Goal: Task Accomplishment & Management: Manage account settings

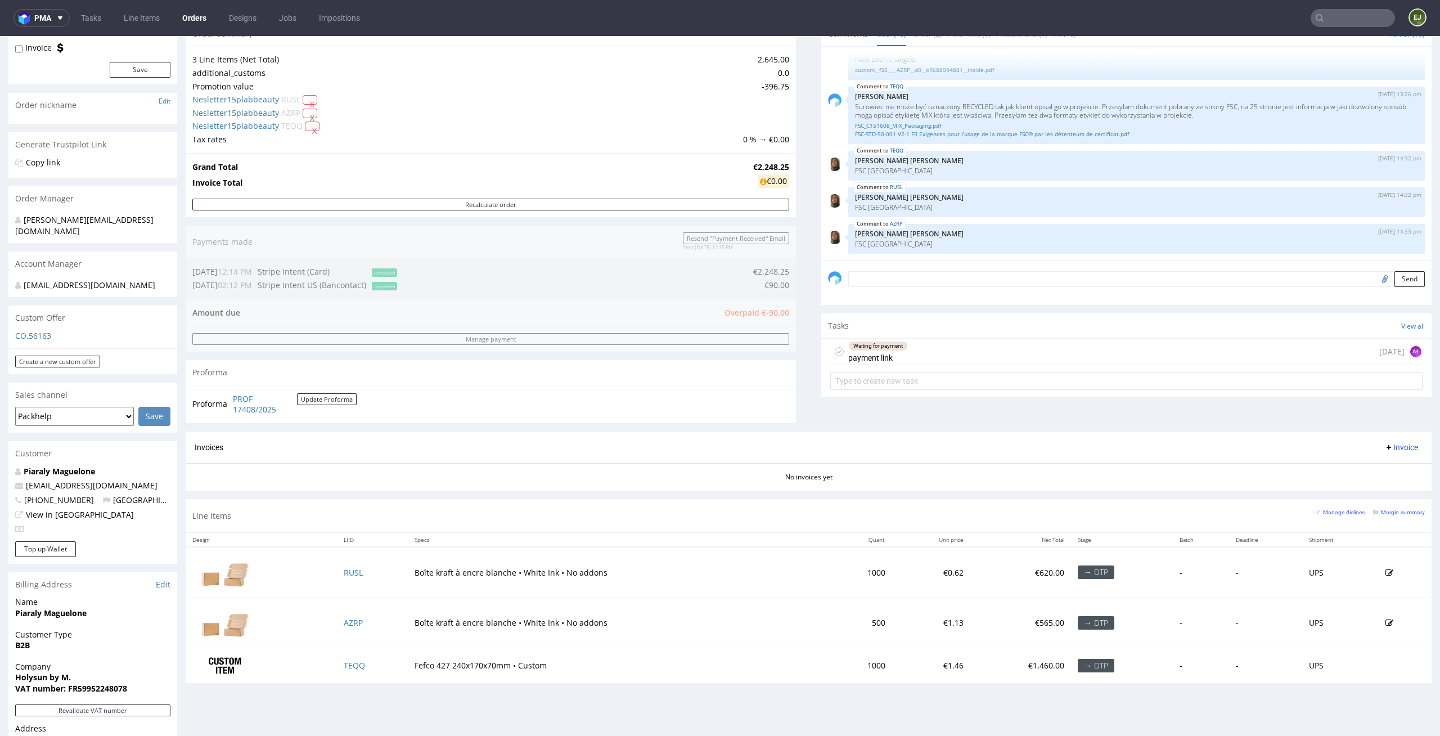
scroll to position [246, 0]
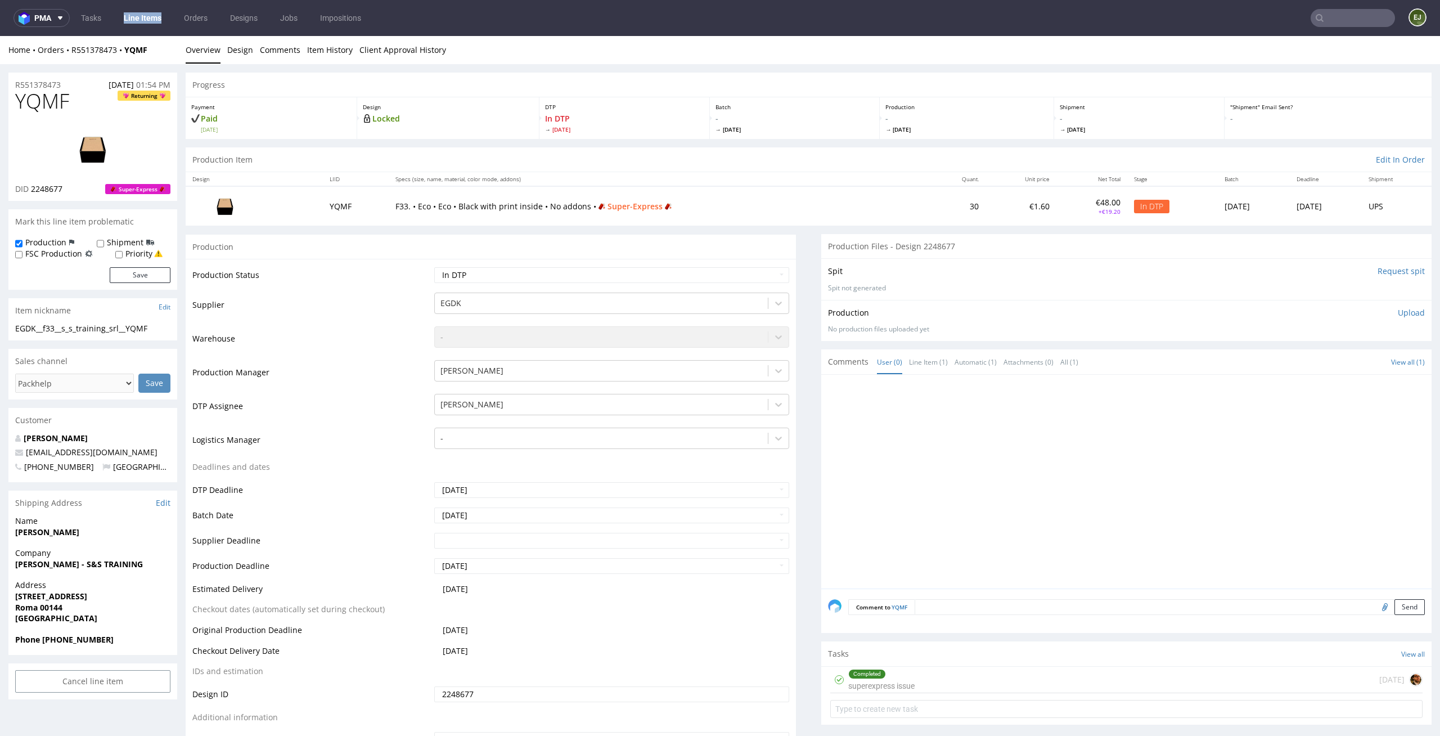
click at [924, 274] on div "Spit Request spit" at bounding box center [1126, 271] width 597 height 11
click at [134, 26] on link "Line Items" at bounding box center [142, 18] width 51 height 18
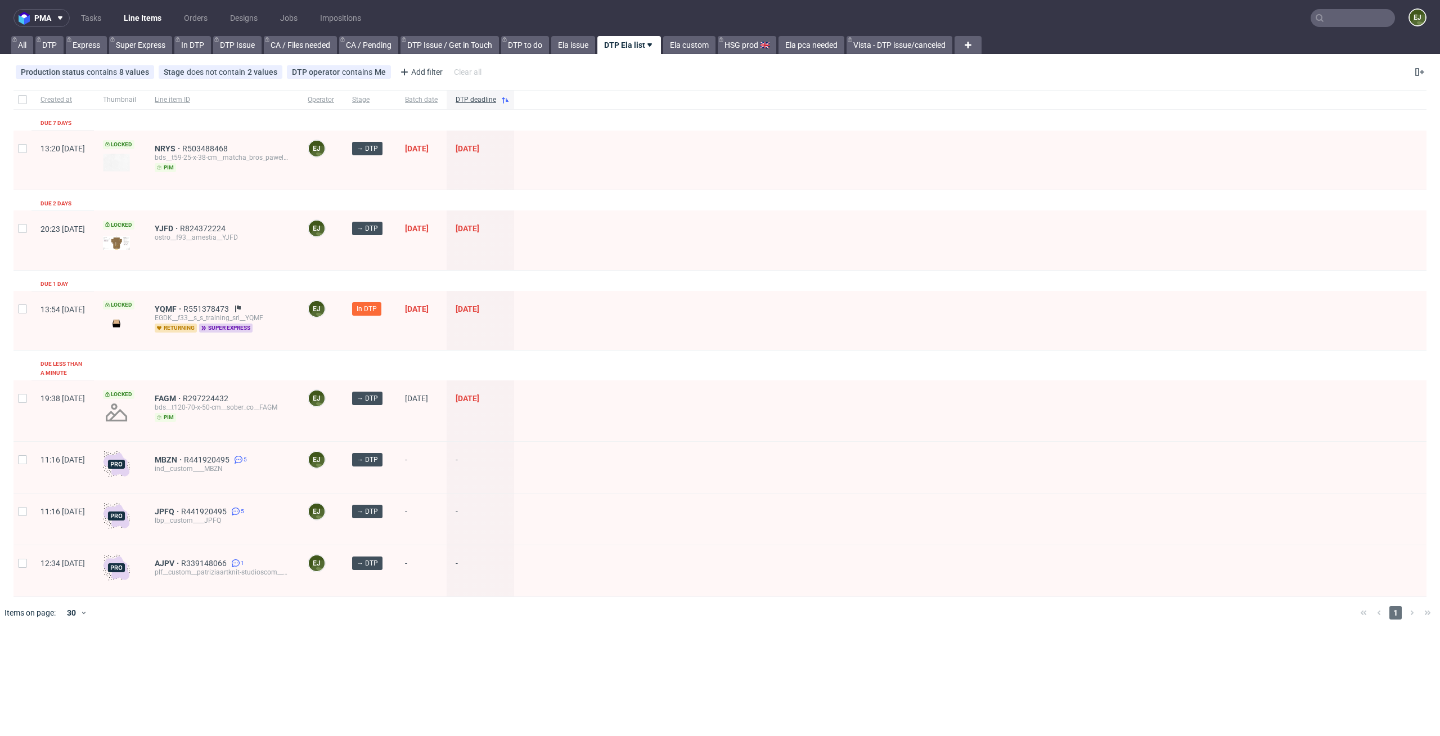
click at [792, 223] on div at bounding box center [970, 239] width 913 height 59
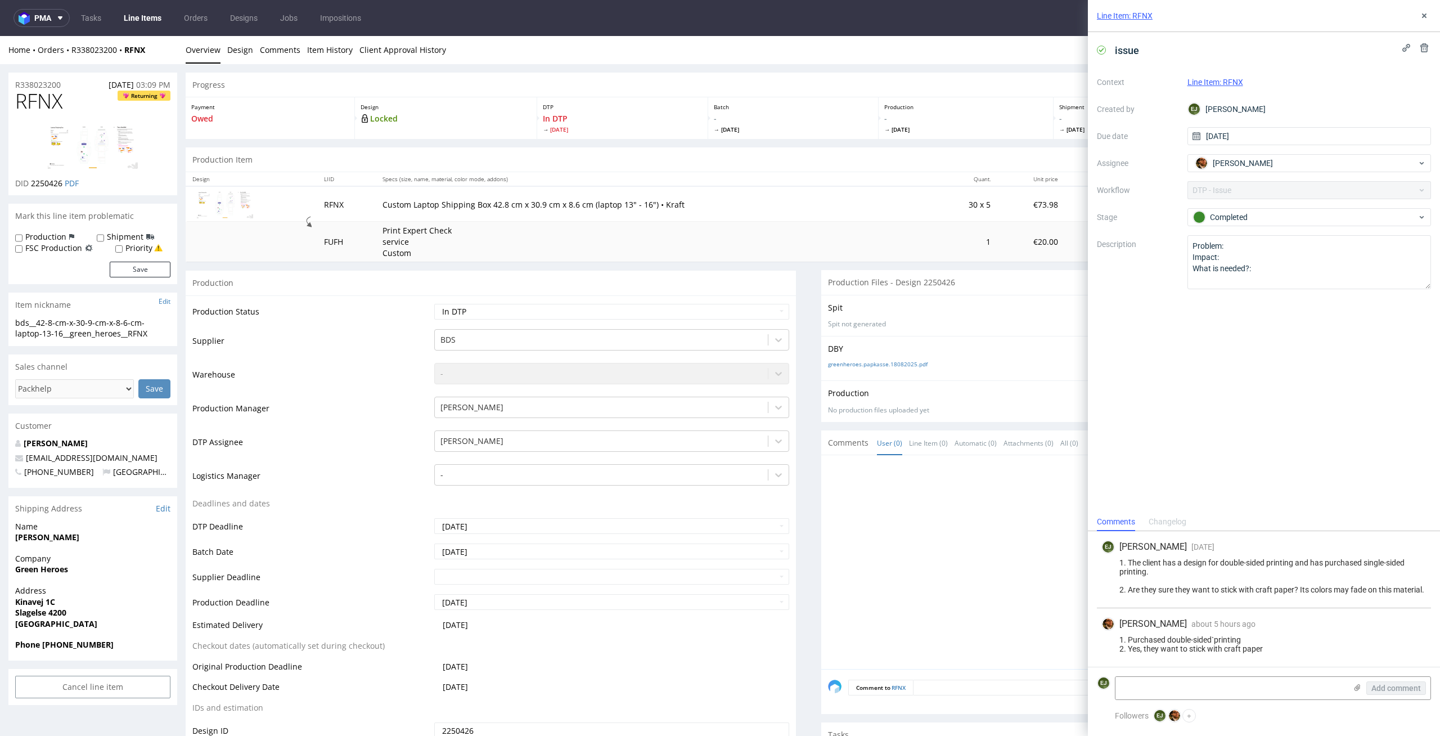
click at [106, 160] on img at bounding box center [93, 146] width 90 height 45
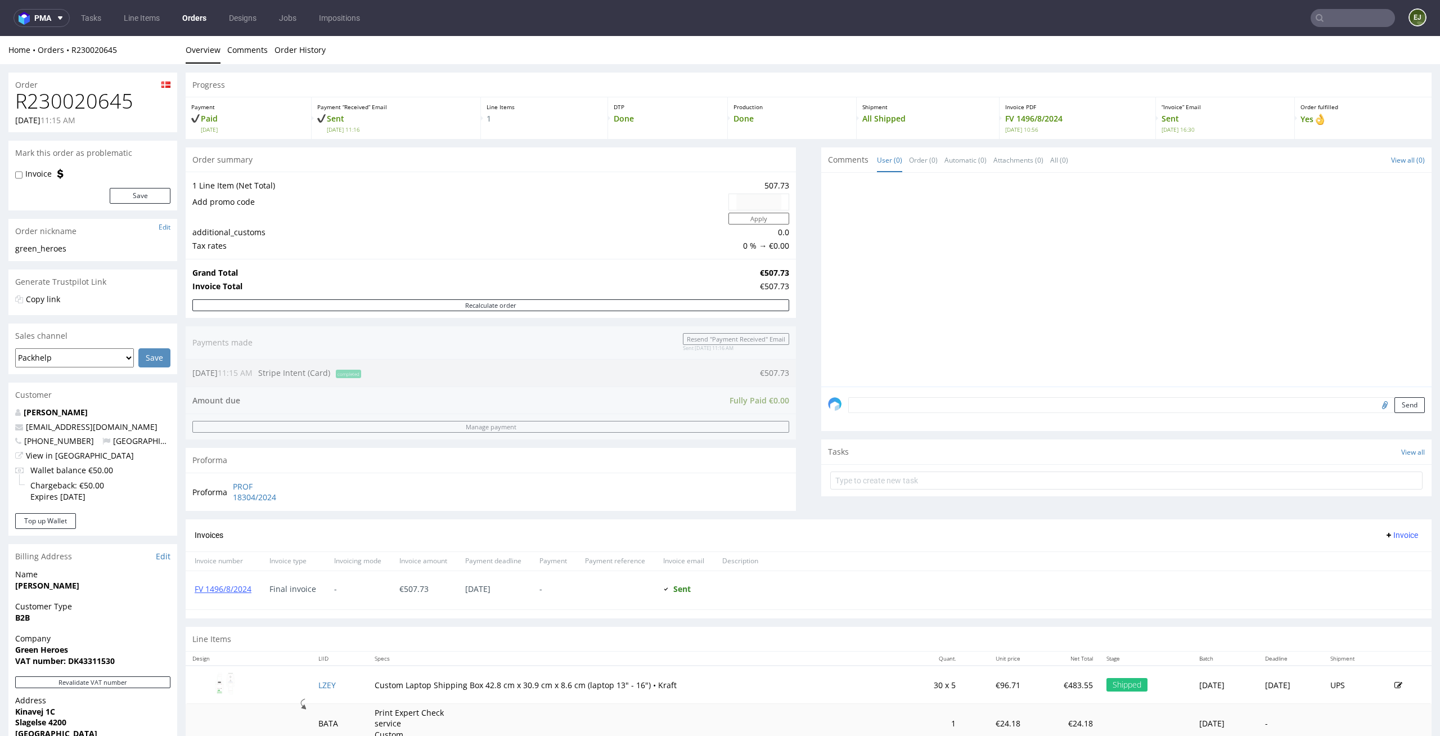
scroll to position [192, 0]
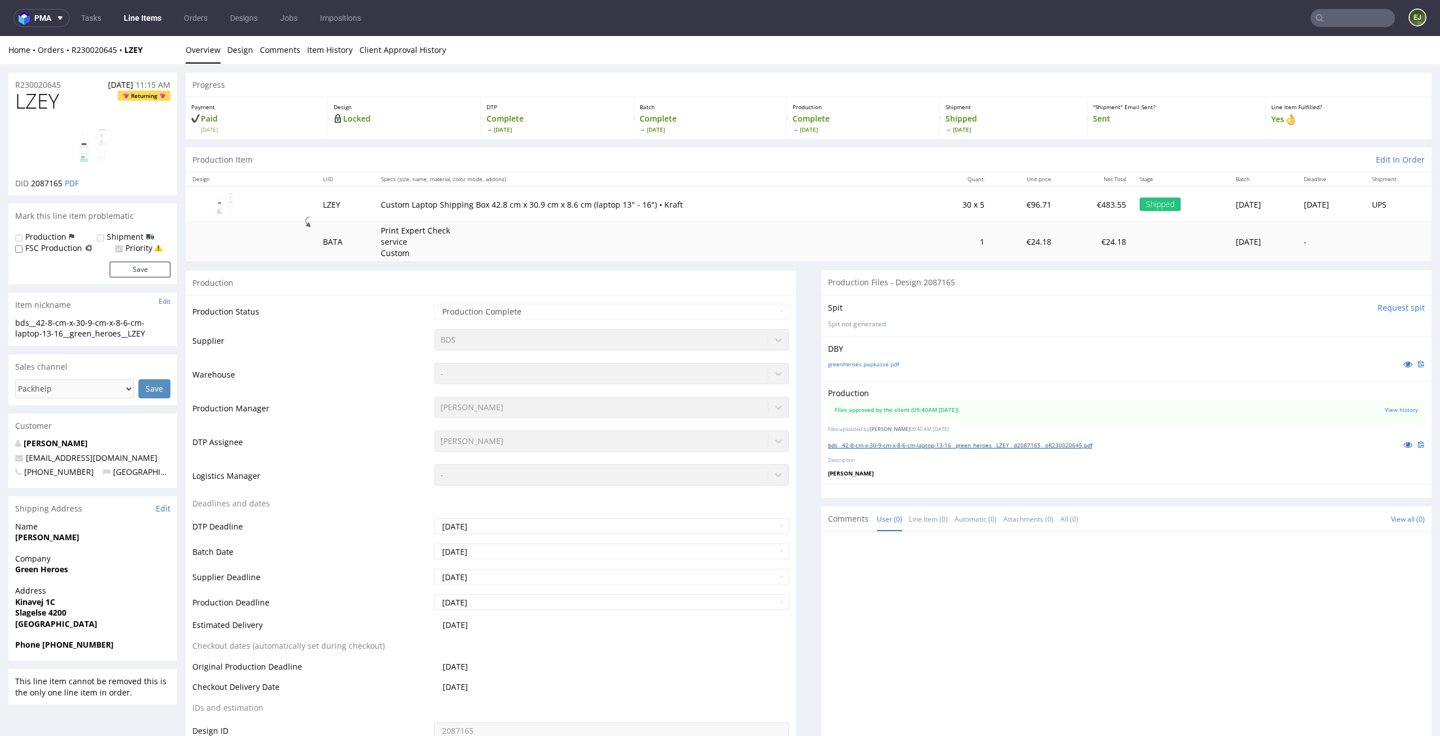
click at [912, 441] on link "bds__42-8-cm-x-30-9-cm-x-8-6-cm-laptop-13-16__green_heroes__LZEY__d2087165__oR2…" at bounding box center [960, 445] width 264 height 8
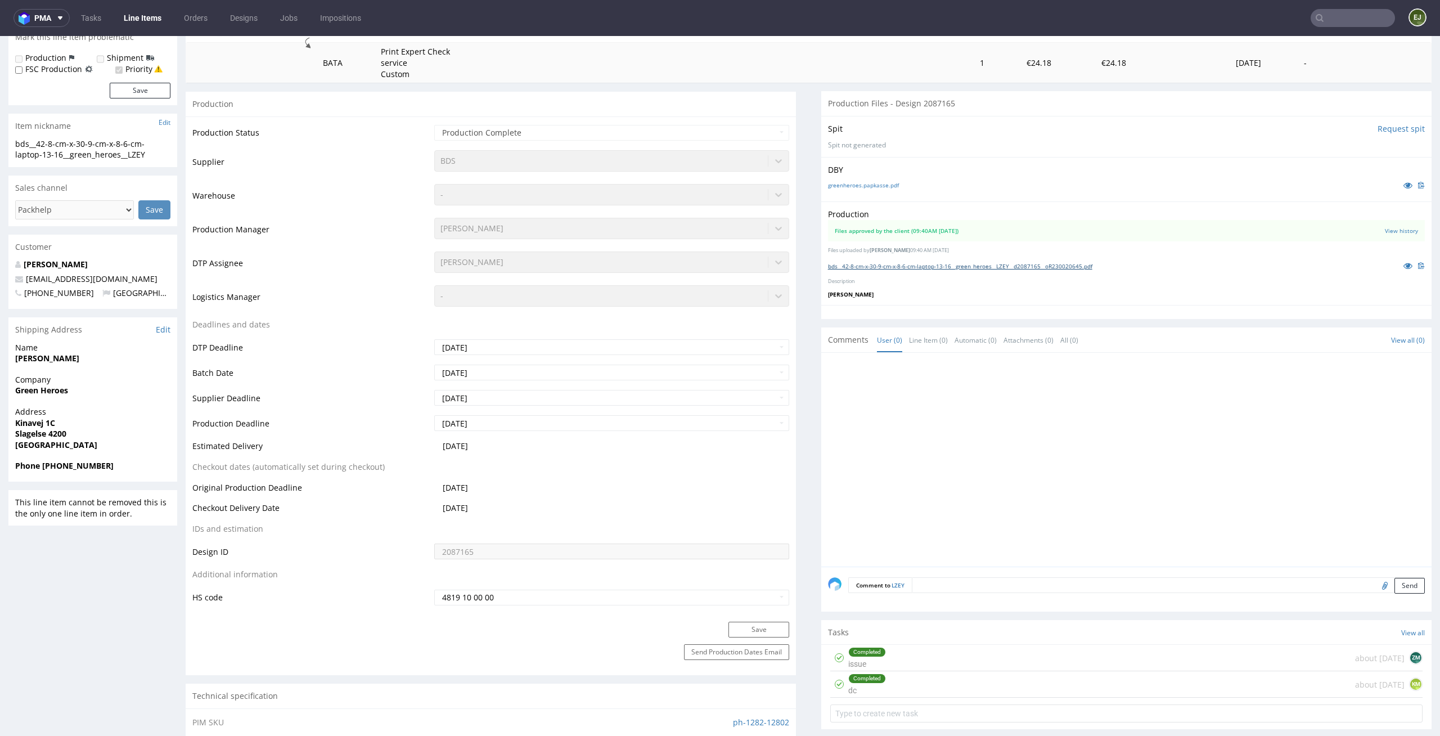
scroll to position [321, 0]
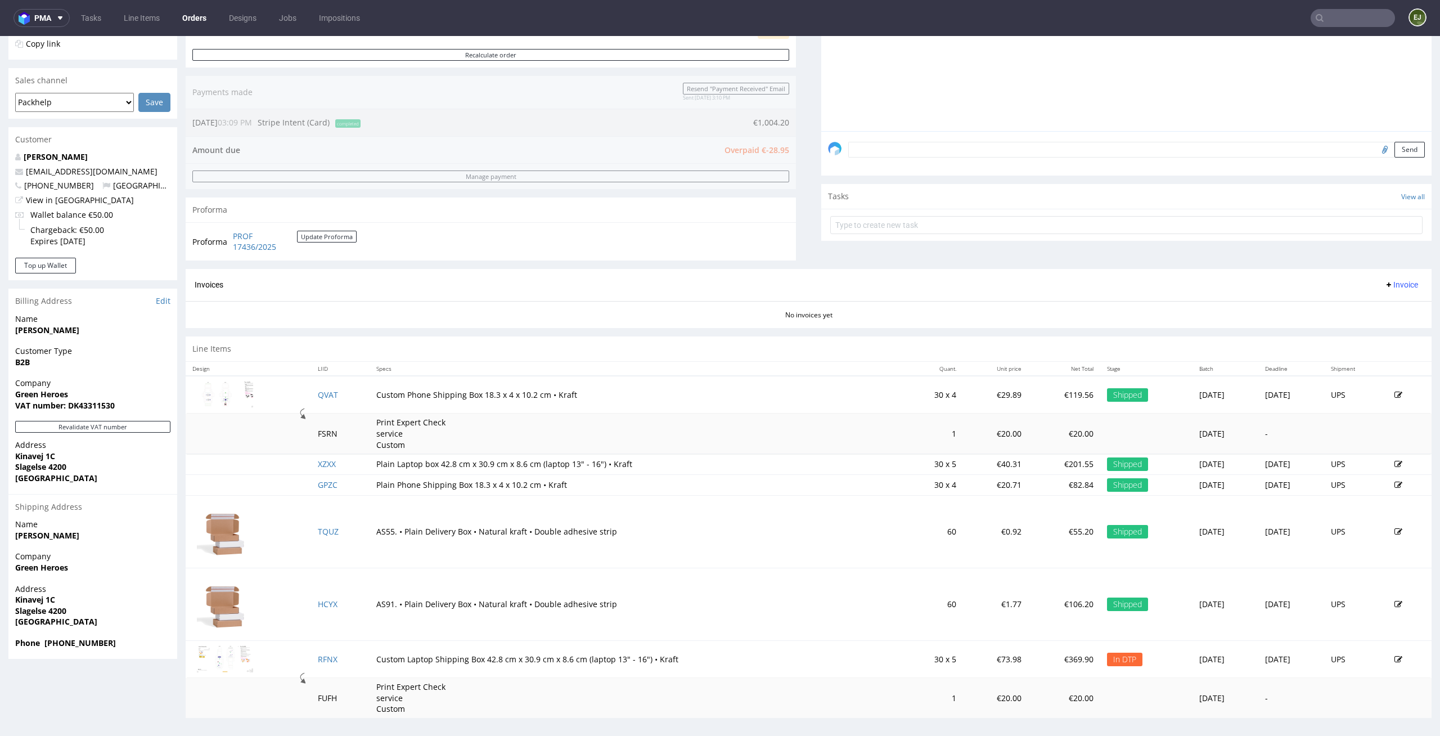
scroll to position [260, 0]
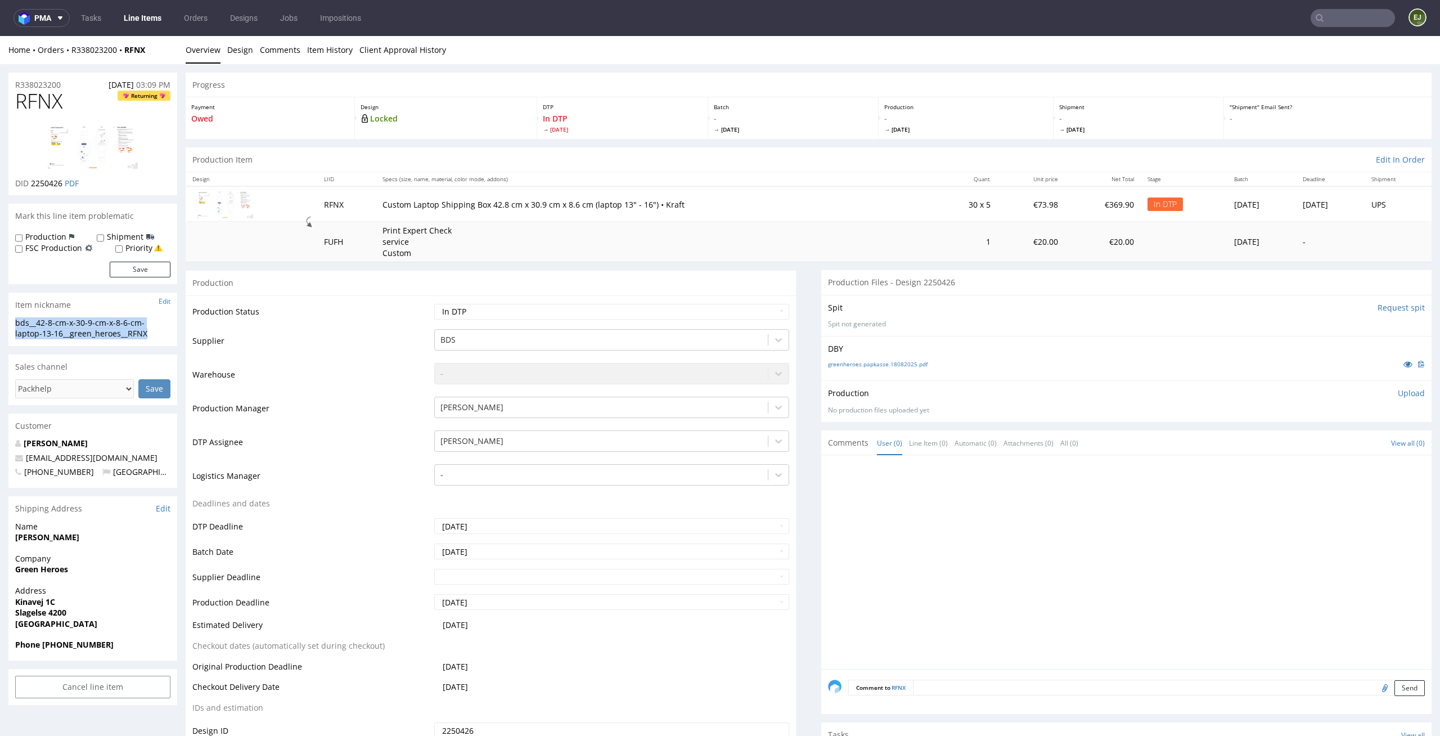
drag, startPoint x: 155, startPoint y: 335, endPoint x: 0, endPoint y: 325, distance: 155.1
copy div "bds__42-8-cm-x-30-9-cm-x-8-6-cm-laptop-13-16__green_heroes__RFNX"
drag, startPoint x: 65, startPoint y: 183, endPoint x: 30, endPoint y: 183, distance: 34.3
click at [30, 183] on p "DID 2250426 PDF" at bounding box center [47, 183] width 64 height 11
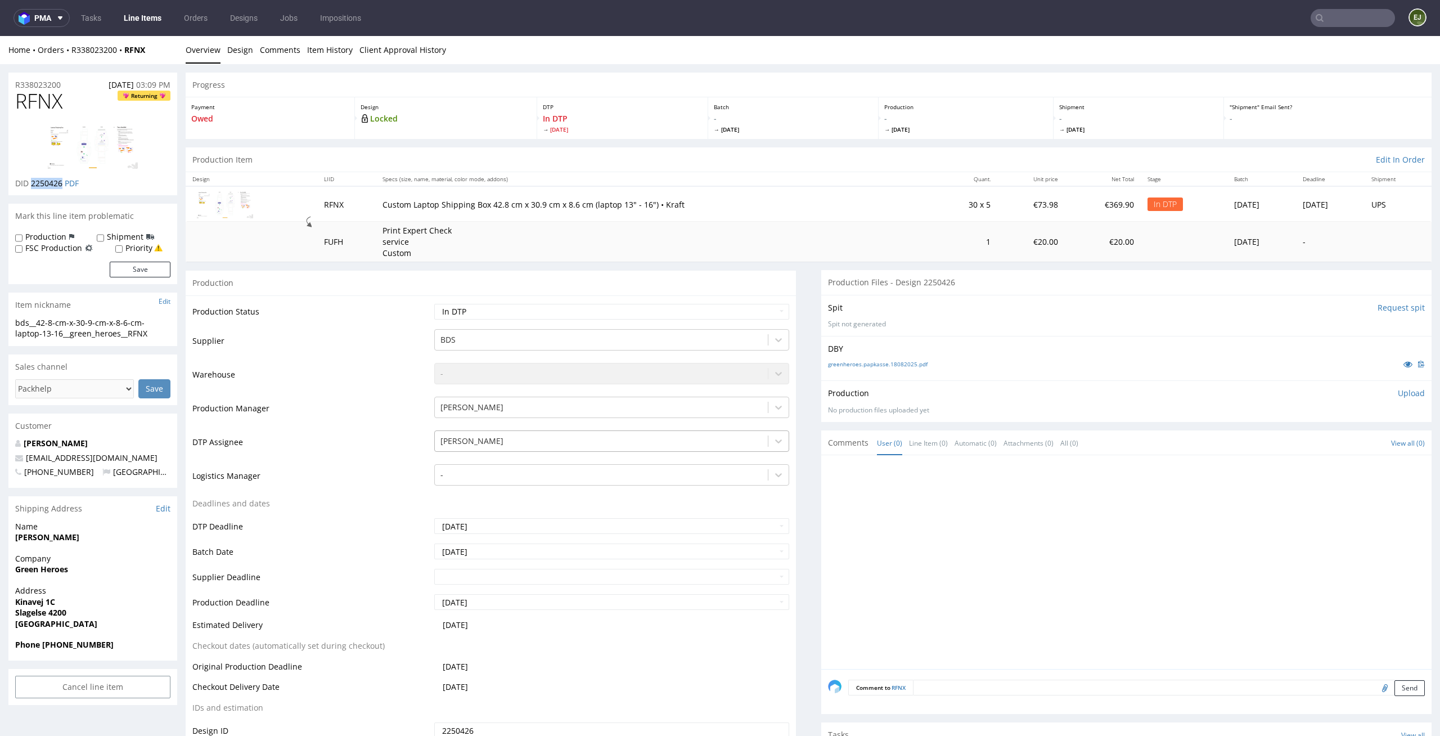
copy span "2250426"
drag, startPoint x: 79, startPoint y: 87, endPoint x: 0, endPoint y: 87, distance: 78.8
copy p "R338023200"
click at [711, 315] on select "Waiting for Artwork Waiting for Diecut Waiting for Mockup Waiting for DTP Waiti…" at bounding box center [612, 312] width 356 height 16
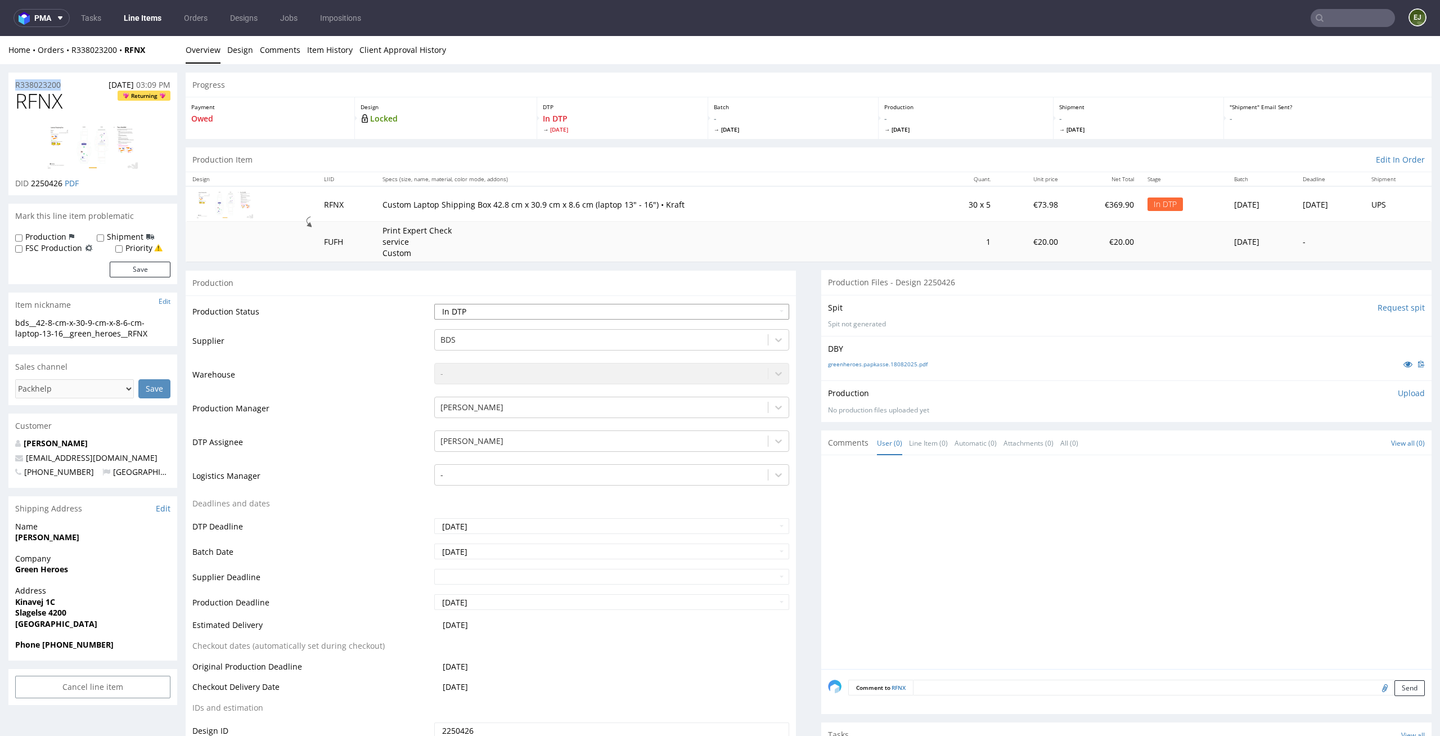
select select "dtp_ca_needed"
click at [434, 304] on select "Waiting for Artwork Waiting for Diecut Waiting for Mockup Waiting for DTP Waiti…" at bounding box center [612, 312] width 356 height 16
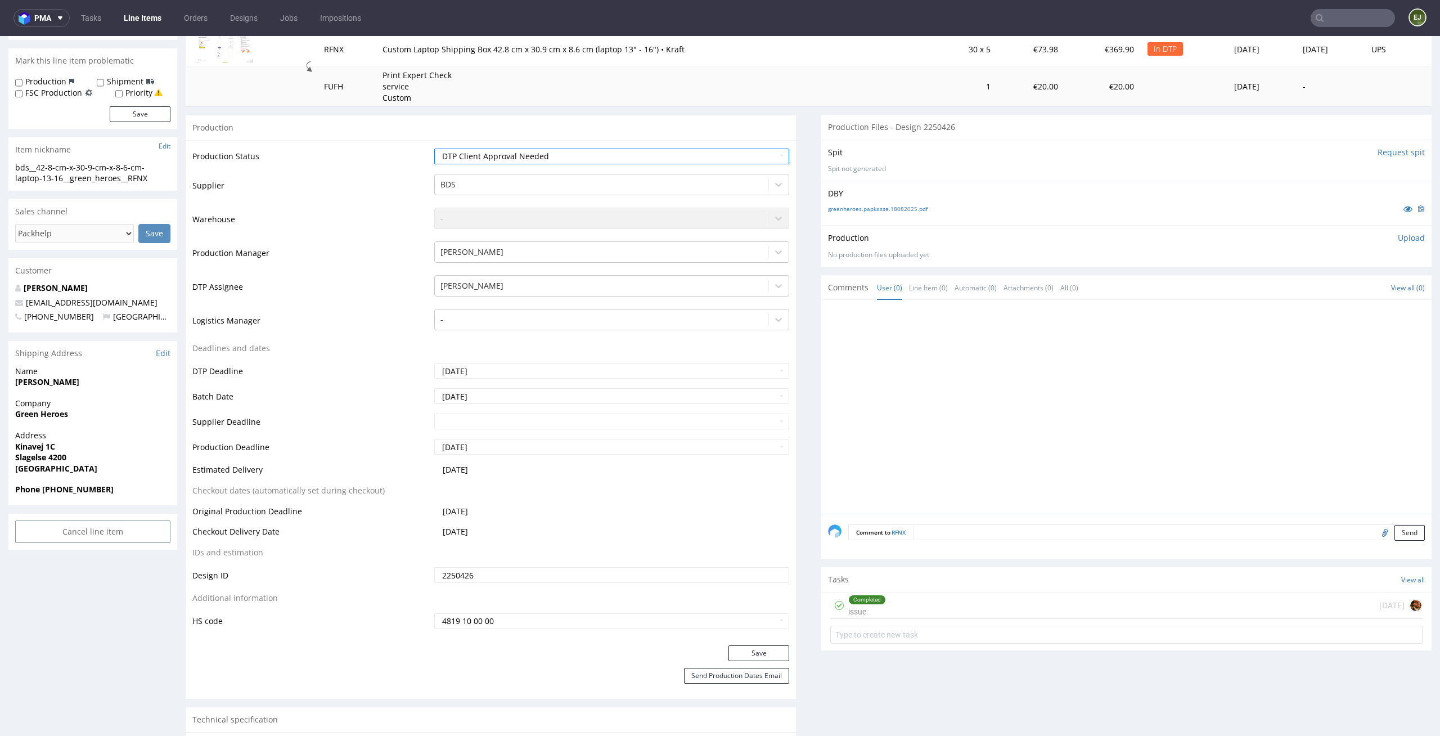
scroll to position [228, 0]
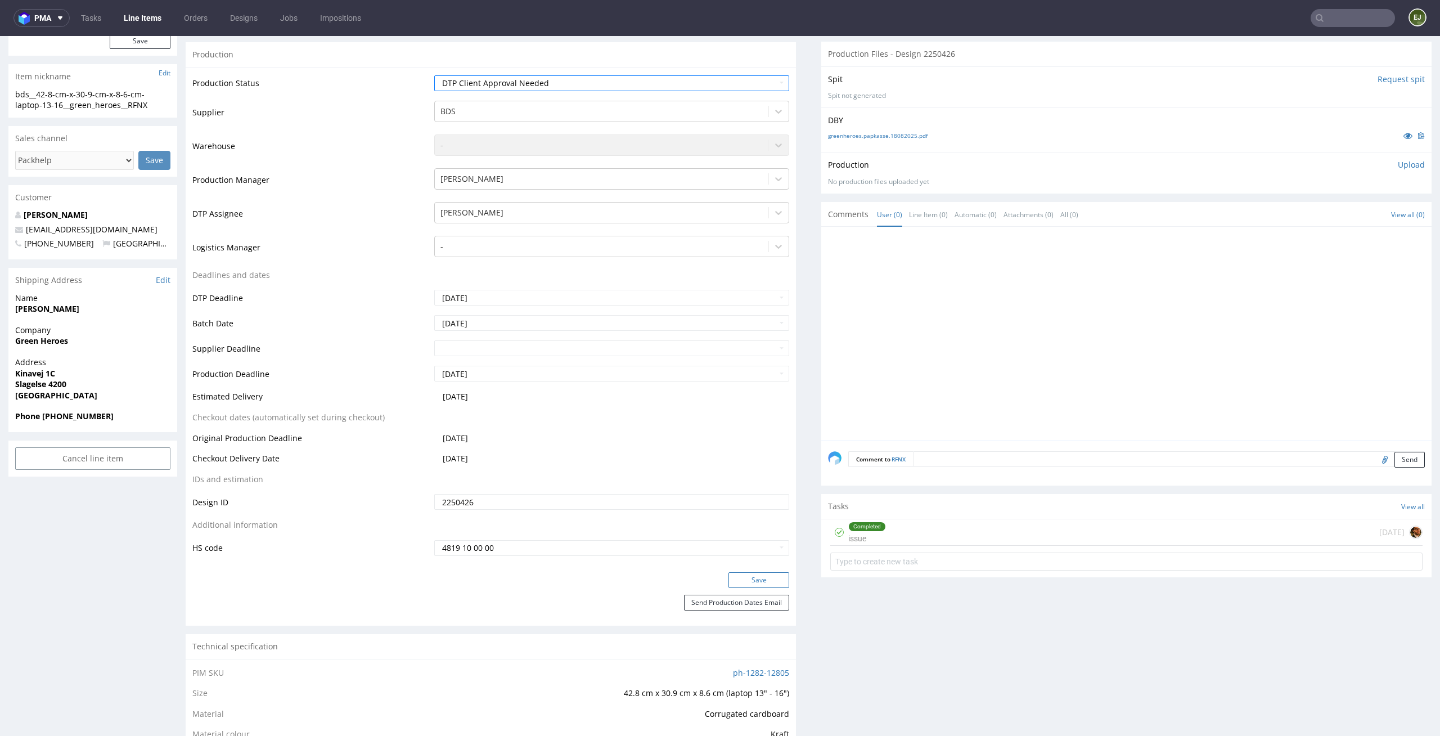
click at [756, 577] on button "Save" at bounding box center [759, 580] width 61 height 16
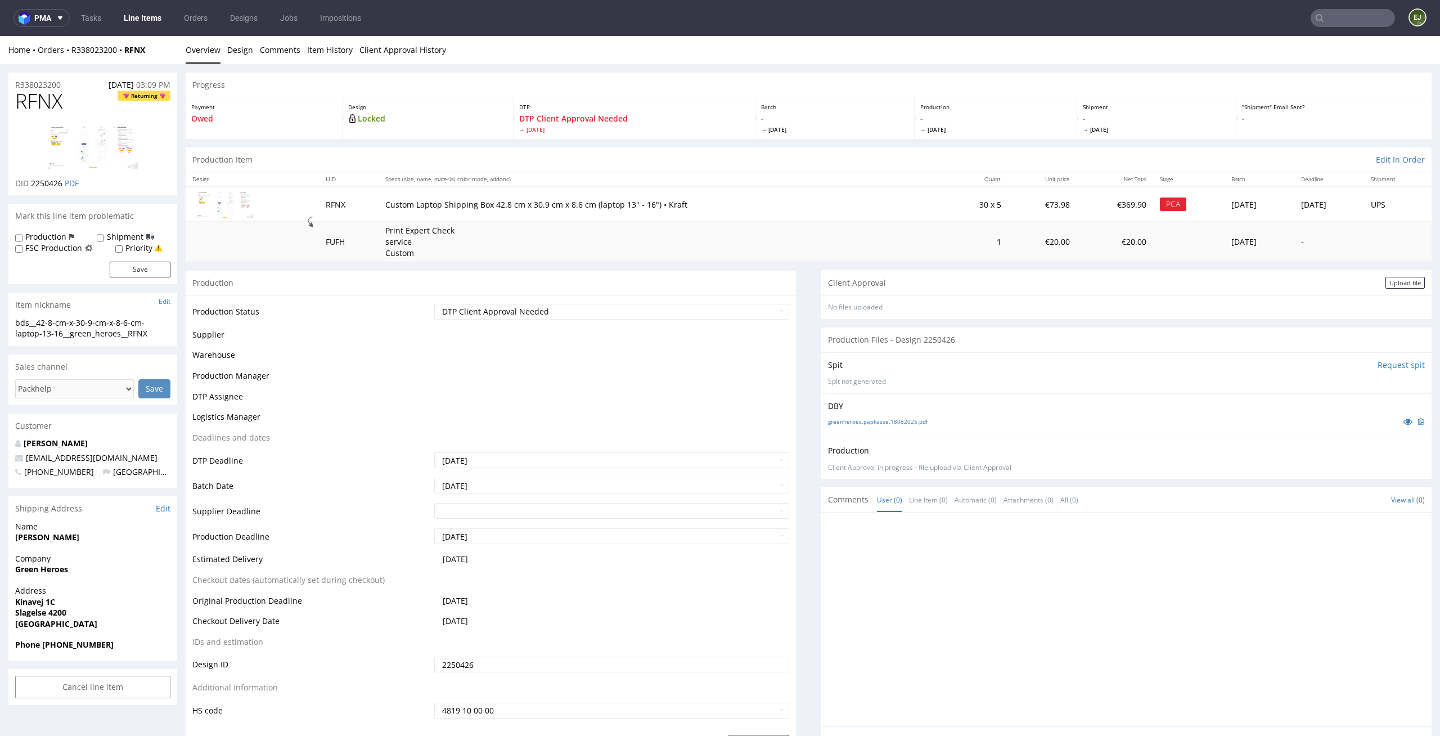
scroll to position [0, 0]
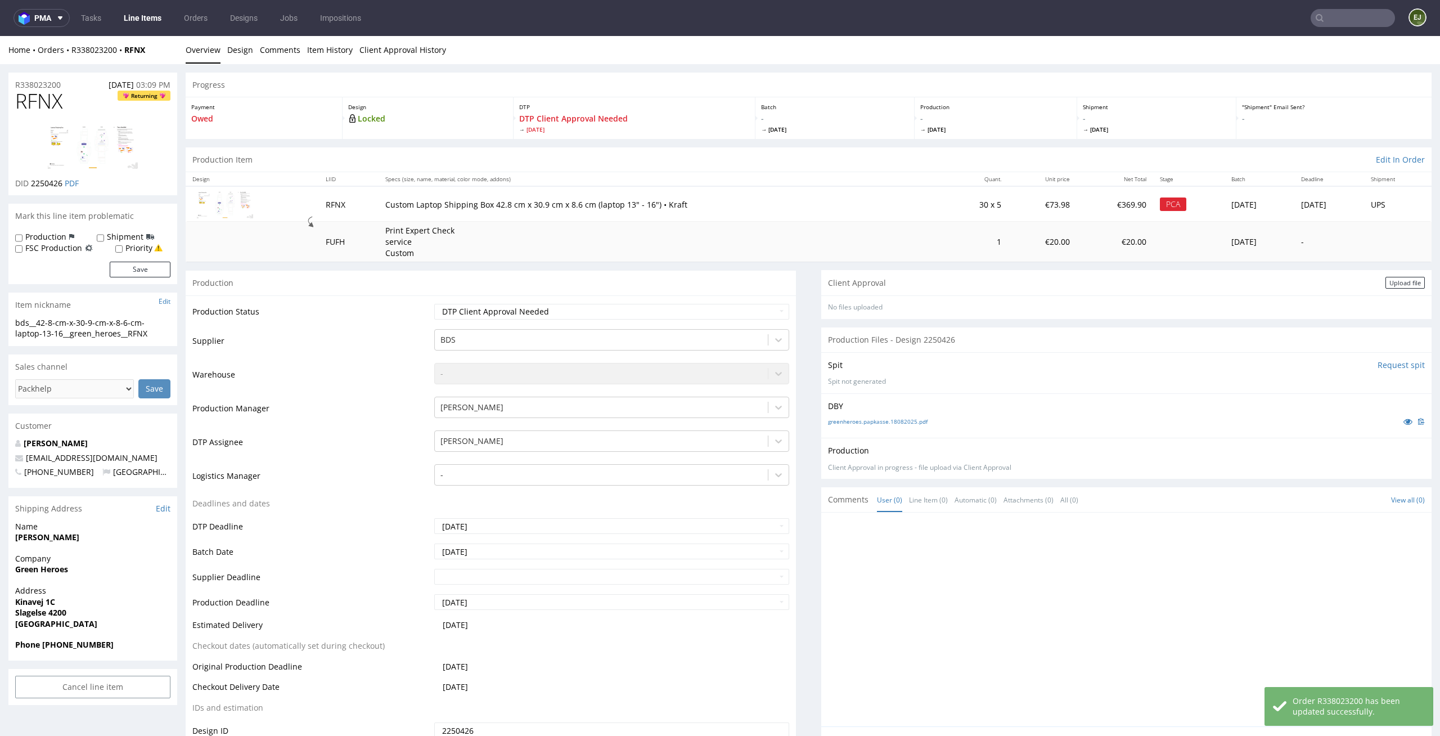
click at [1384, 289] on div "Client Approval Upload file" at bounding box center [1126, 282] width 610 height 25
click at [1386, 284] on div "Upload file" at bounding box center [1405, 283] width 39 height 12
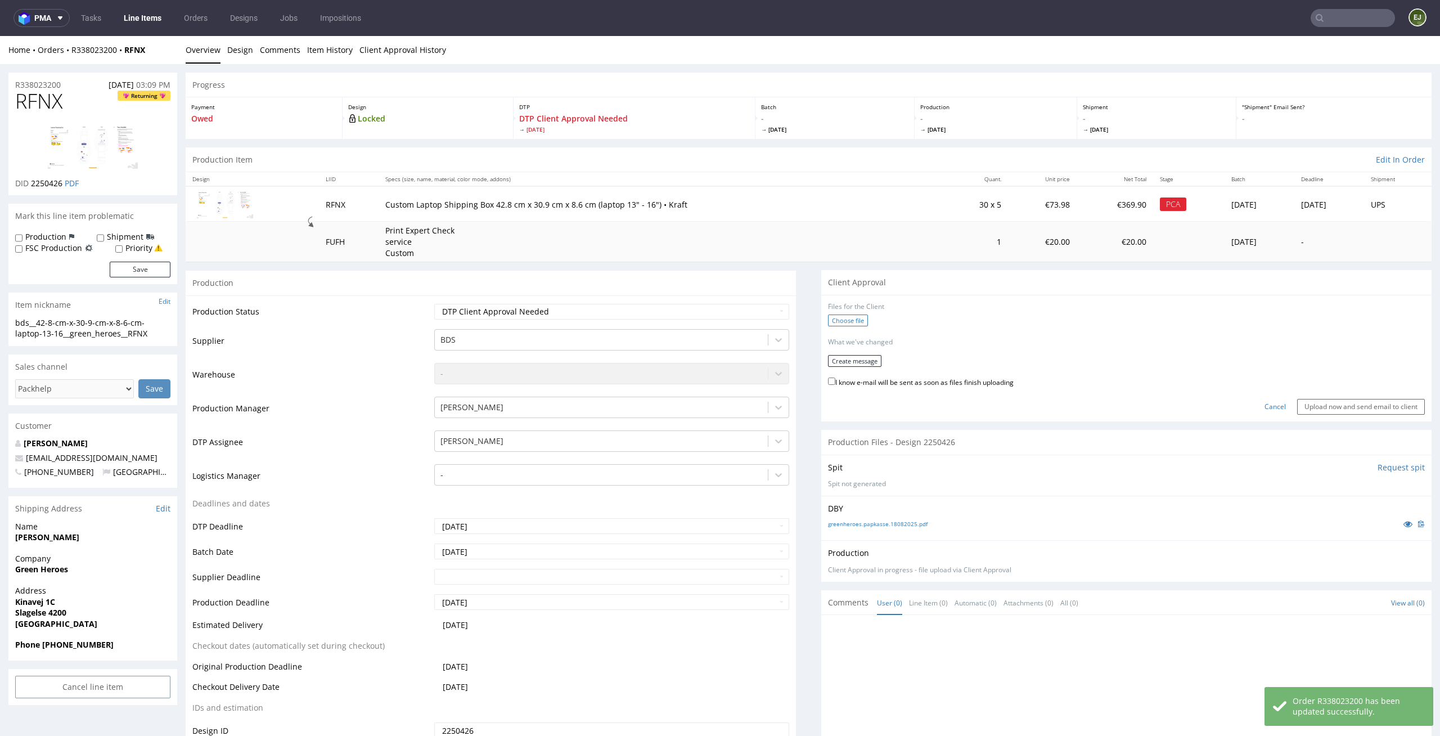
click at [833, 322] on label "Choose file" at bounding box center [848, 321] width 40 height 12
click at [0, 36] on input "Choose file" at bounding box center [0, 36] width 0 height 0
click at [864, 232] on td "Print Expert Check service Custom" at bounding box center [662, 242] width 566 height 40
click at [869, 361] on button "Create message" at bounding box center [854, 358] width 53 height 12
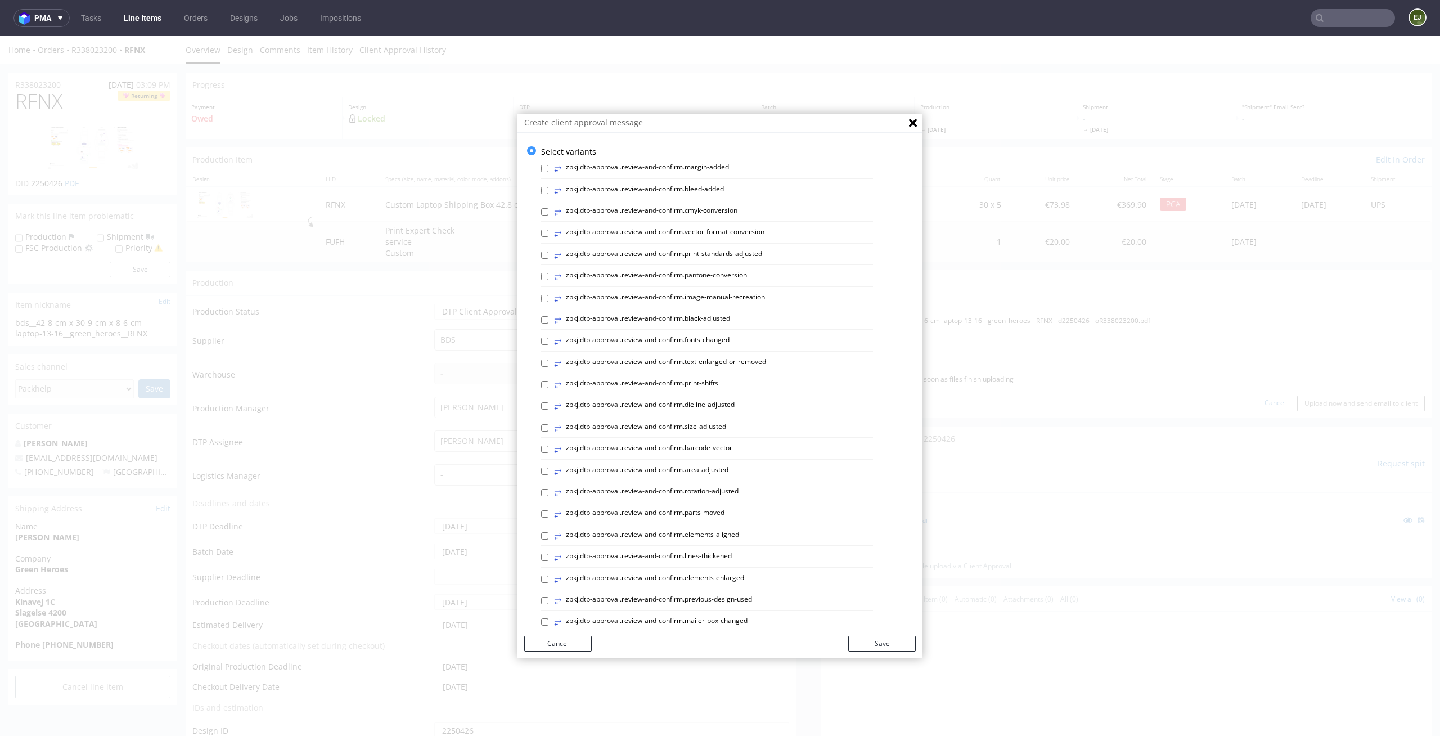
scroll to position [309, 0]
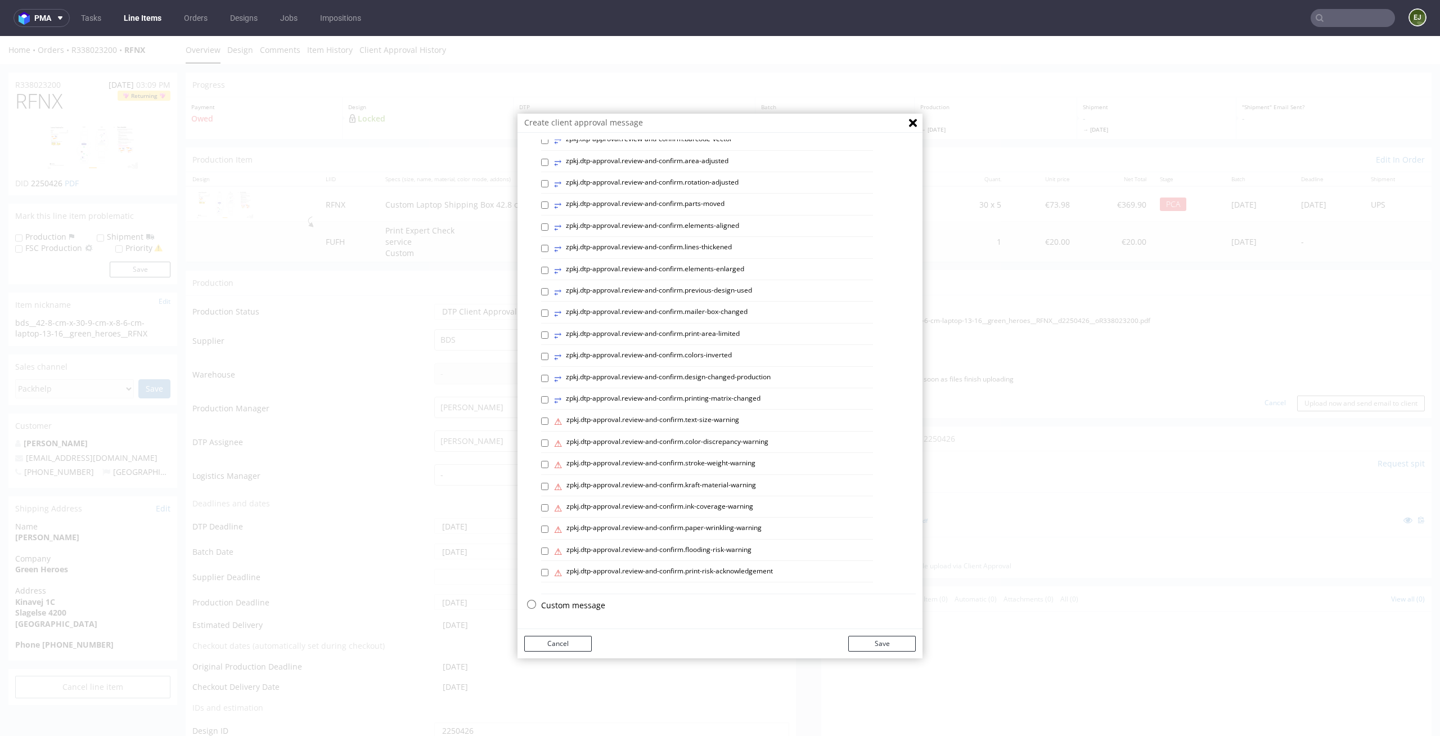
click at [583, 600] on p "Custom message" at bounding box center [728, 605] width 375 height 11
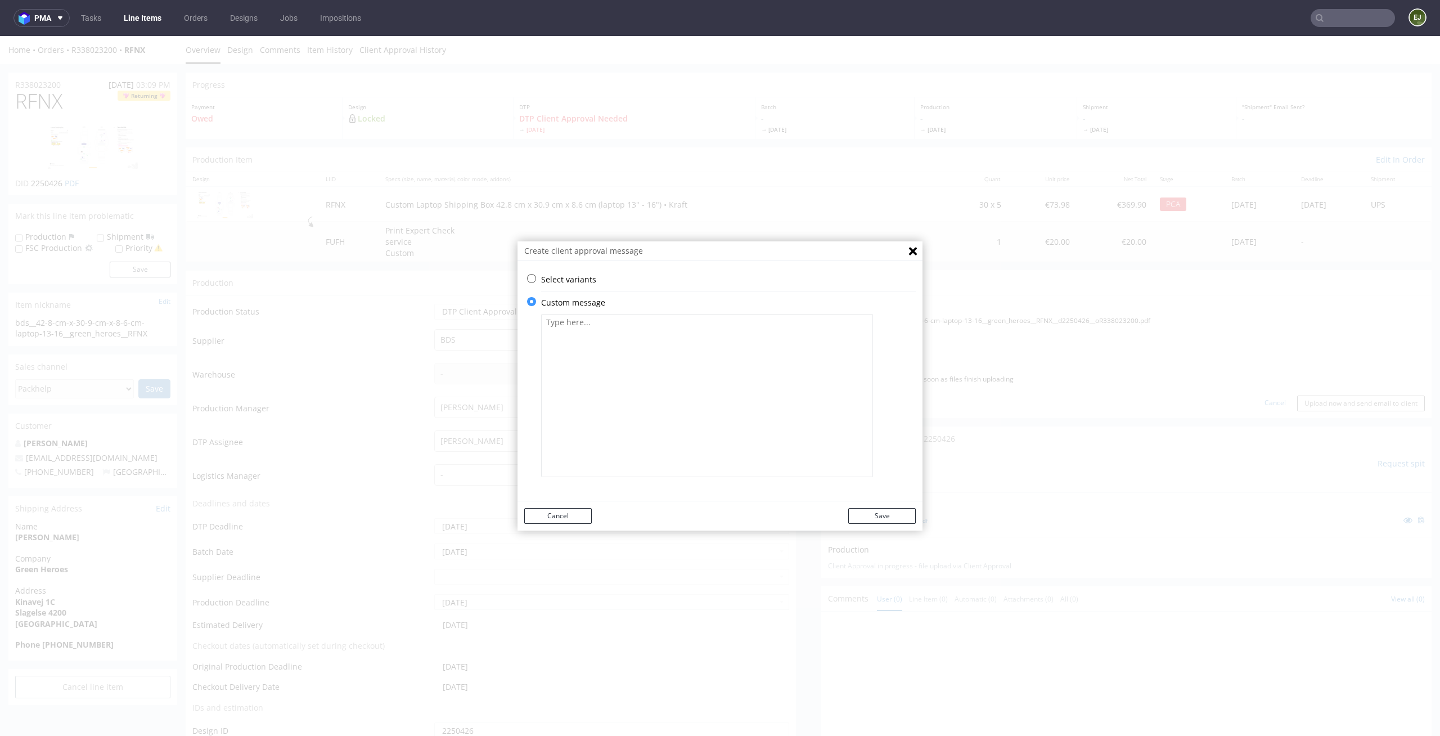
click at [664, 371] on textarea at bounding box center [707, 395] width 332 height 163
paste textarea "We adjusted the design to the print area."
type textarea "We adjusted the design to the print area."
click at [853, 514] on button "Save" at bounding box center [882, 516] width 68 height 16
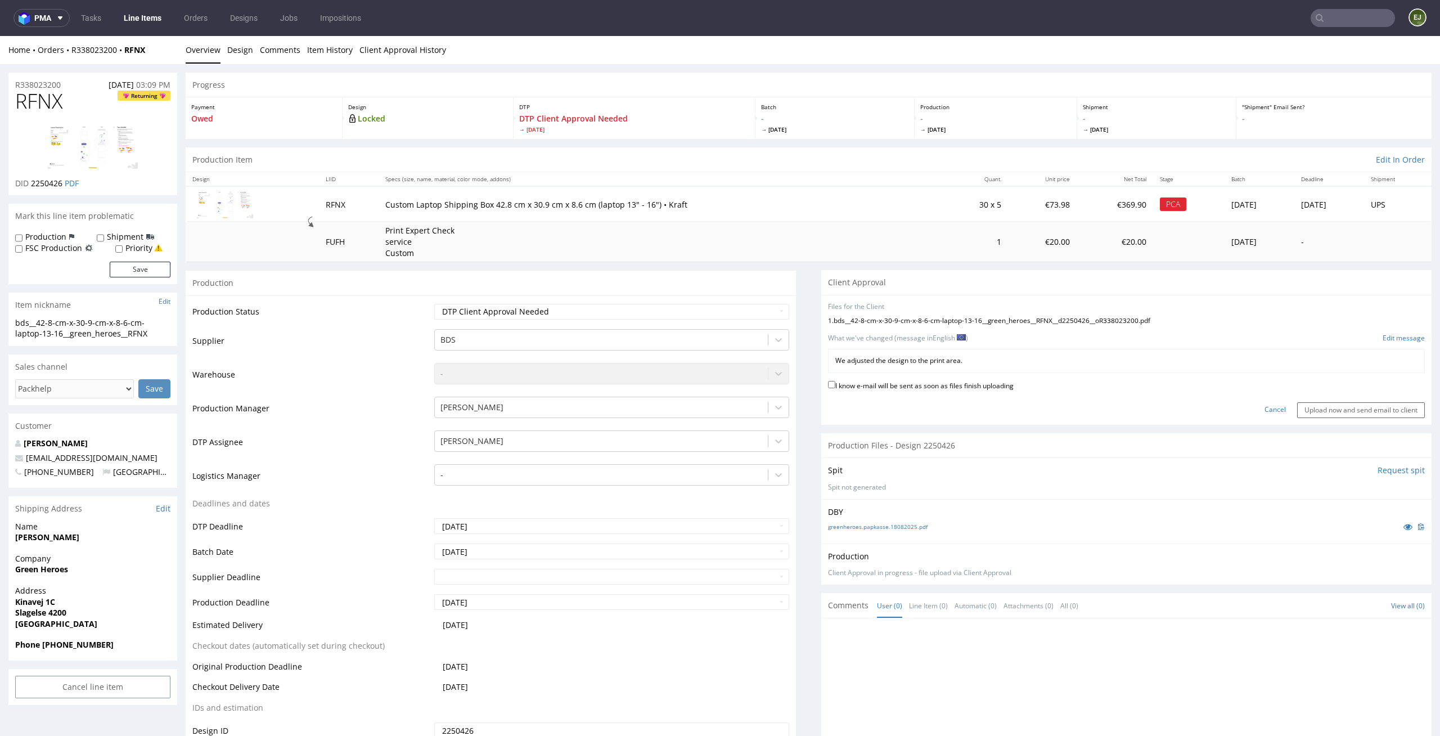
click at [954, 385] on label "I know e-mail will be sent as soon as files finish uploading" at bounding box center [921, 385] width 186 height 12
click at [836, 385] on input "I know e-mail will be sent as soon as files finish uploading" at bounding box center [831, 384] width 7 height 7
checkbox input "true"
click at [1332, 414] on input "Upload now and send email to client" at bounding box center [1361, 410] width 128 height 16
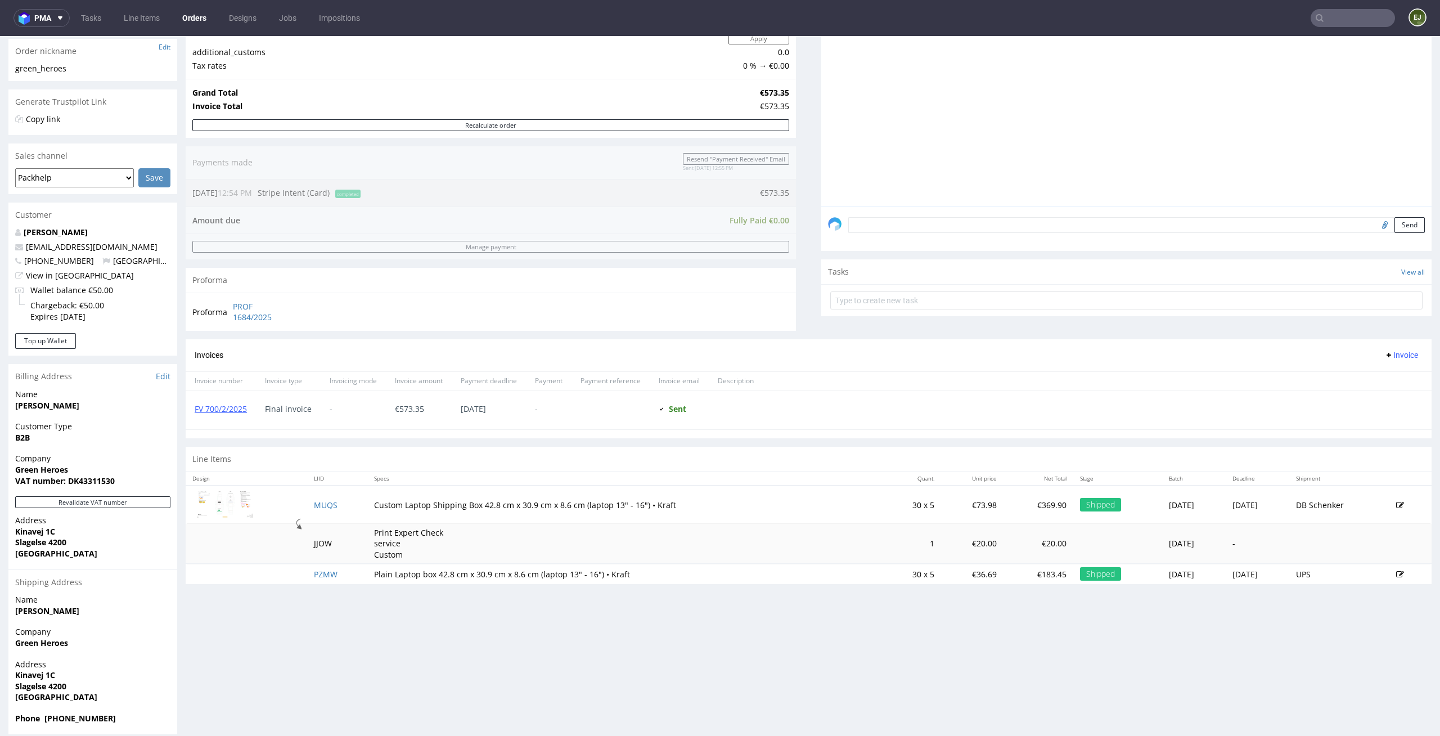
scroll to position [192, 0]
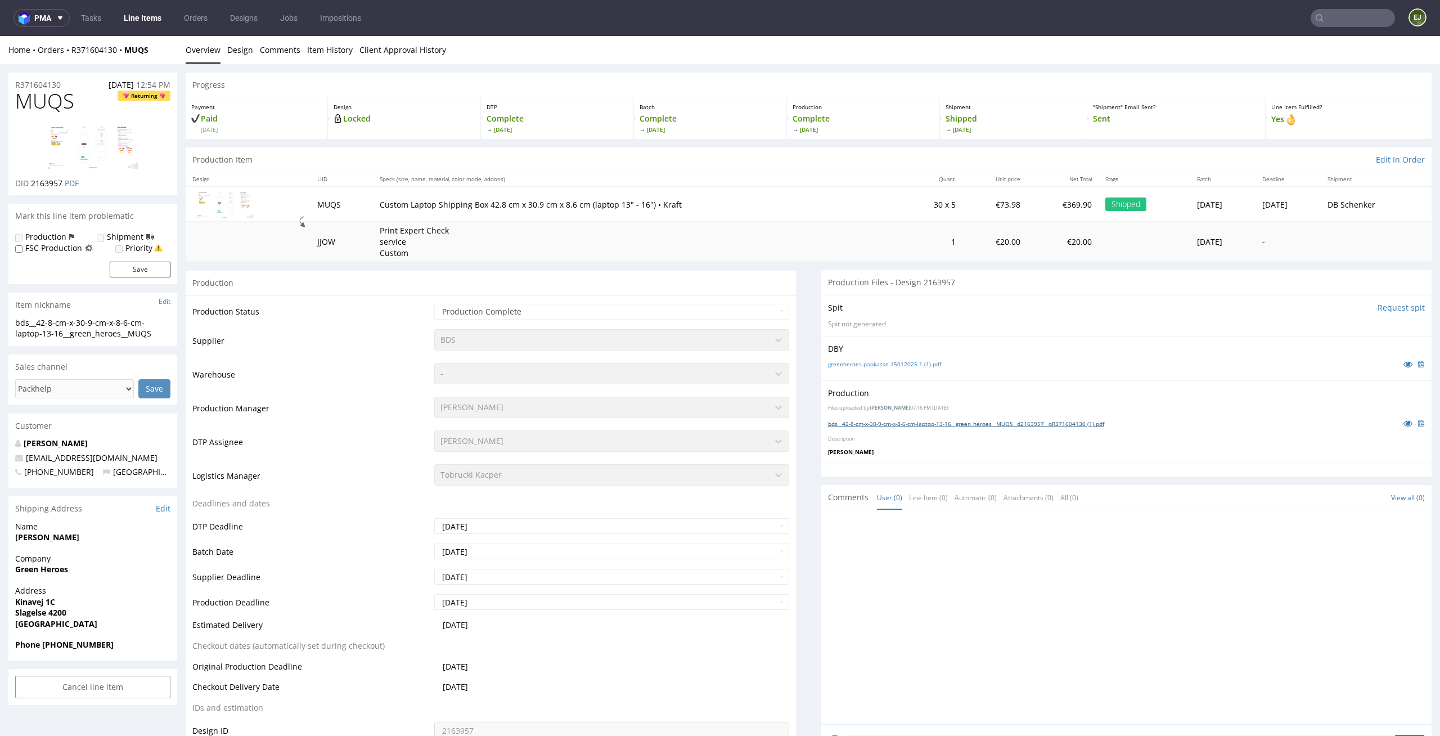
click at [884, 426] on link "bds__42-8-cm-x-30-9-cm-x-8-6-cm-laptop-13-16__green_heroes__MUQS__d2163957__oR3…" at bounding box center [966, 424] width 276 height 8
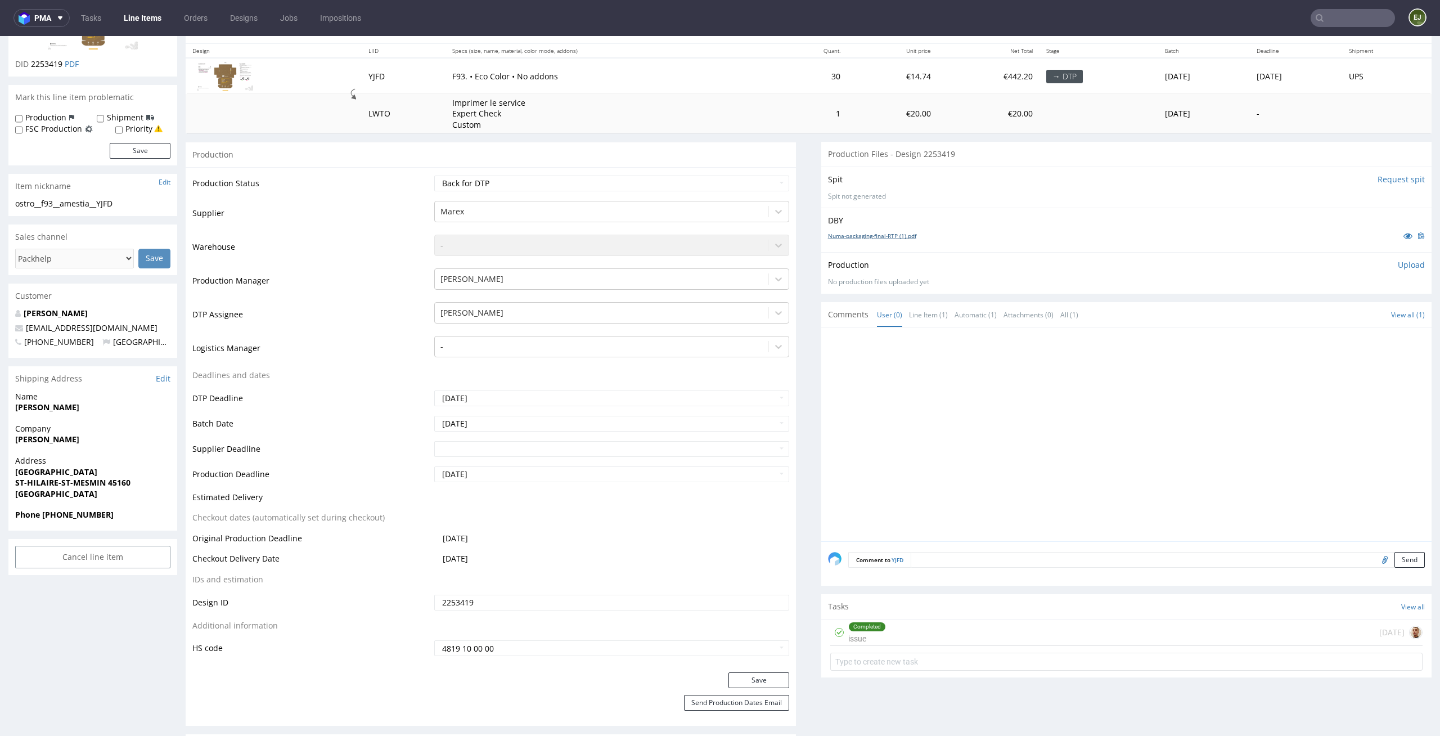
scroll to position [253, 0]
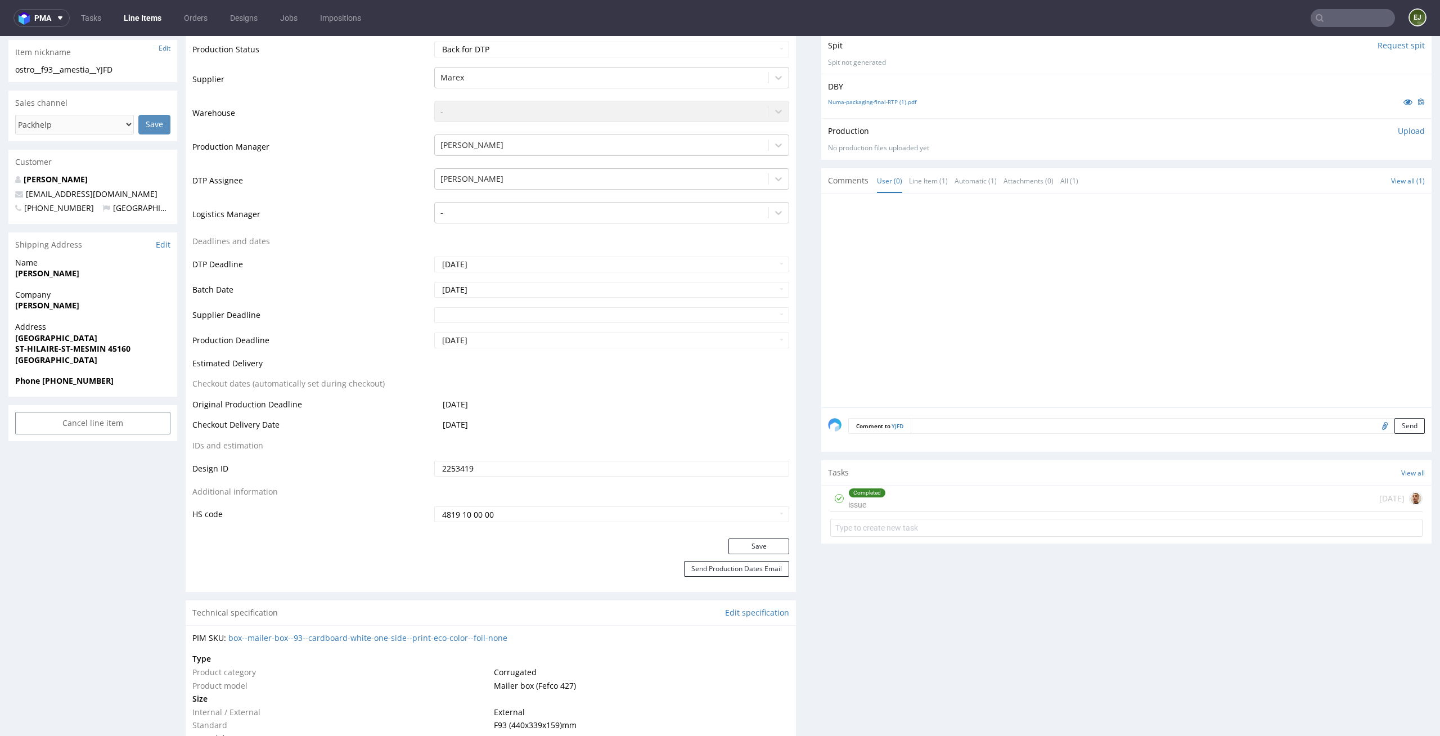
click at [902, 493] on div "Completed issue [DATE]" at bounding box center [1126, 499] width 592 height 26
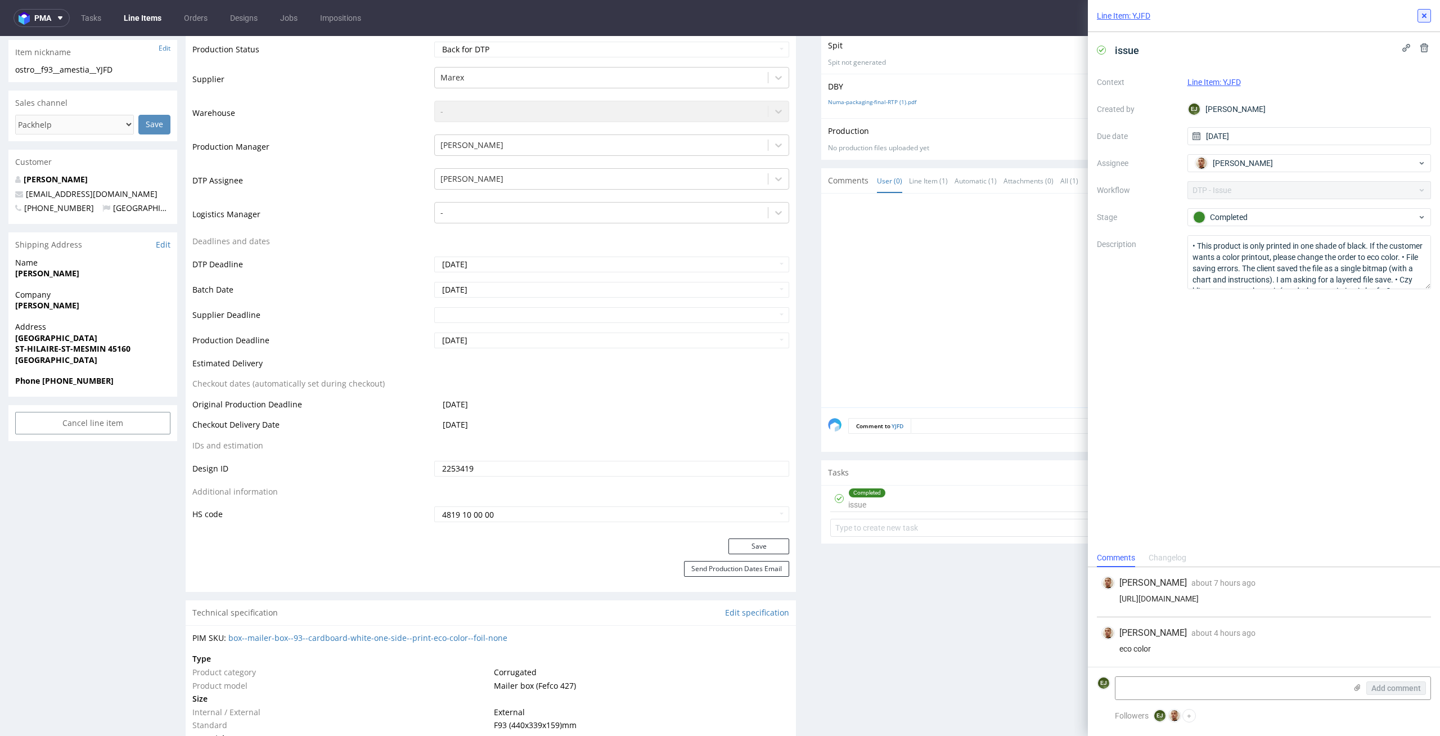
click at [1420, 9] on button at bounding box center [1425, 16] width 14 height 14
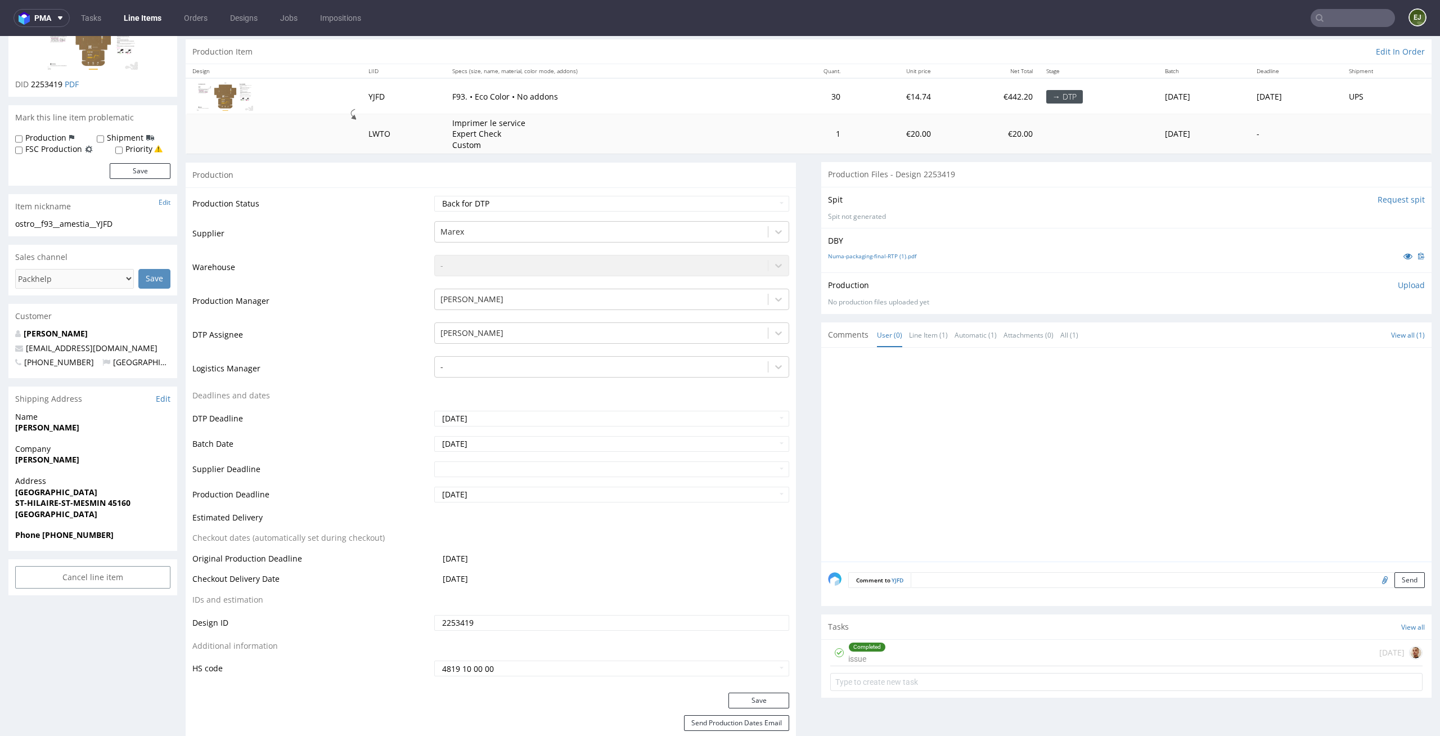
scroll to position [135, 0]
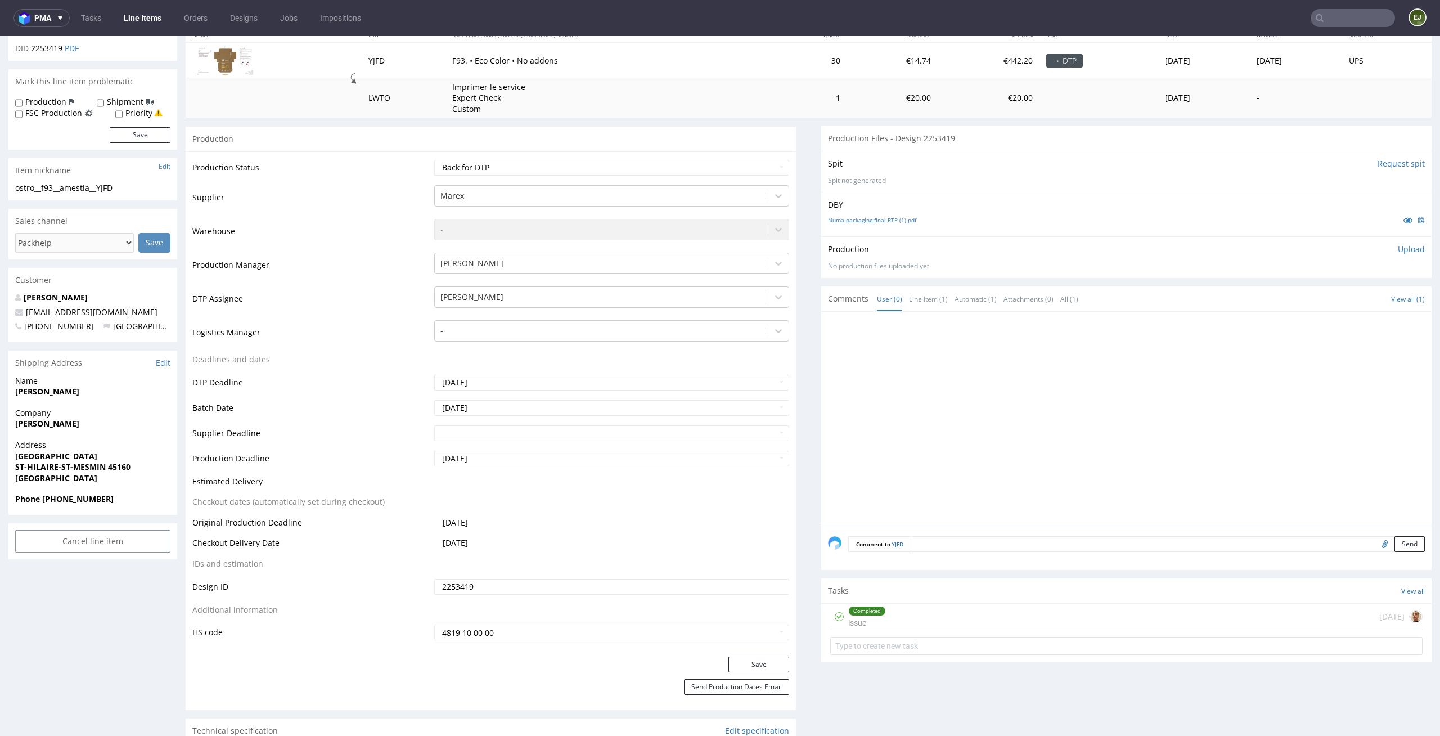
click at [893, 608] on div "Completed issue 2 days ago" at bounding box center [1126, 617] width 592 height 26
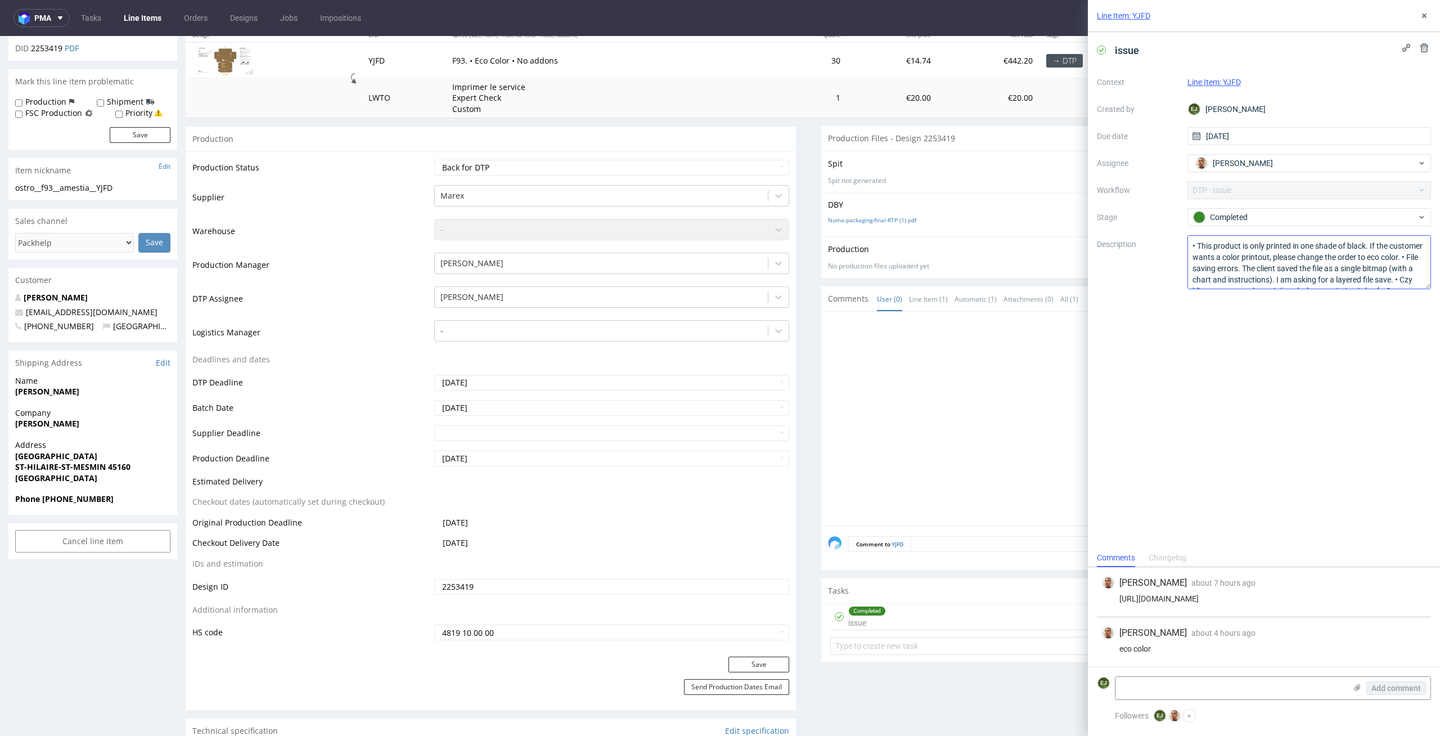
scroll to position [24, 0]
click at [1207, 678] on textarea at bounding box center [1231, 688] width 231 height 23
type textarea "brakuje jeszcze odp na dwa inne punkty informacji"
click at [1403, 688] on span "Add comment" at bounding box center [1397, 688] width 50 height 8
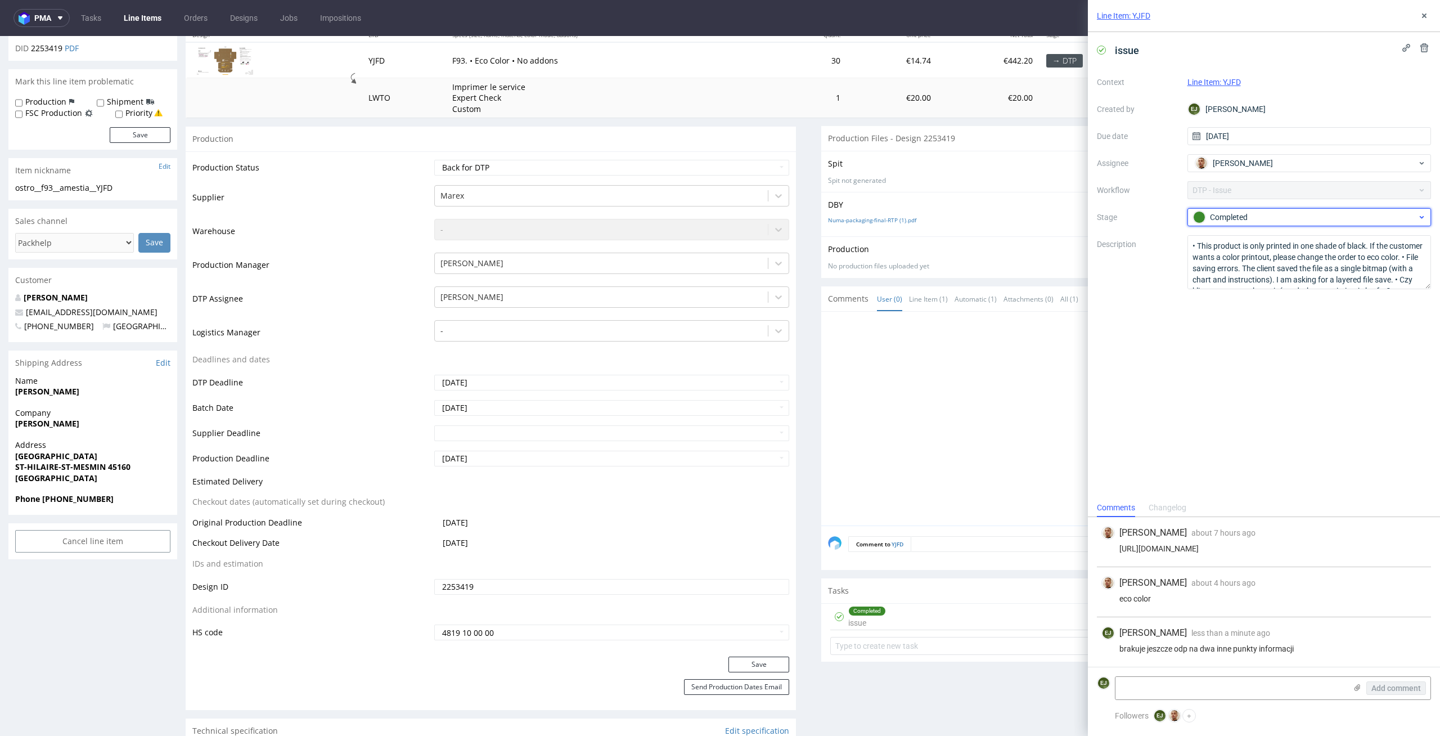
click at [1286, 213] on div "Completed" at bounding box center [1305, 217] width 224 height 12
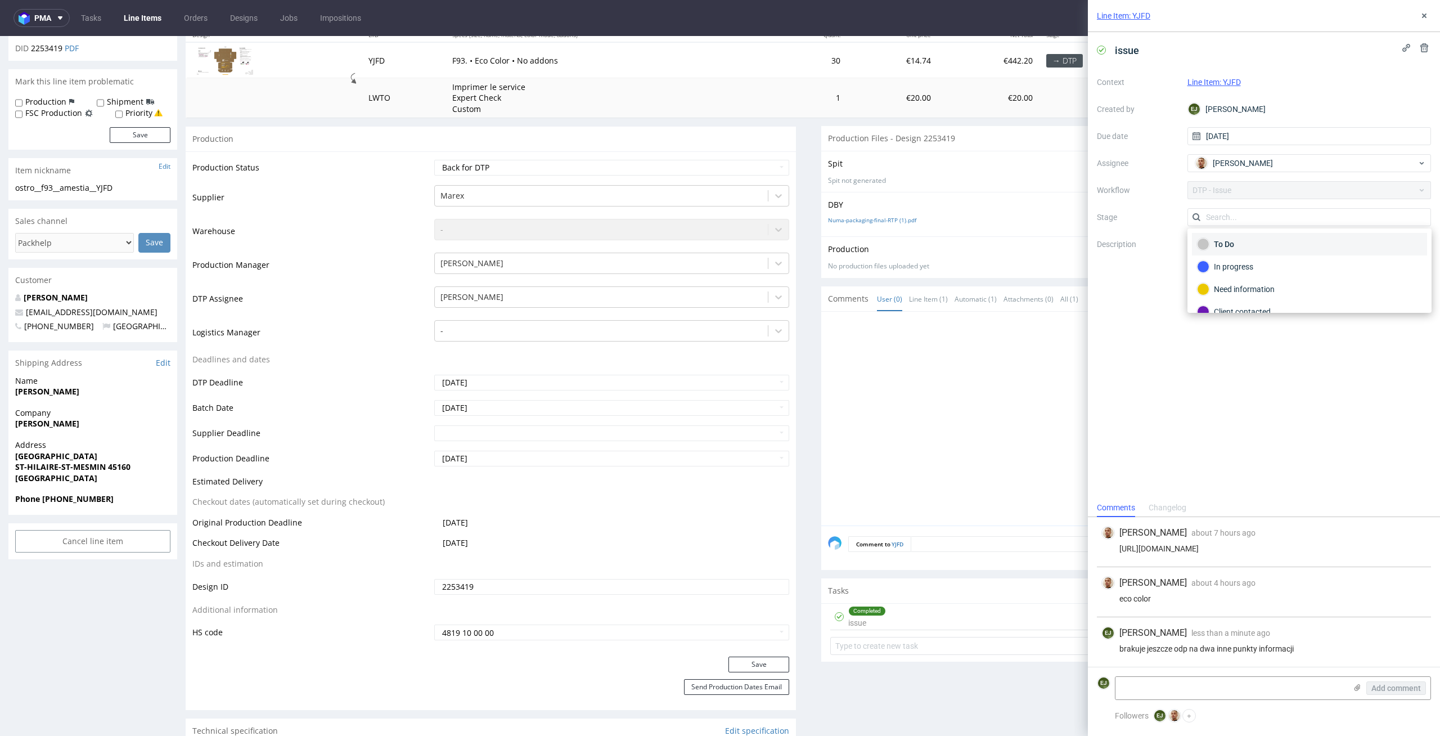
click at [1288, 246] on div "To Do" at bounding box center [1309, 244] width 225 height 12
click at [758, 169] on select "Waiting for Artwork Waiting for Diecut Waiting for Mockup Waiting for DTP Waiti…" at bounding box center [612, 168] width 356 height 16
select select "dtp_issue"
click at [434, 160] on select "Waiting for Artwork Waiting for Diecut Waiting for Mockup Waiting for DTP Waiti…" at bounding box center [612, 168] width 356 height 16
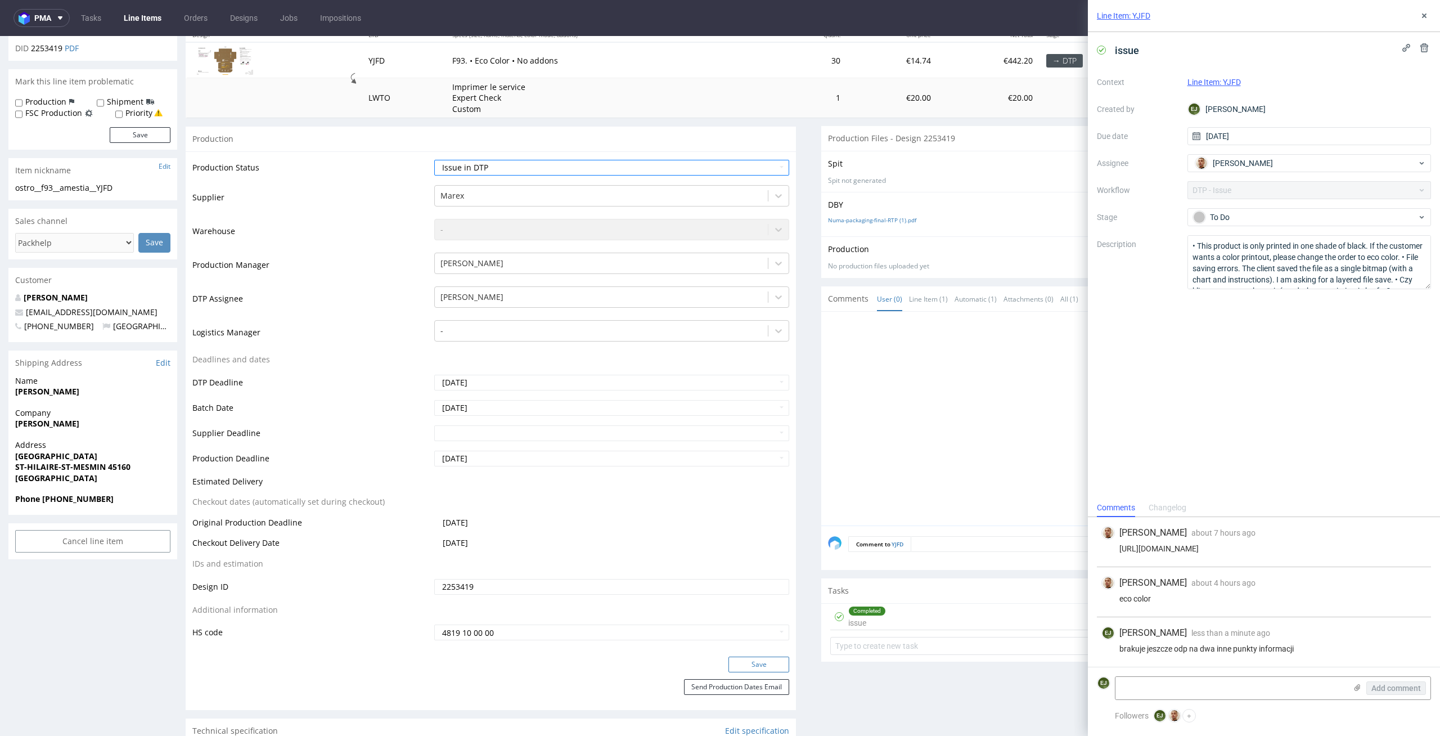
click at [774, 667] on button "Save" at bounding box center [759, 665] width 61 height 16
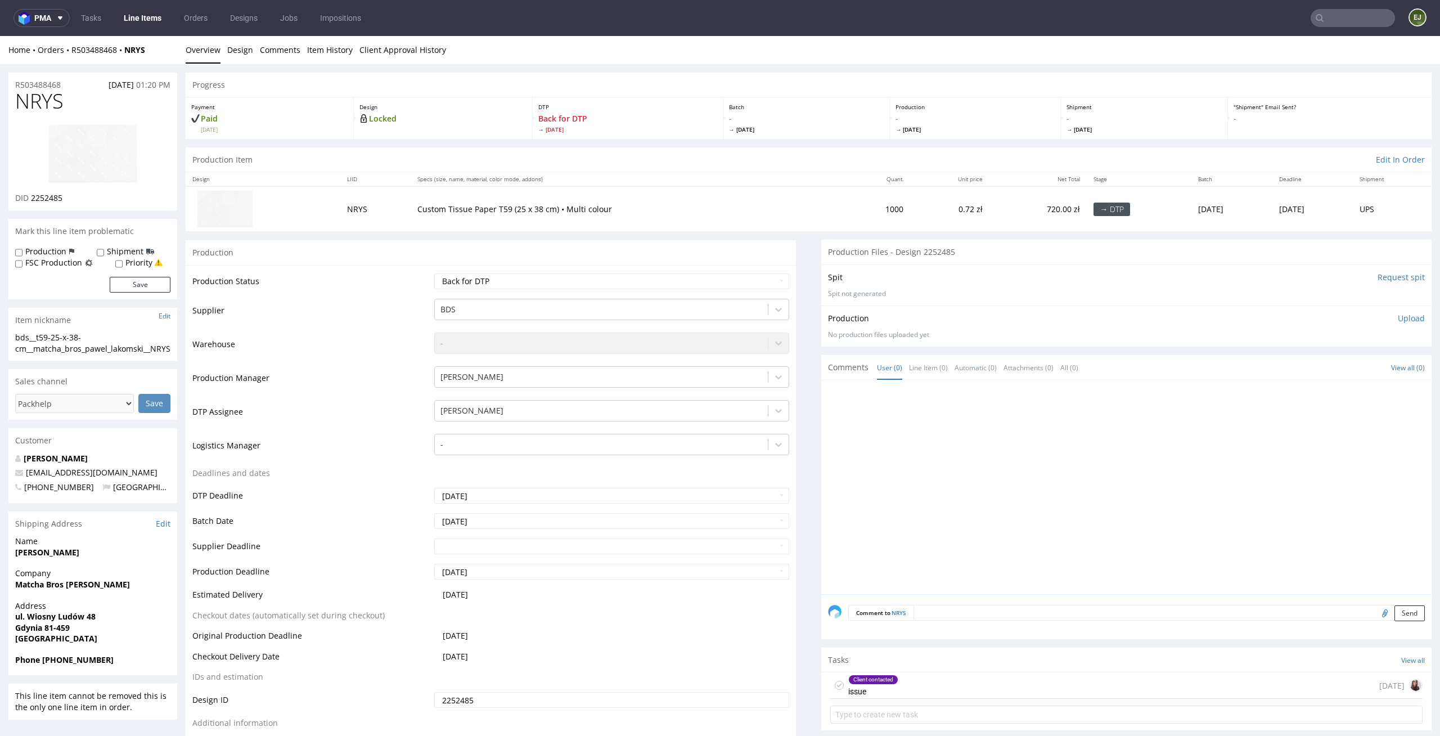
click at [729, 129] on span "Fri 29 Aug" at bounding box center [806, 129] width 155 height 8
click at [969, 165] on div "Production Item Edit In Order" at bounding box center [809, 159] width 1246 height 25
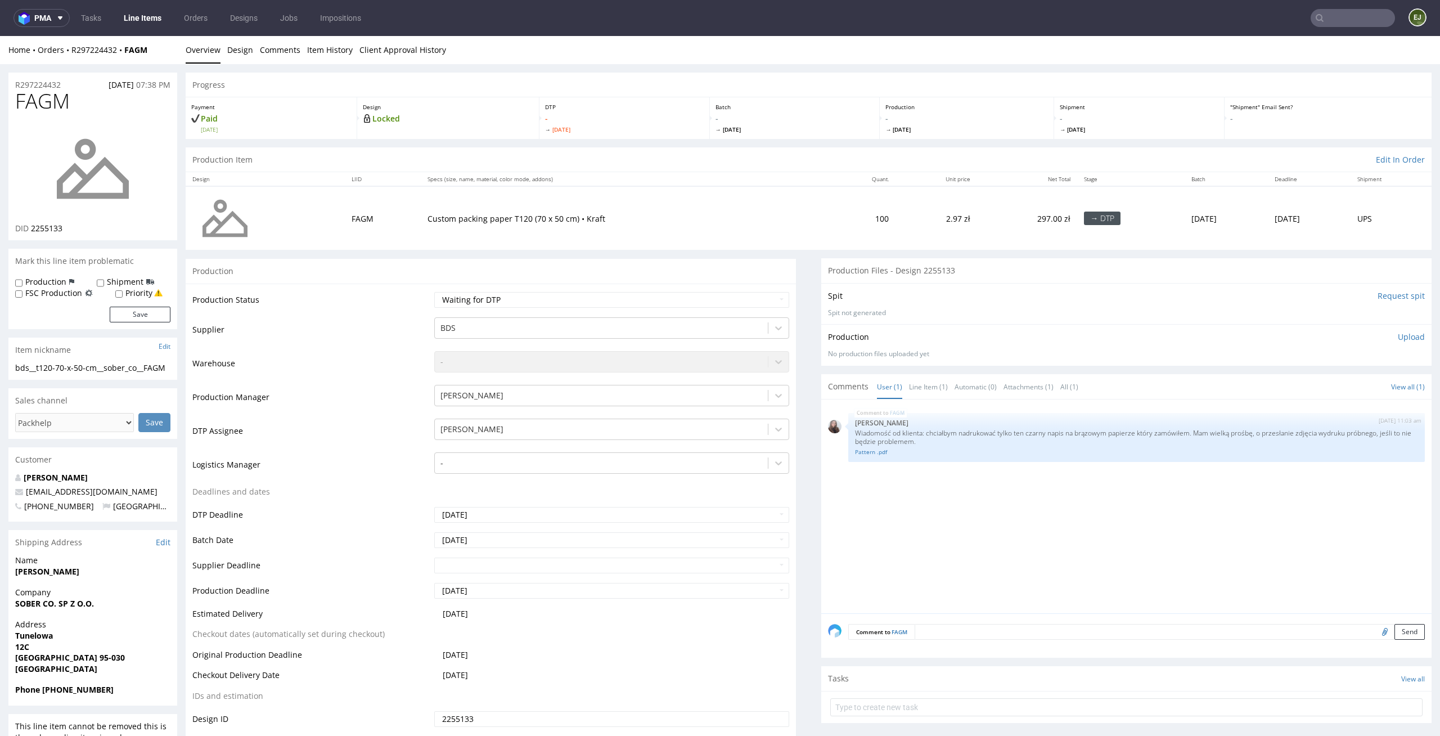
click at [908, 290] on div "Spit Request spit" at bounding box center [1126, 295] width 597 height 11
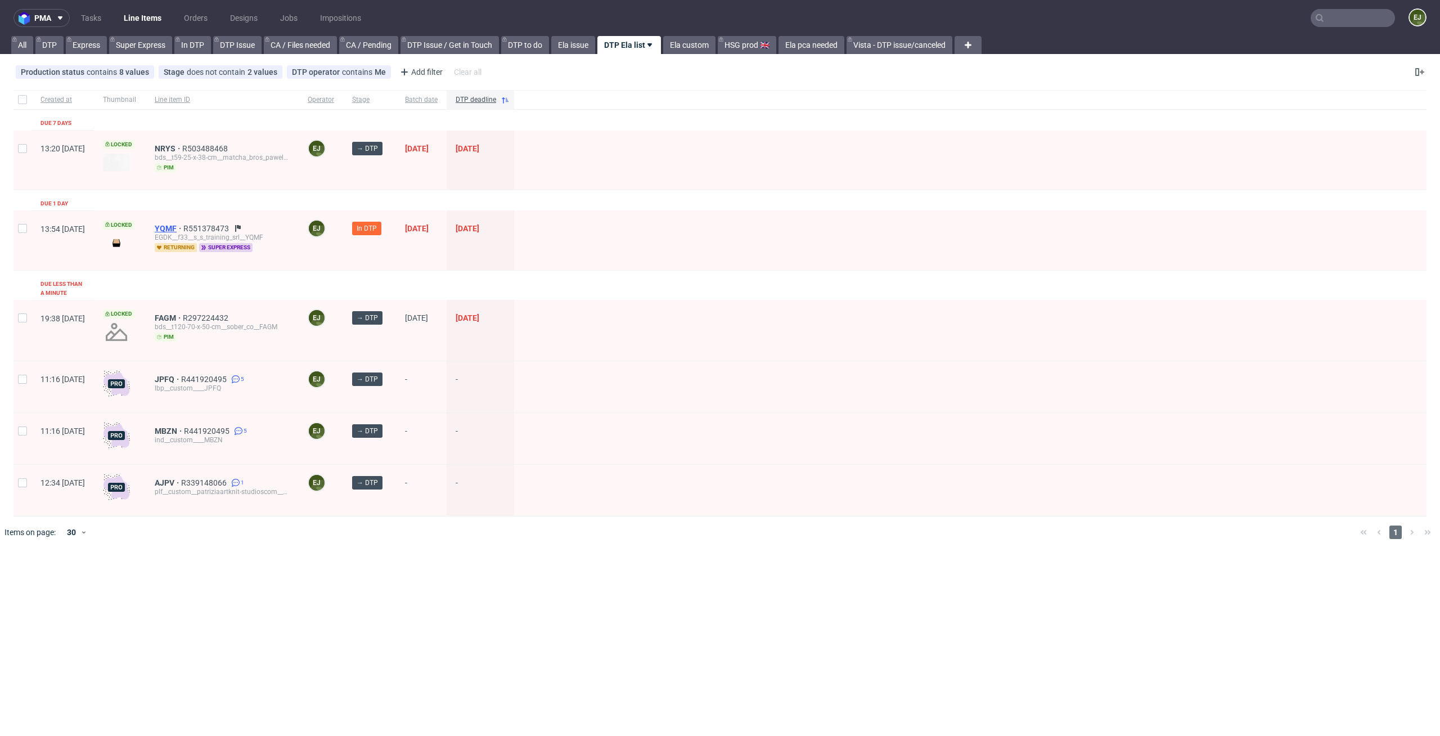
click at [183, 224] on span "YQMF" at bounding box center [169, 228] width 29 height 9
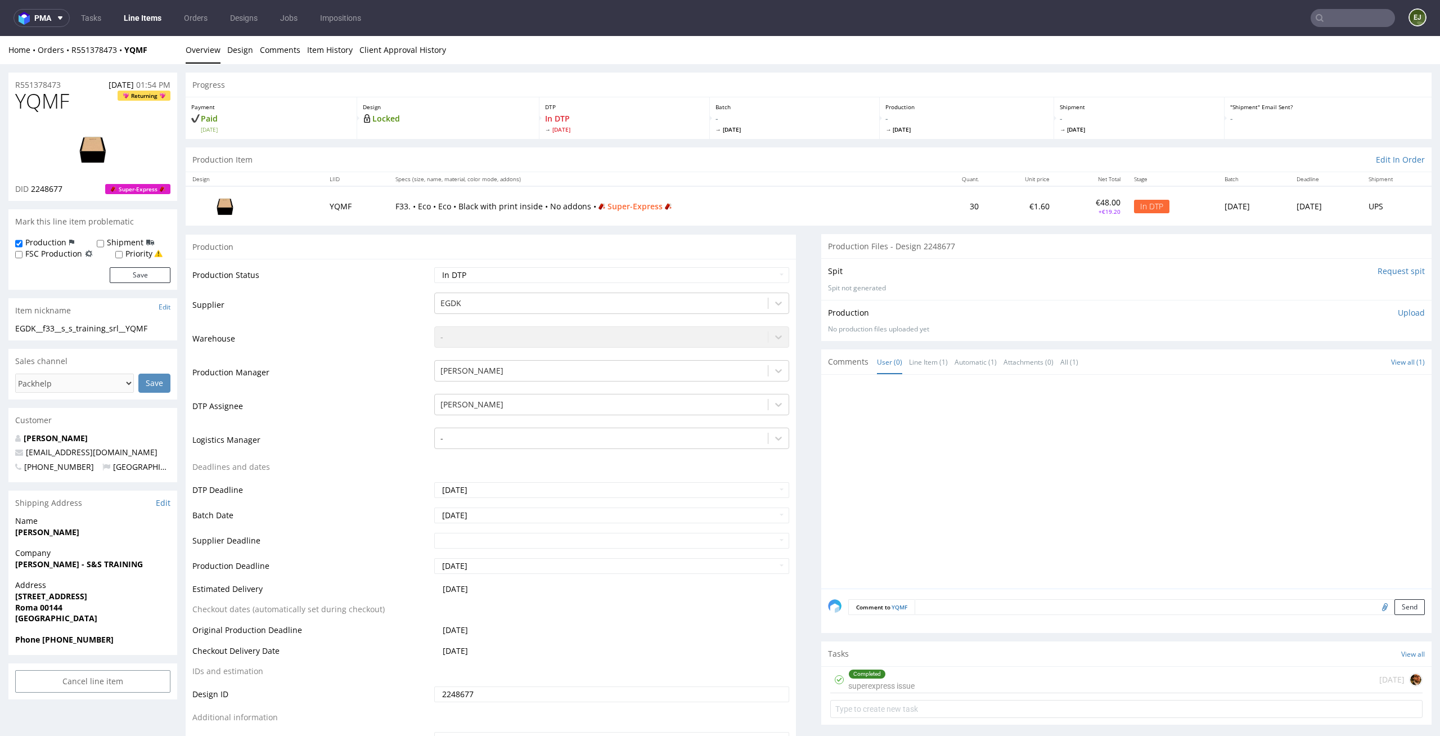
click at [95, 141] on img at bounding box center [93, 149] width 90 height 51
click at [835, 176] on th "Specs (size, name, material, color mode, addons)" at bounding box center [659, 179] width 541 height 14
drag, startPoint x: 56, startPoint y: 329, endPoint x: 0, endPoint y: 324, distance: 55.9
copy div "EGDK__f33"
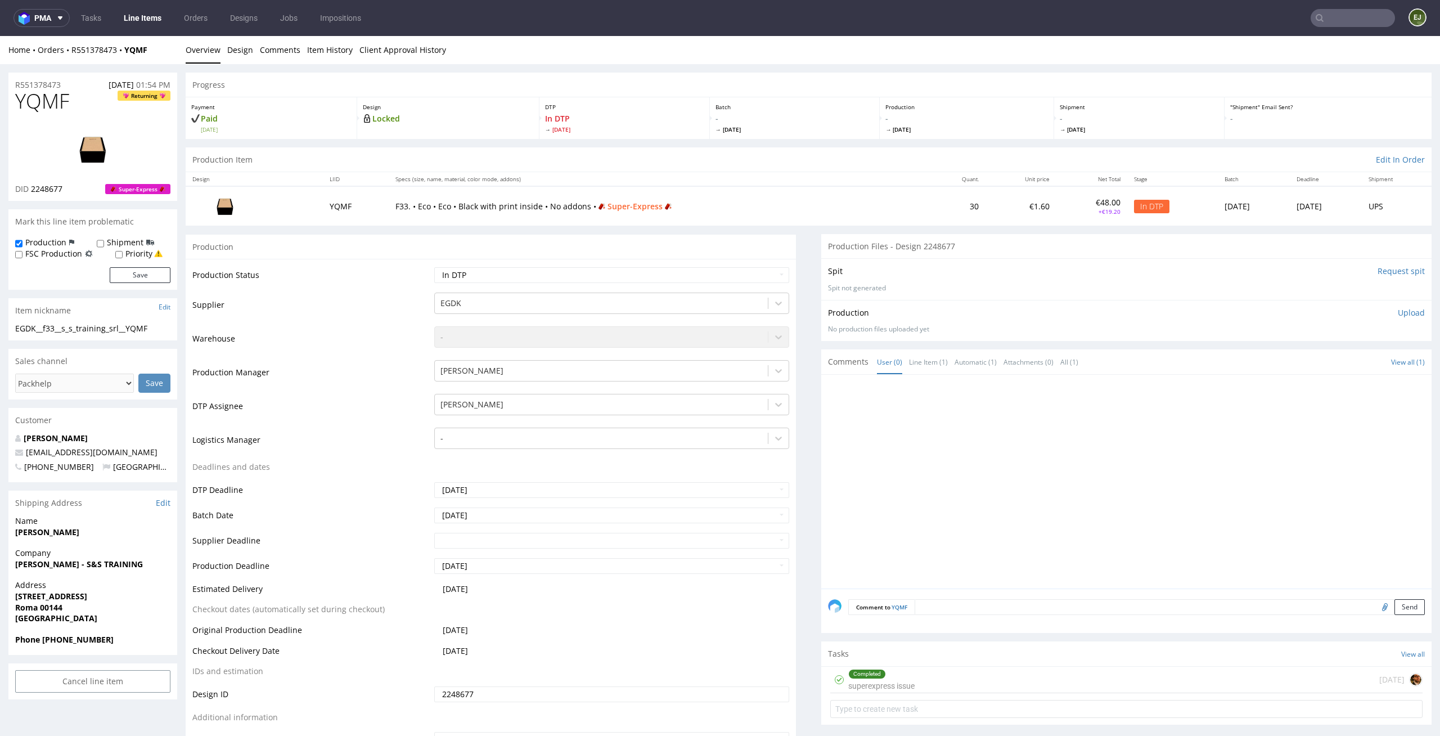
click at [222, 57] on div "Home Orders R551378473 YQMF Overview Design Comments Item History Client Approv…" at bounding box center [720, 50] width 1440 height 28
click at [236, 57] on link "Design" at bounding box center [240, 50] width 26 height 28
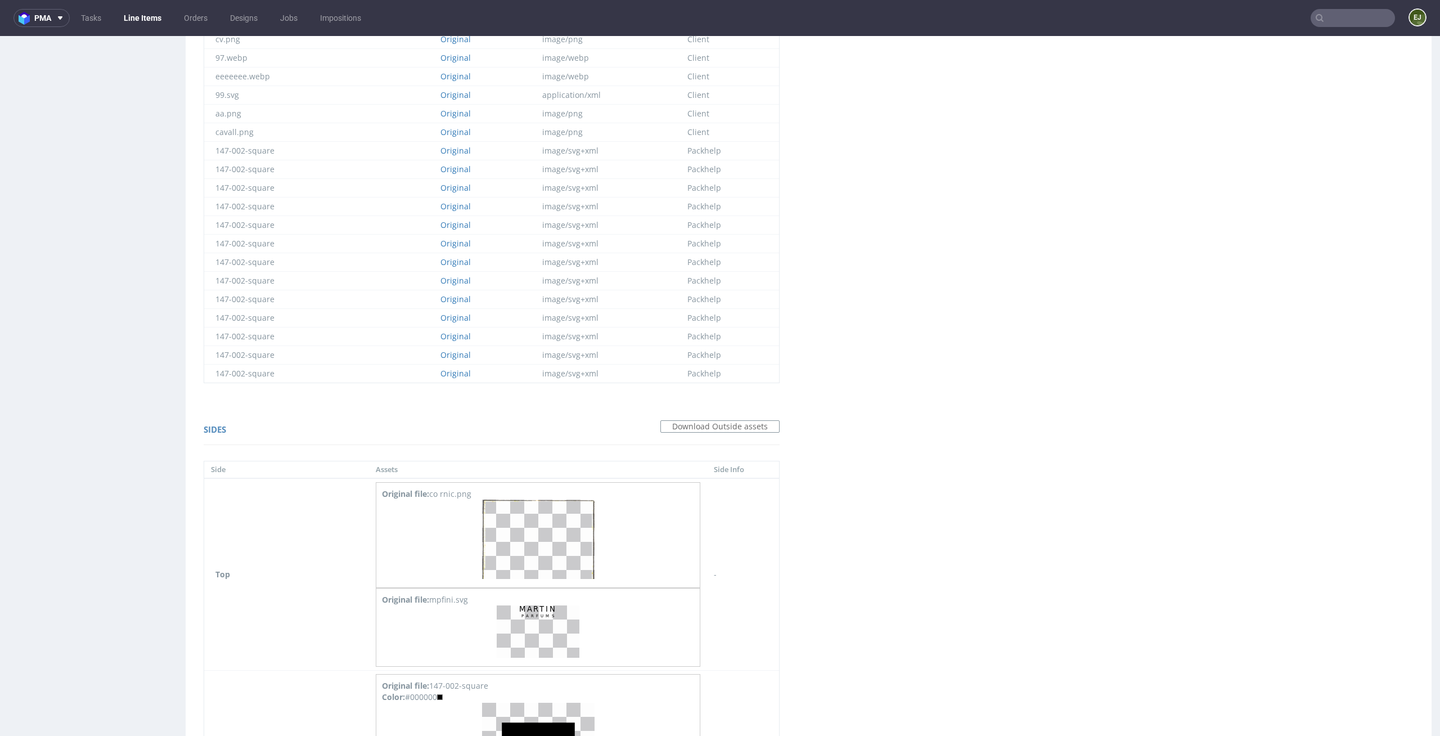
scroll to position [1555, 0]
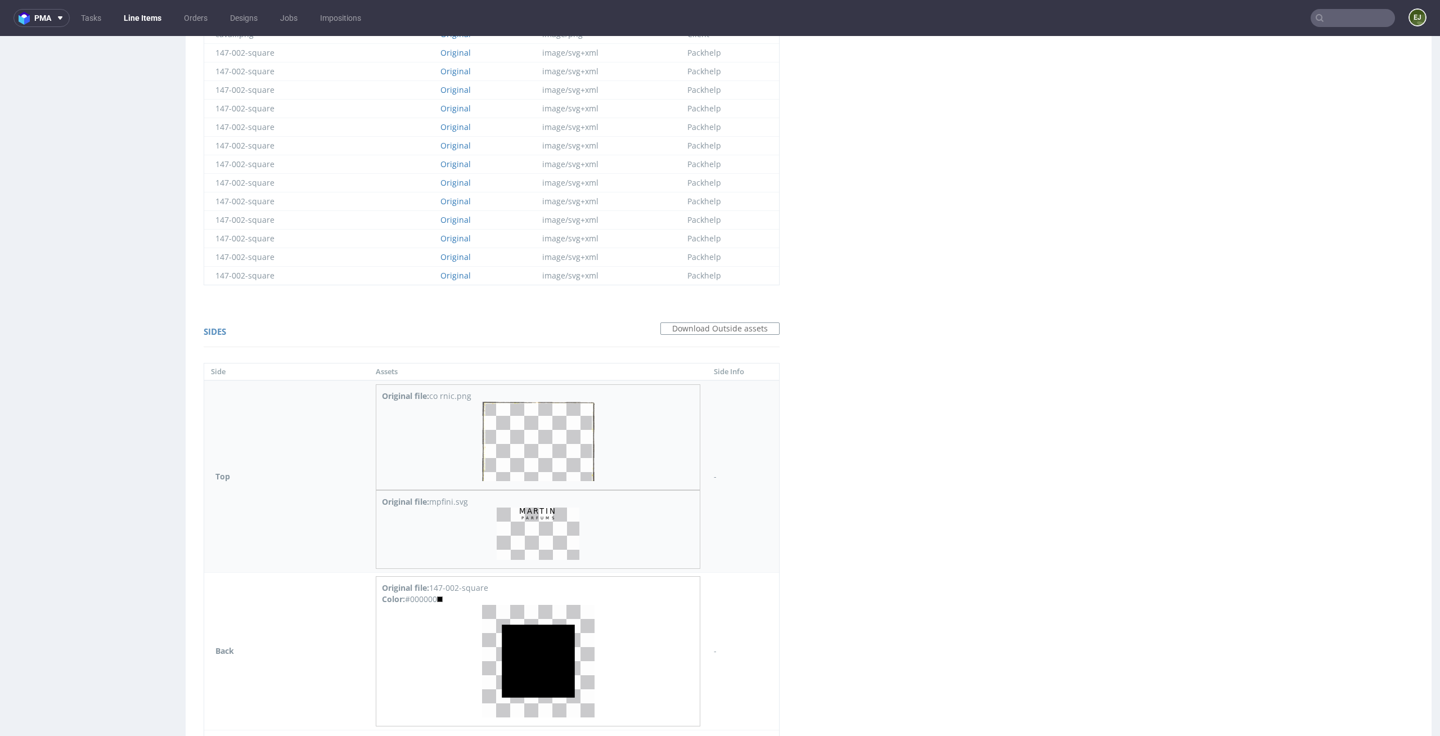
click at [562, 461] on img at bounding box center [538, 441] width 113 height 79
click at [540, 517] on img at bounding box center [538, 534] width 83 height 52
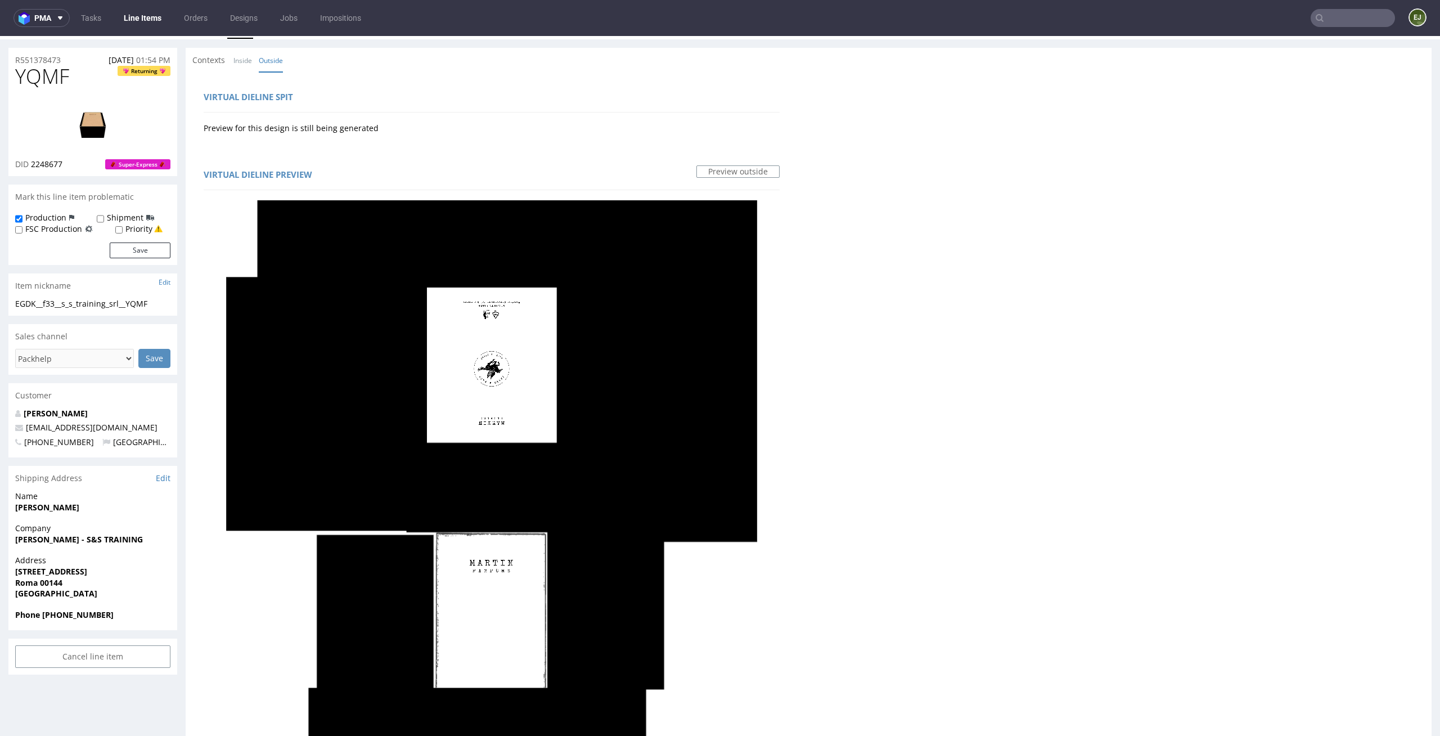
scroll to position [0, 0]
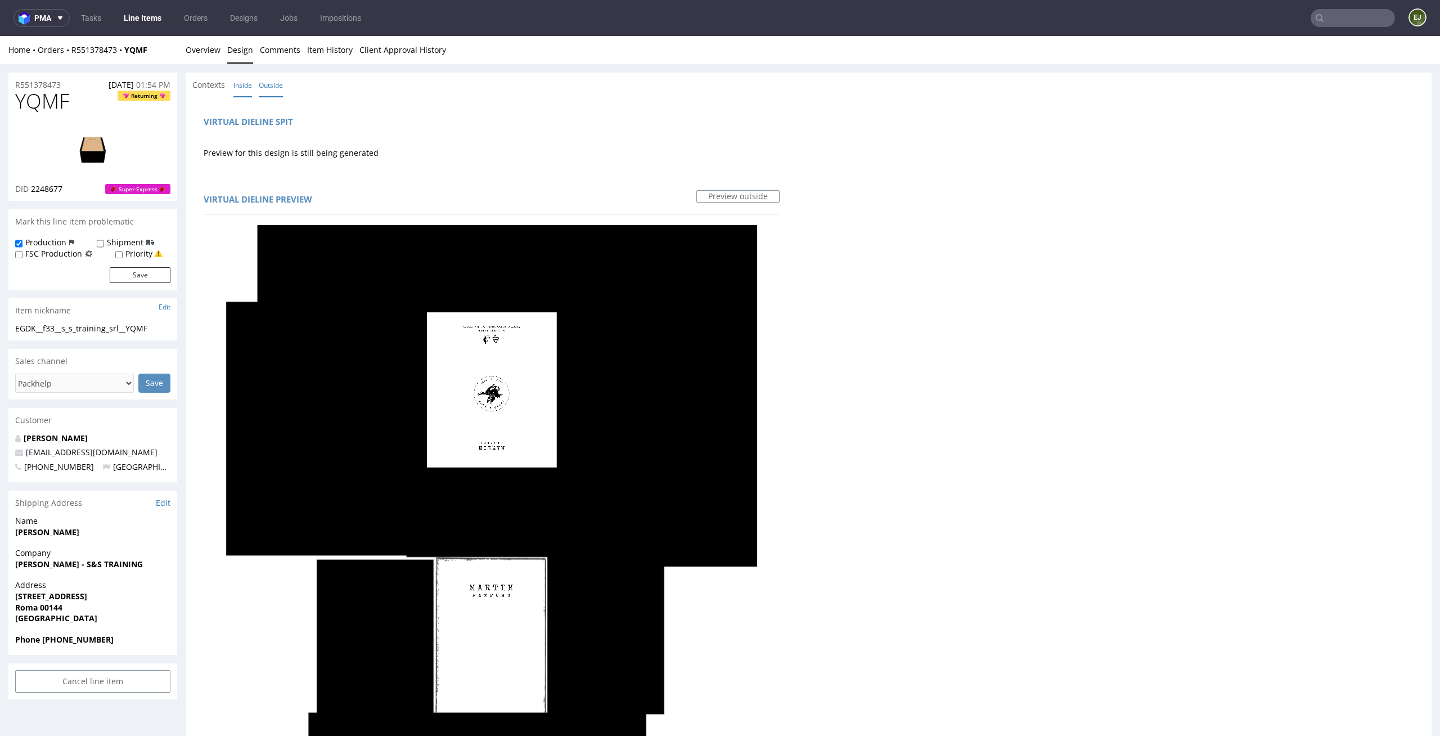
click at [239, 84] on link "Inside" at bounding box center [243, 85] width 19 height 24
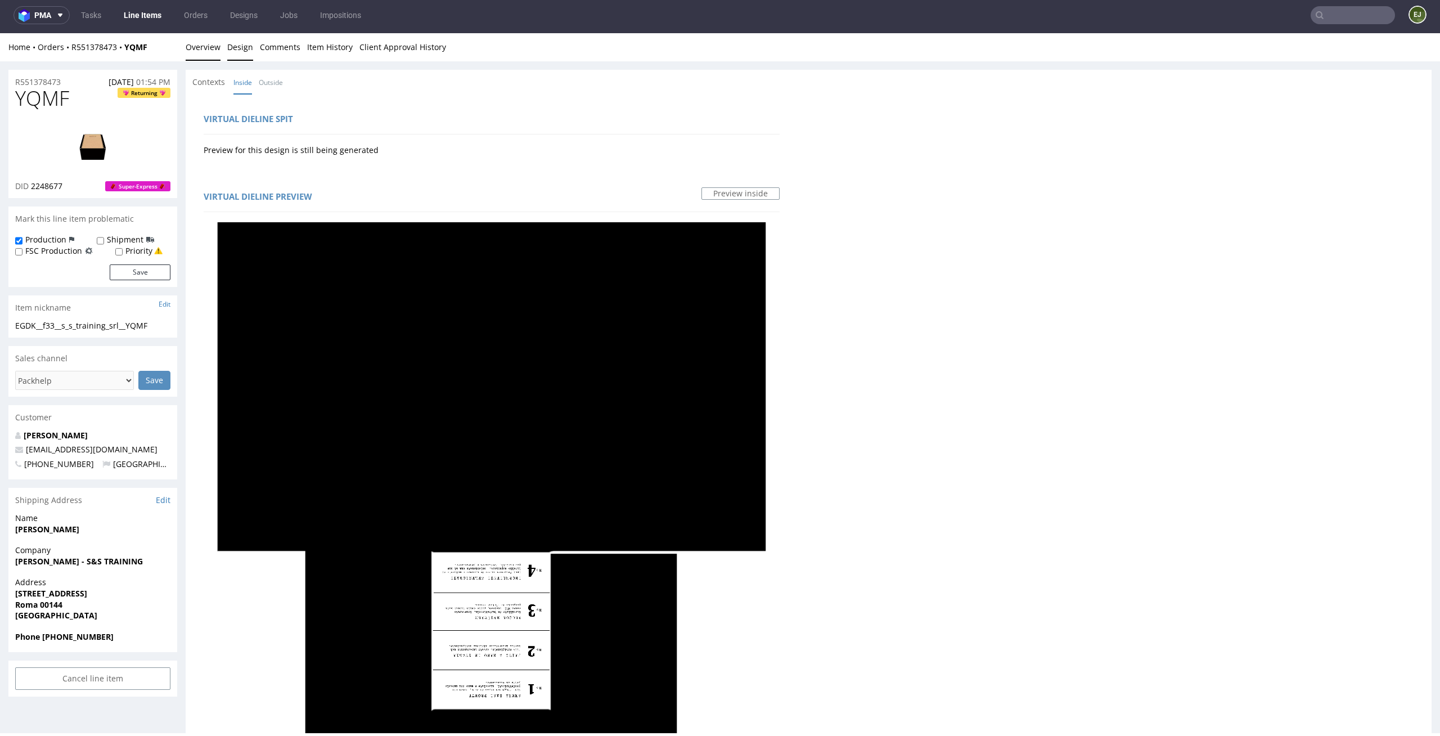
click at [210, 52] on link "Overview" at bounding box center [203, 47] width 35 height 28
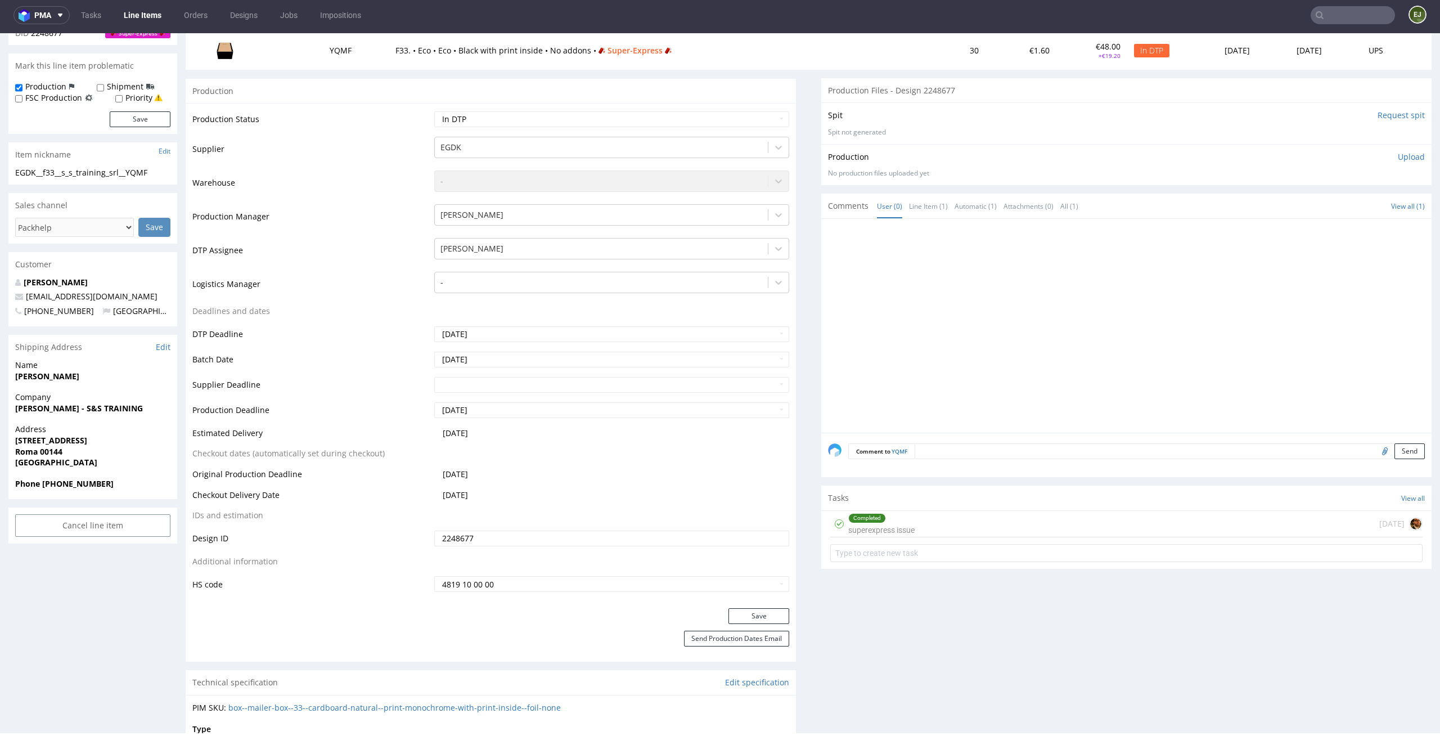
scroll to position [217, 0]
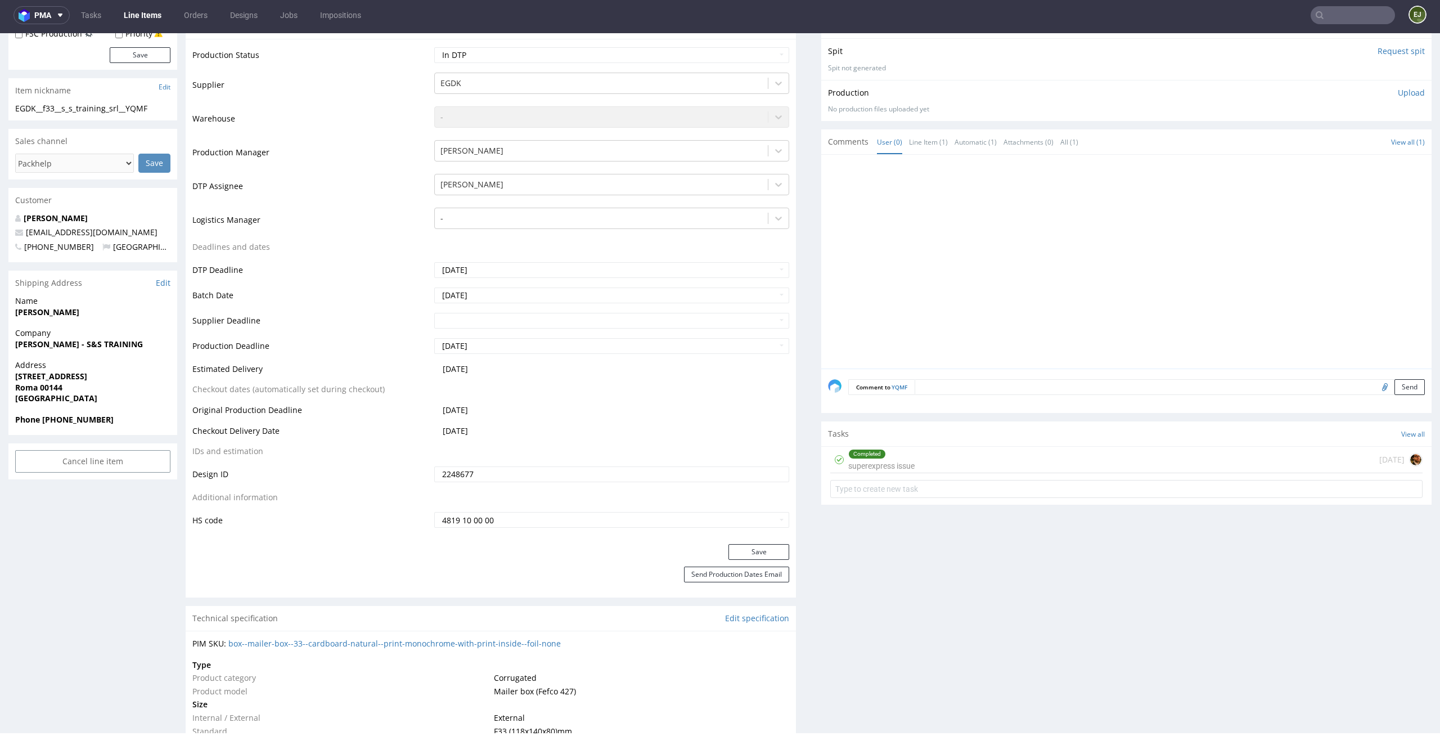
click at [981, 463] on div "Completed superexpress issue 1 day ago" at bounding box center [1126, 460] width 592 height 26
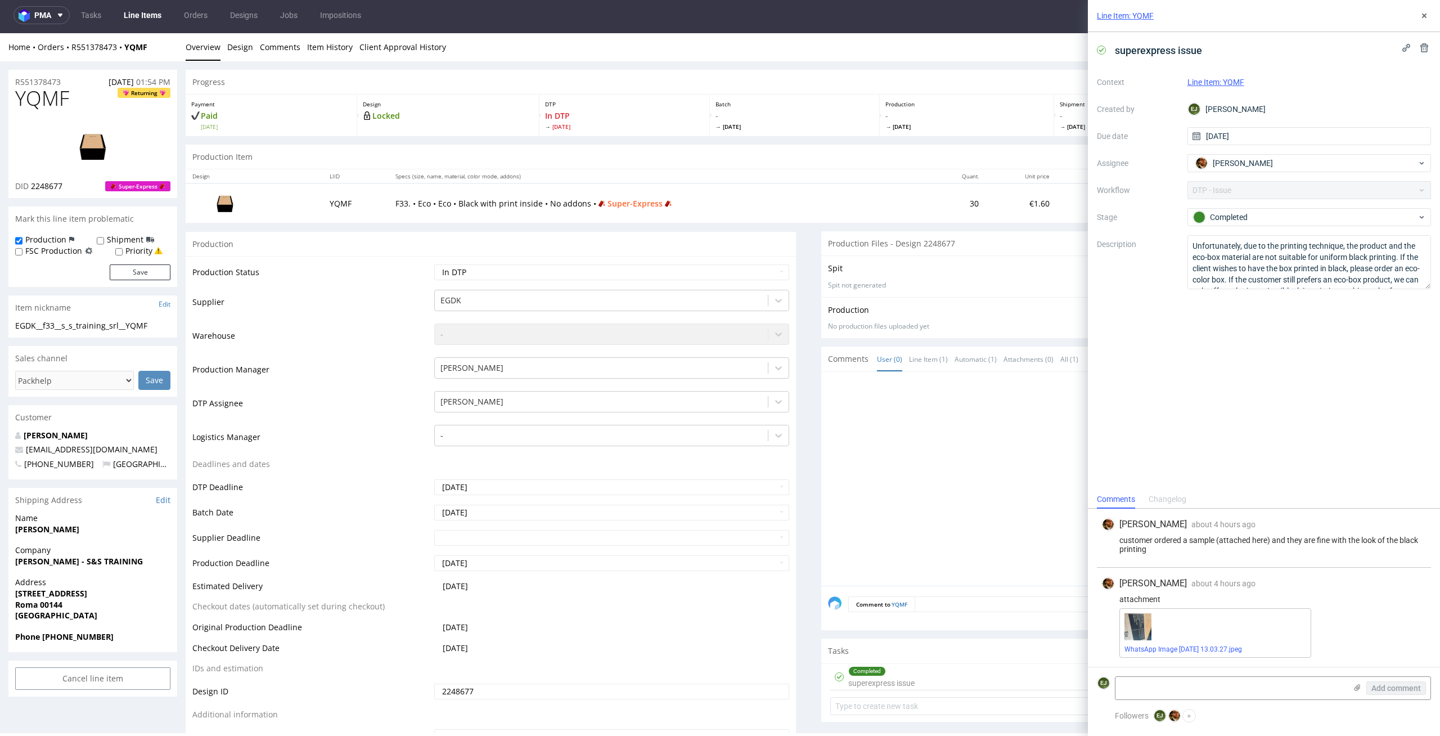
click at [719, 150] on div "Production Item Edit In Order" at bounding box center [809, 157] width 1246 height 25
click at [246, 58] on link "Design" at bounding box center [240, 47] width 26 height 28
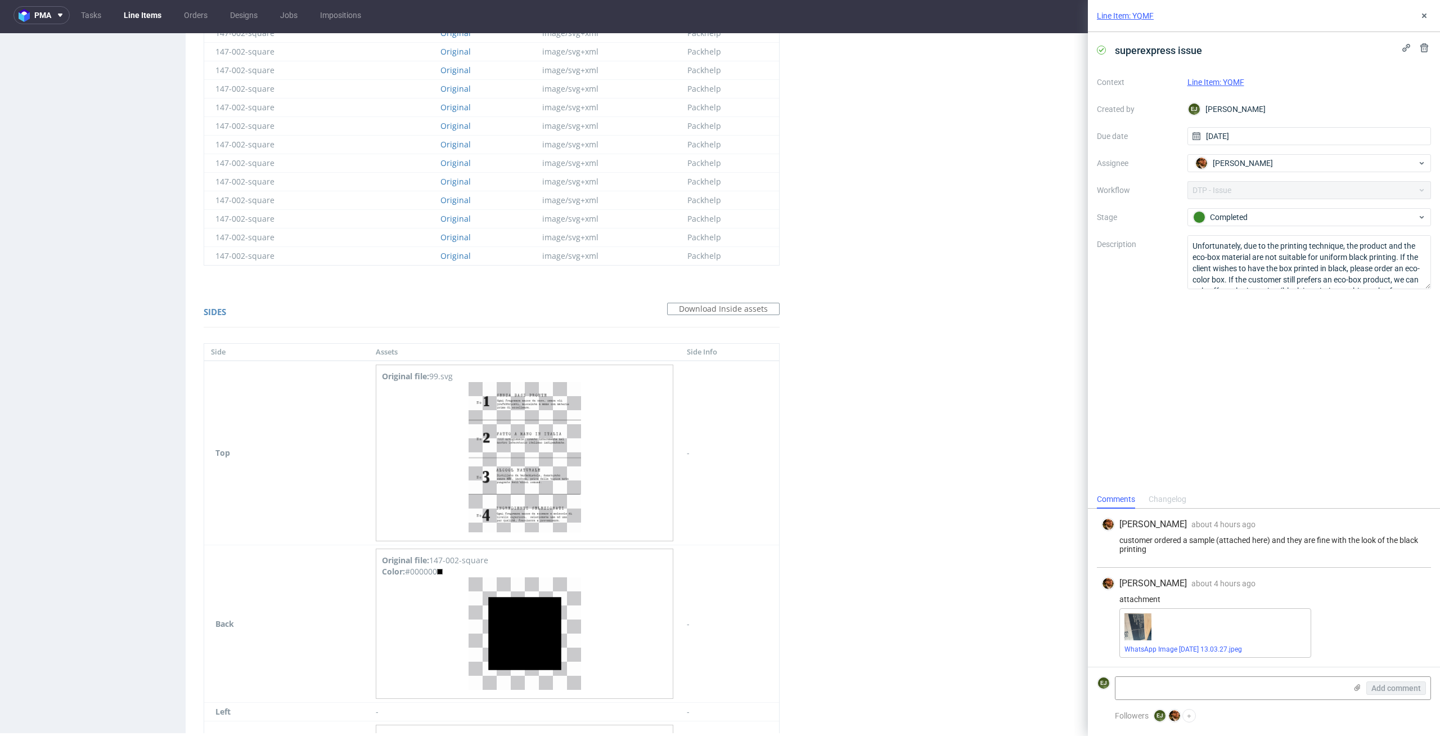
scroll to position [1553, 0]
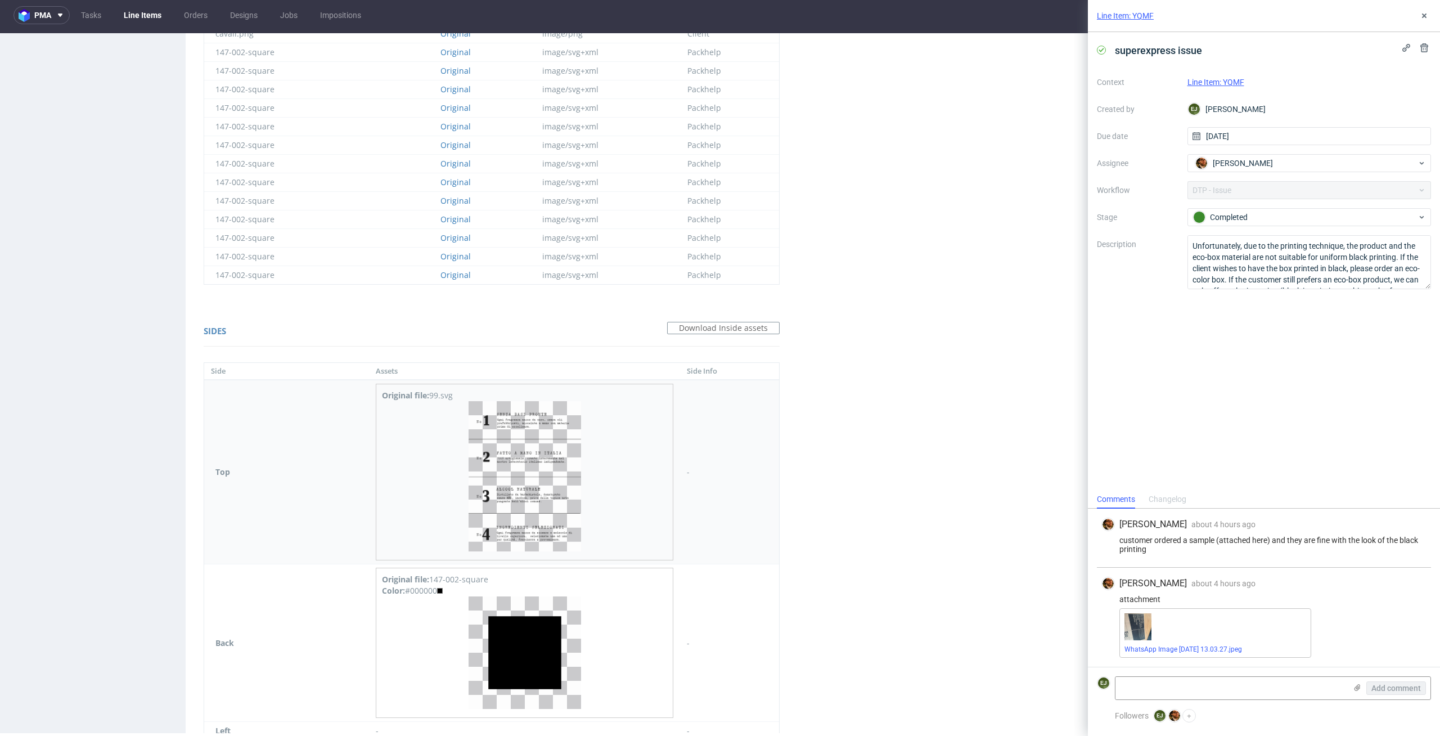
click at [511, 492] on img at bounding box center [525, 476] width 113 height 150
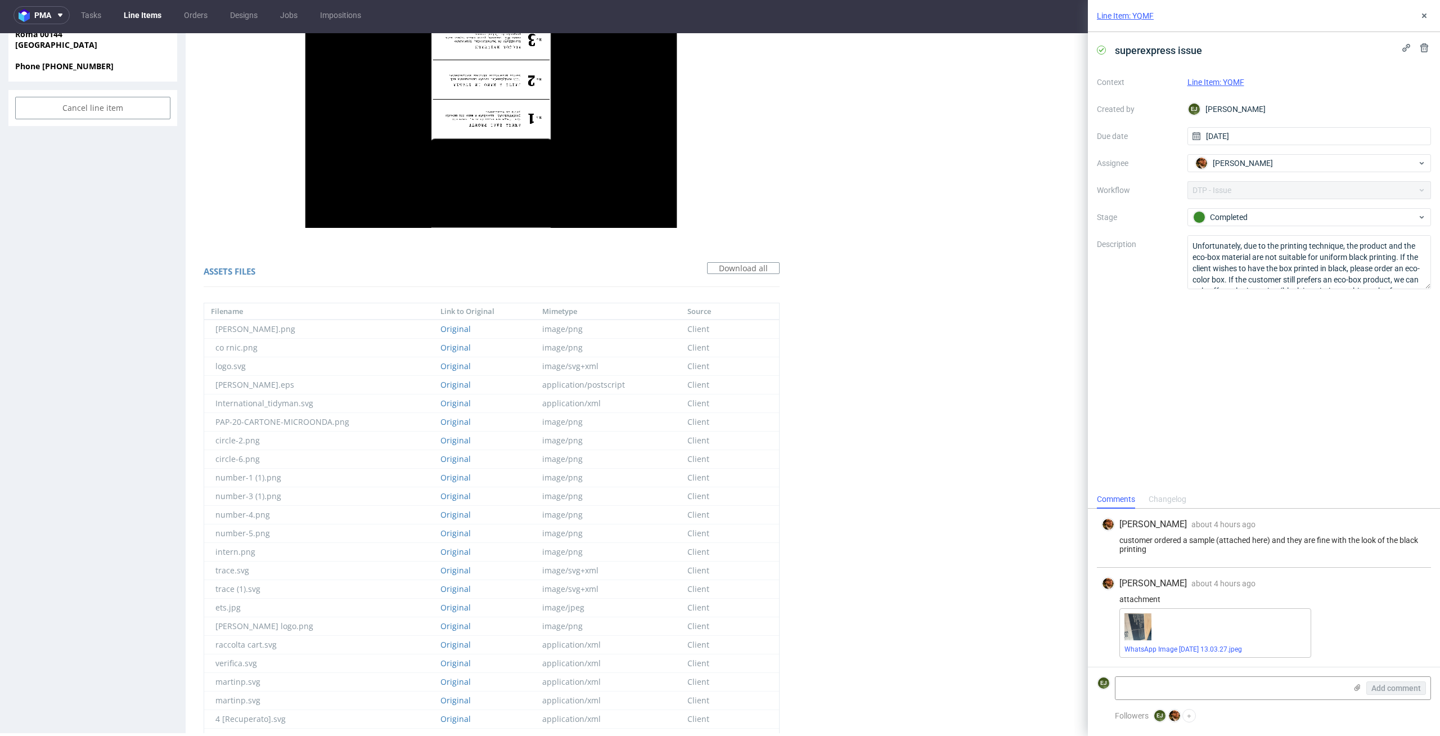
scroll to position [0, 0]
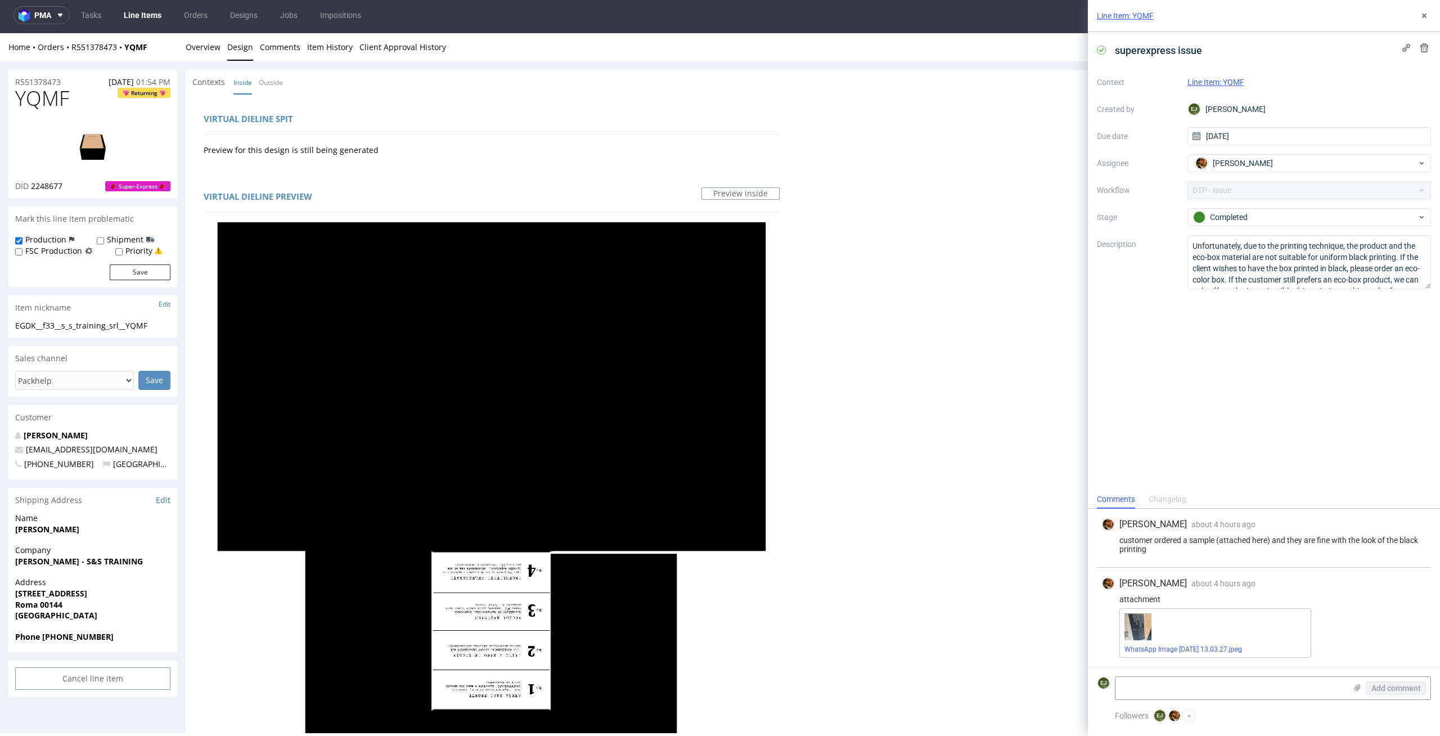
click at [242, 88] on link "Inside" at bounding box center [243, 82] width 19 height 24
click at [277, 88] on link "Outside" at bounding box center [271, 82] width 24 height 24
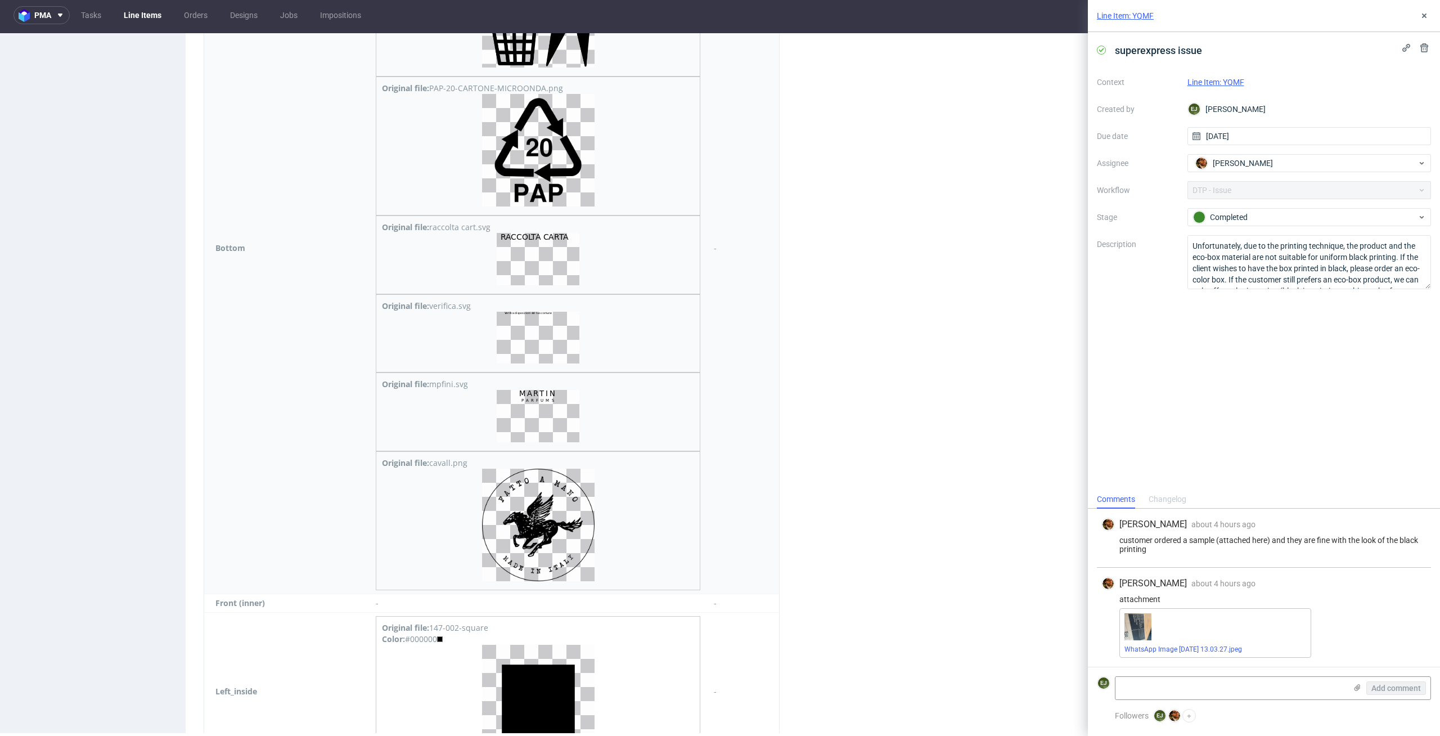
scroll to position [2700, 0]
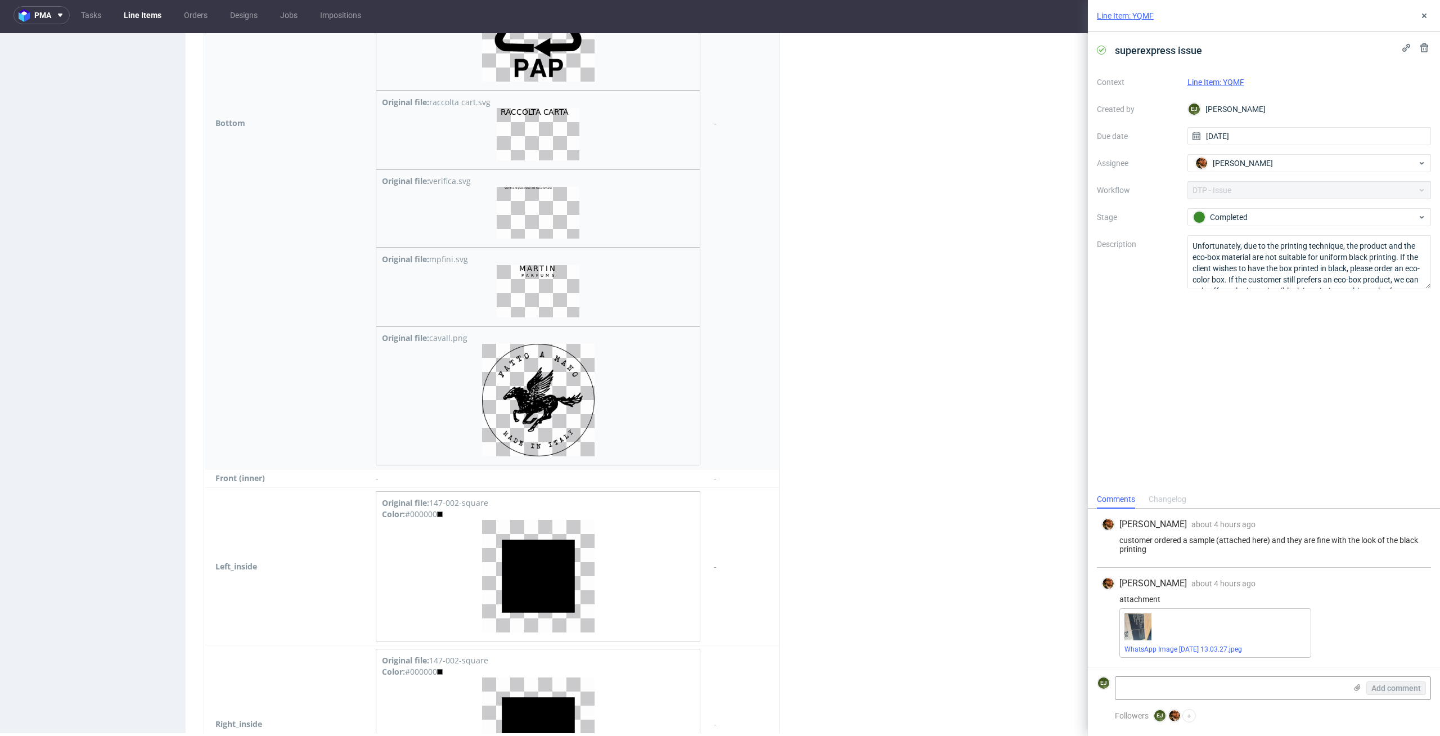
click at [554, 133] on img at bounding box center [538, 134] width 83 height 52
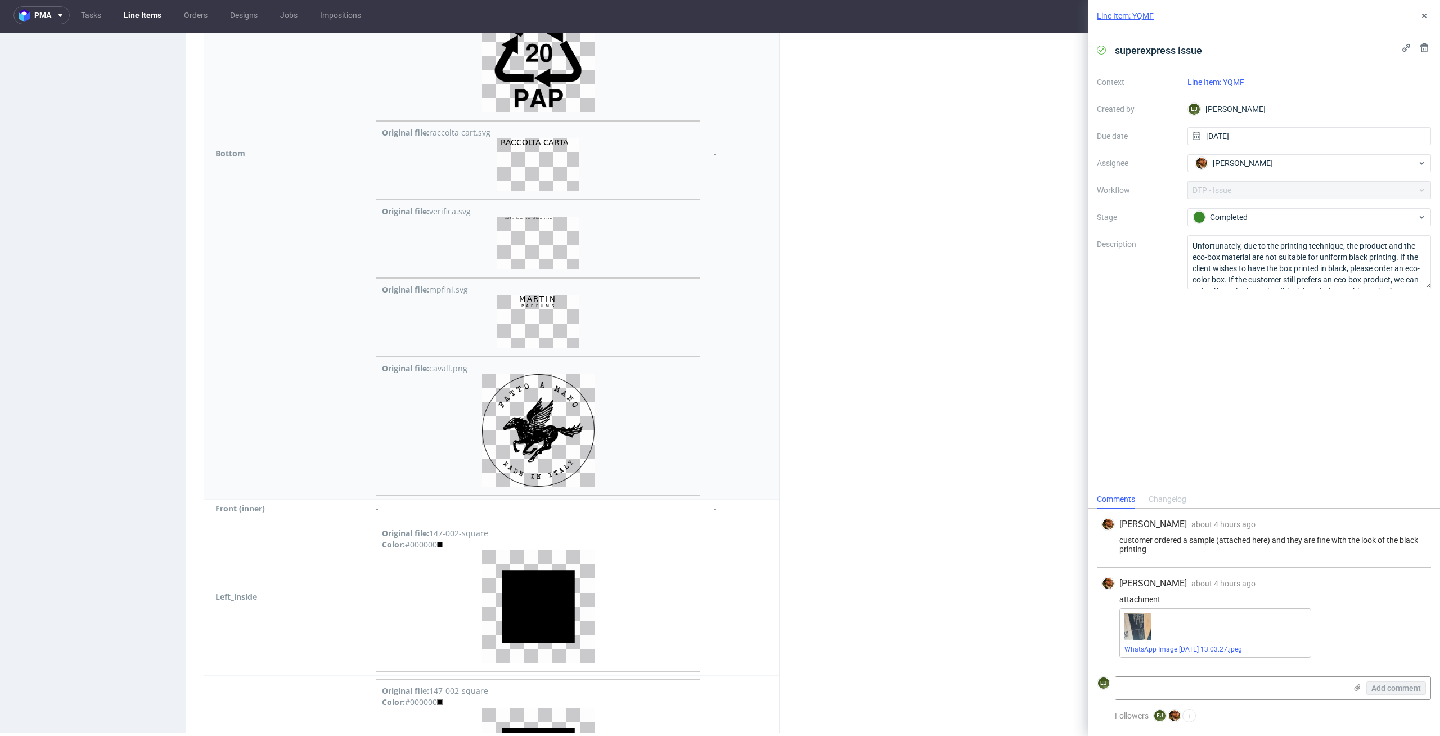
scroll to position [2658, 0]
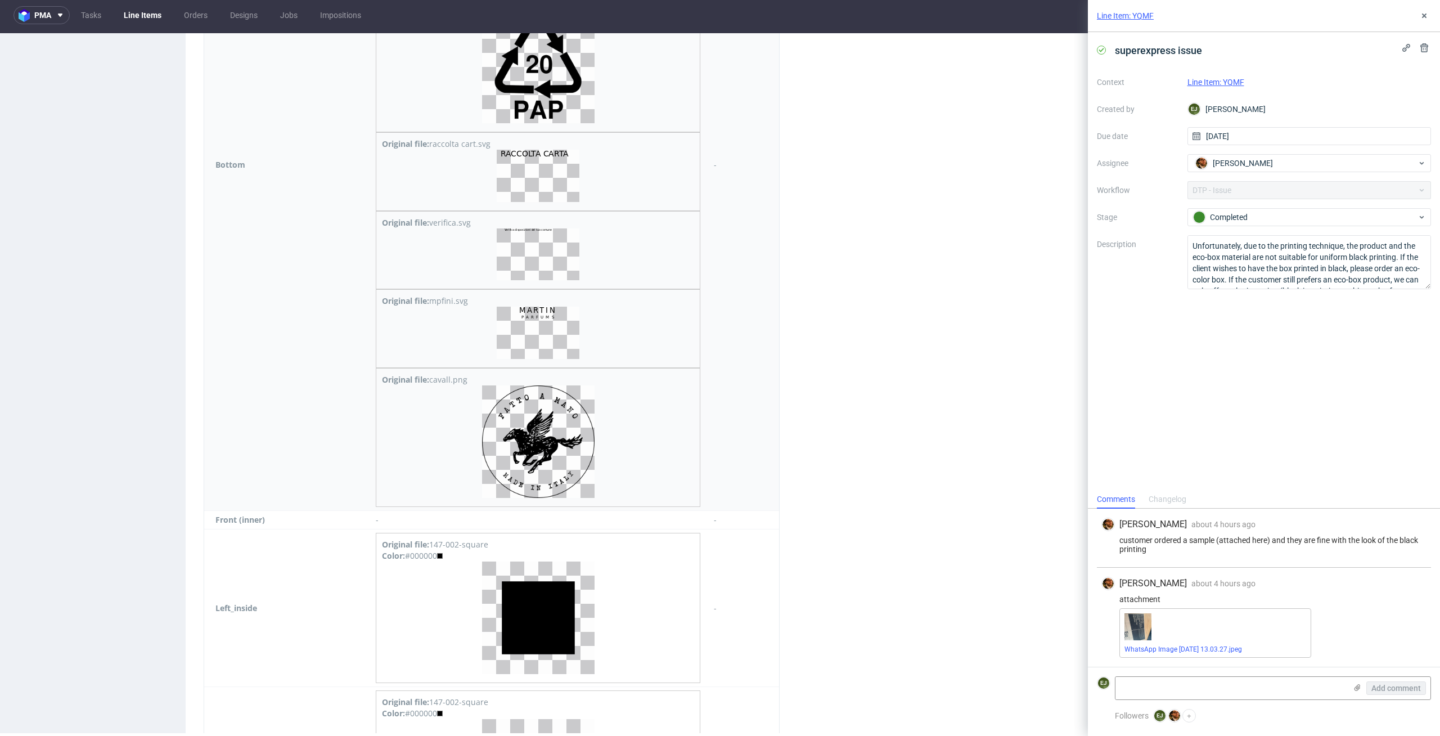
click at [560, 255] on img at bounding box center [538, 254] width 83 height 52
click at [1254, 685] on textarea at bounding box center [1231, 688] width 231 height 23
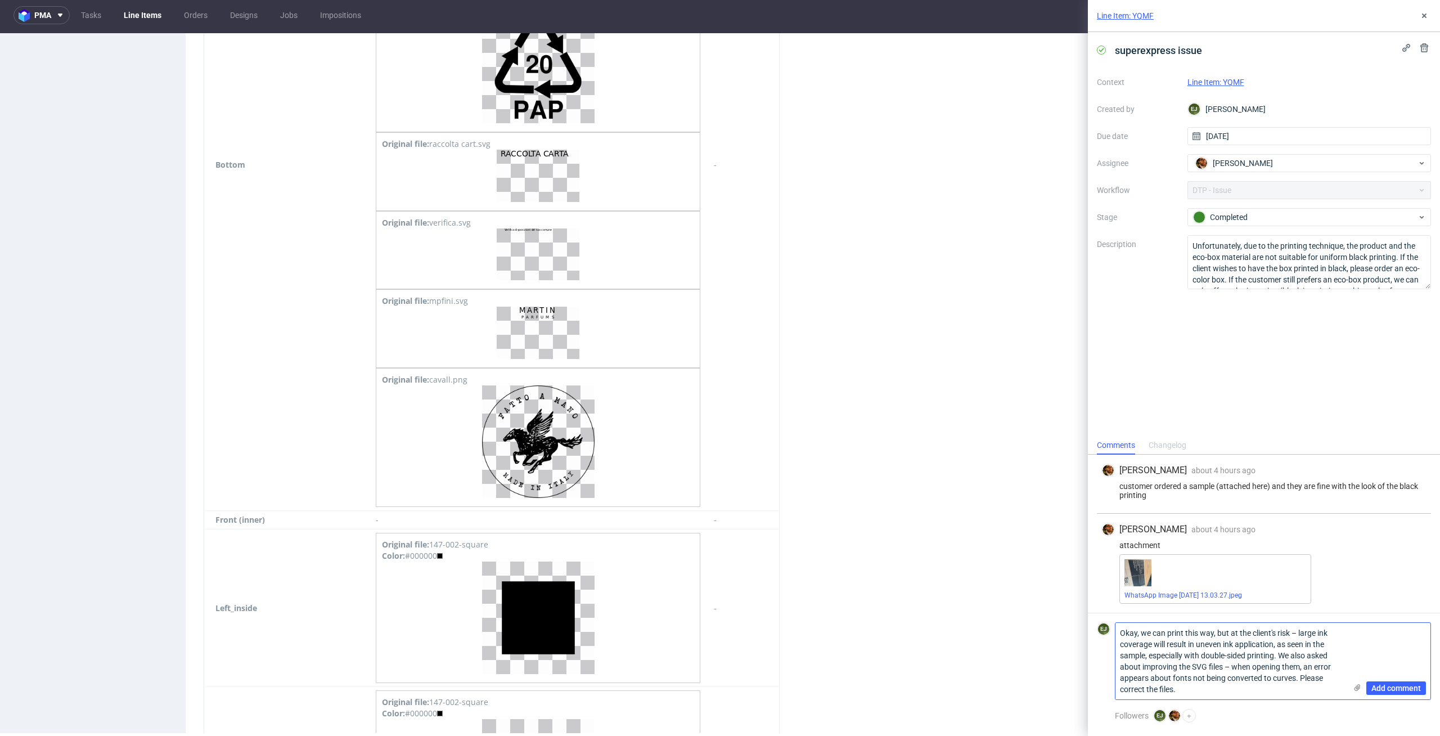
scroll to position [0, 0]
type textarea "Okay, we can print this way, but at the client's risk – large ink coverage will…"
click at [1358, 685] on use at bounding box center [1358, 687] width 6 height 7
click at [0, 0] on input "file" at bounding box center [0, 0] width 0 height 0
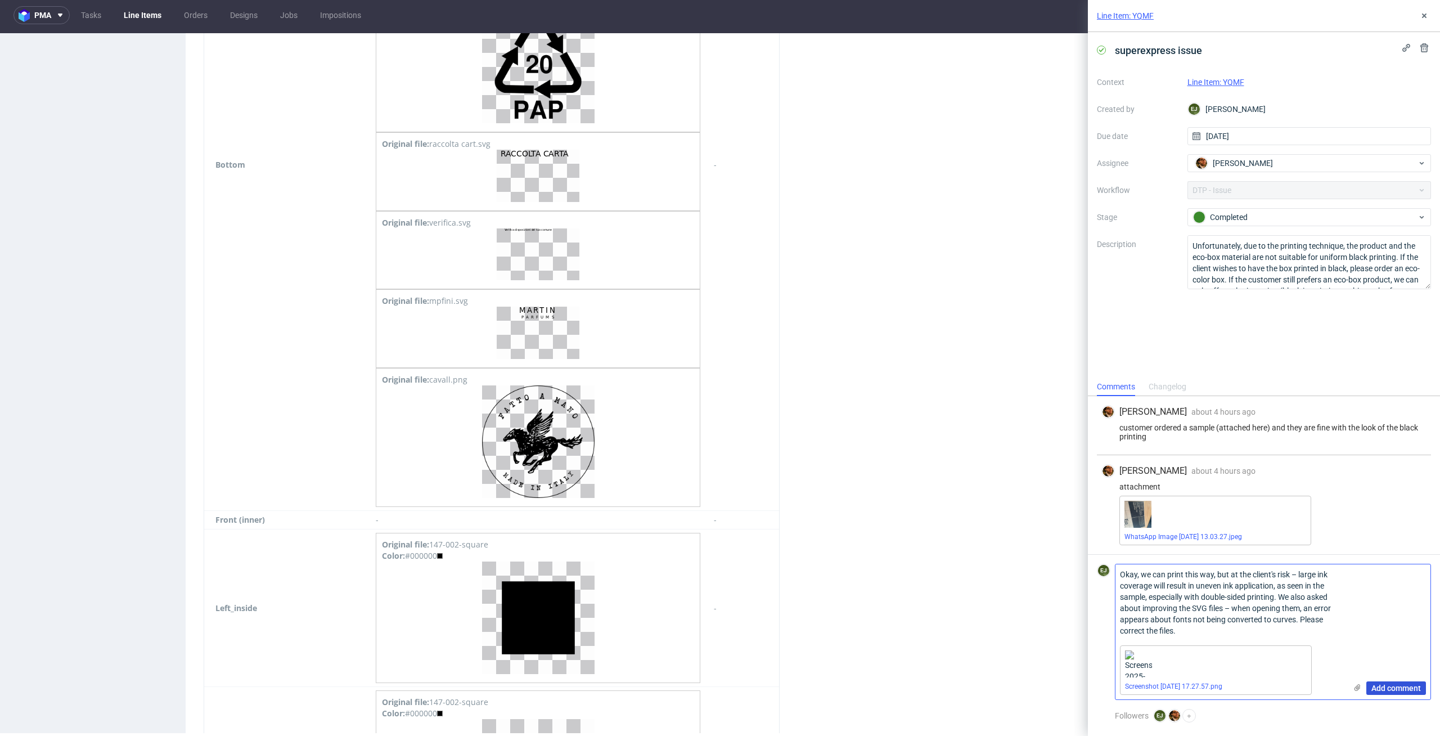
click at [1418, 694] on button "Add comment" at bounding box center [1397, 688] width 60 height 14
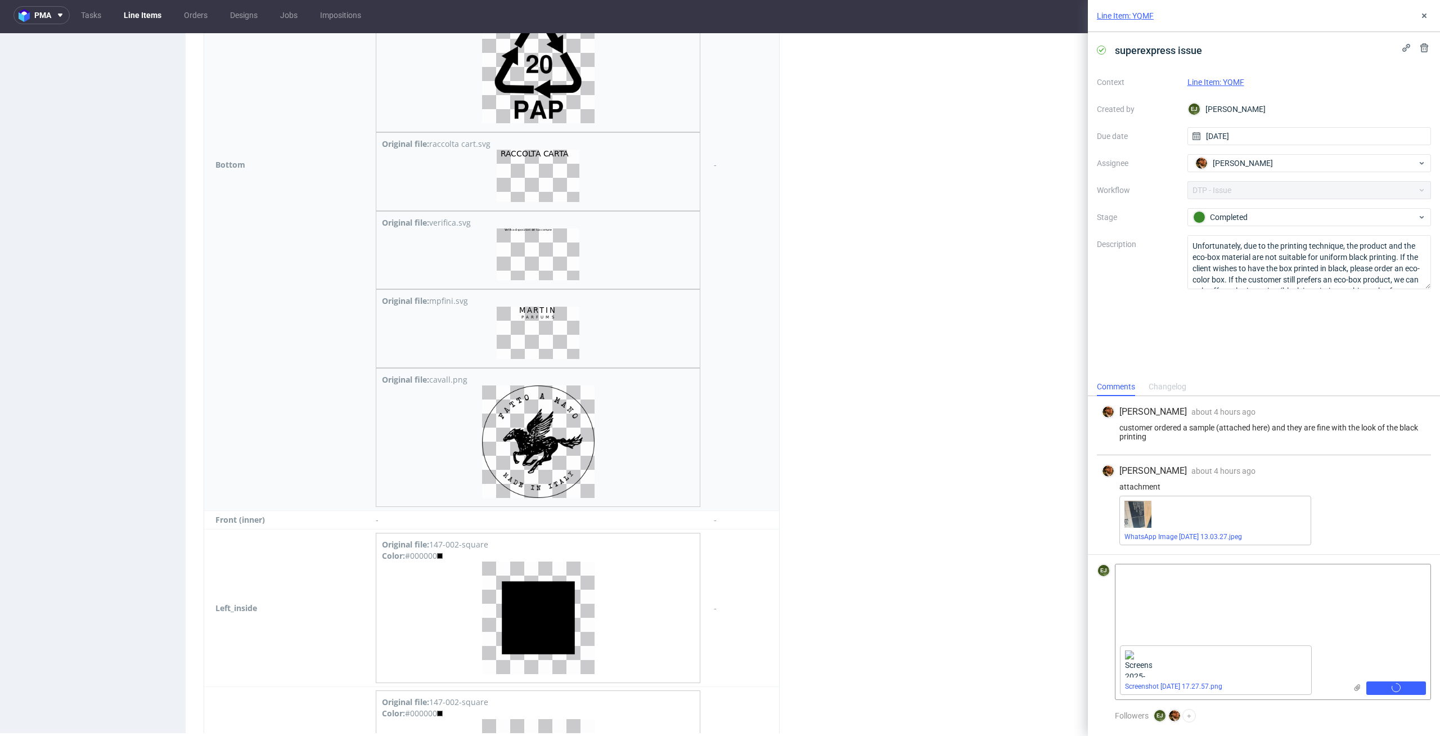
scroll to position [5, 0]
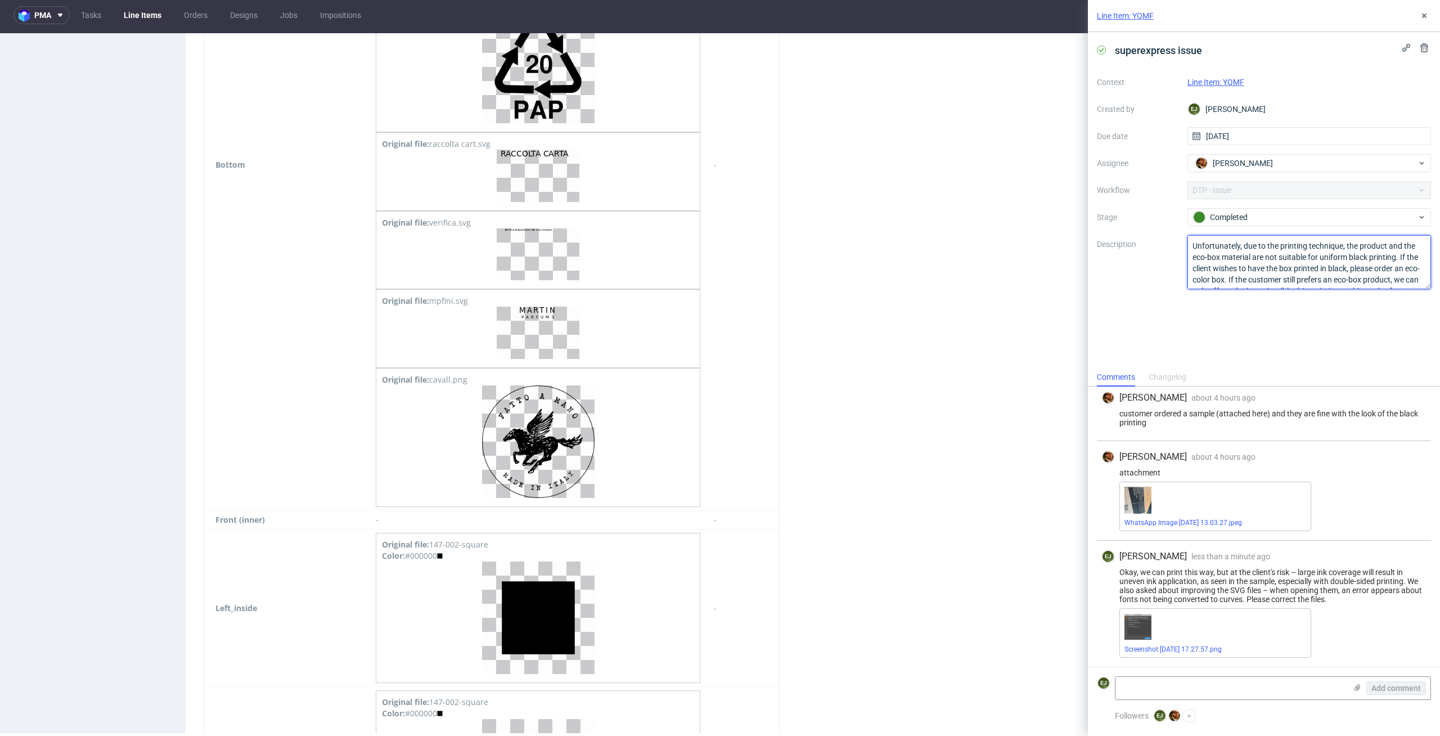
click at [1297, 235] on textarea "Unfortunately, due to the printing technique, the product and the eco-box mater…" at bounding box center [1310, 262] width 244 height 54
click at [1310, 222] on div "Completed" at bounding box center [1305, 217] width 224 height 12
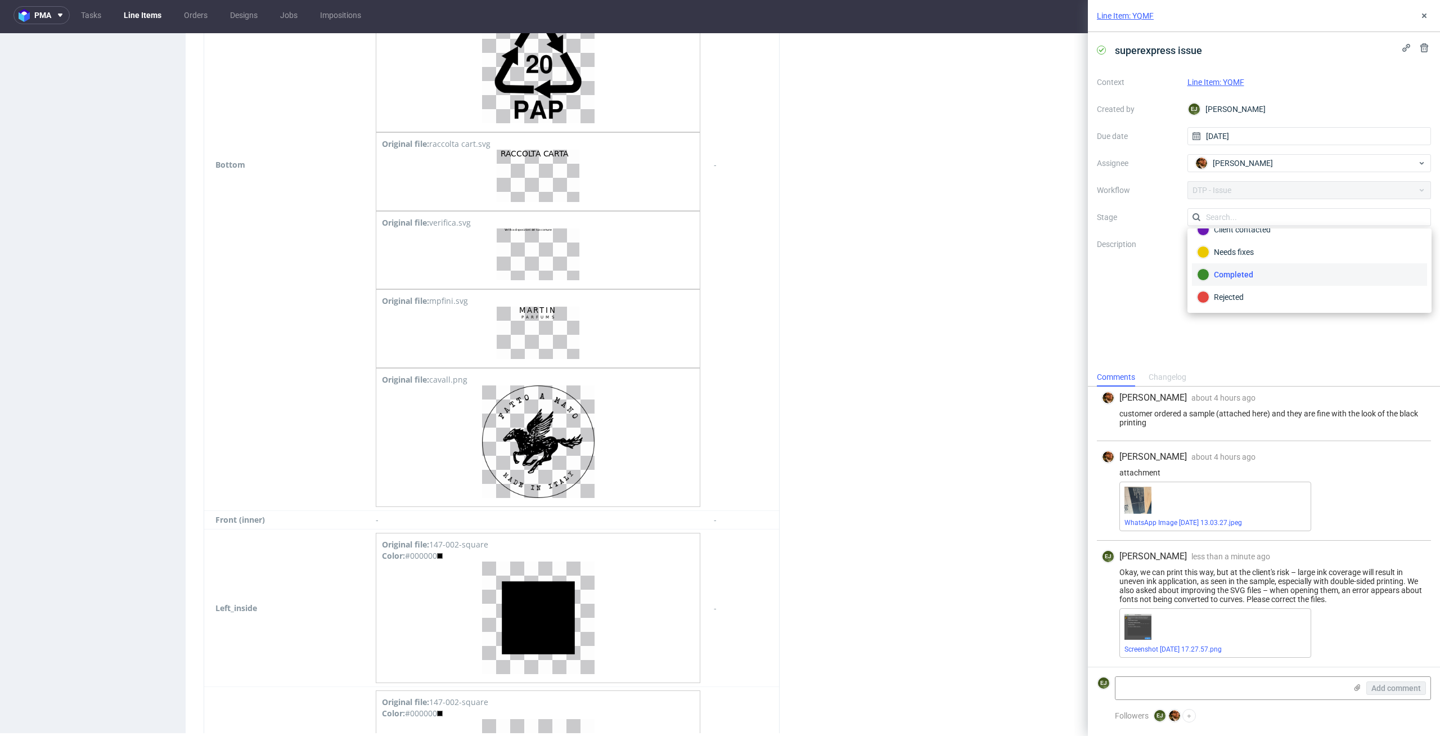
scroll to position [0, 0]
click at [1329, 248] on div "To Do" at bounding box center [1309, 244] width 225 height 12
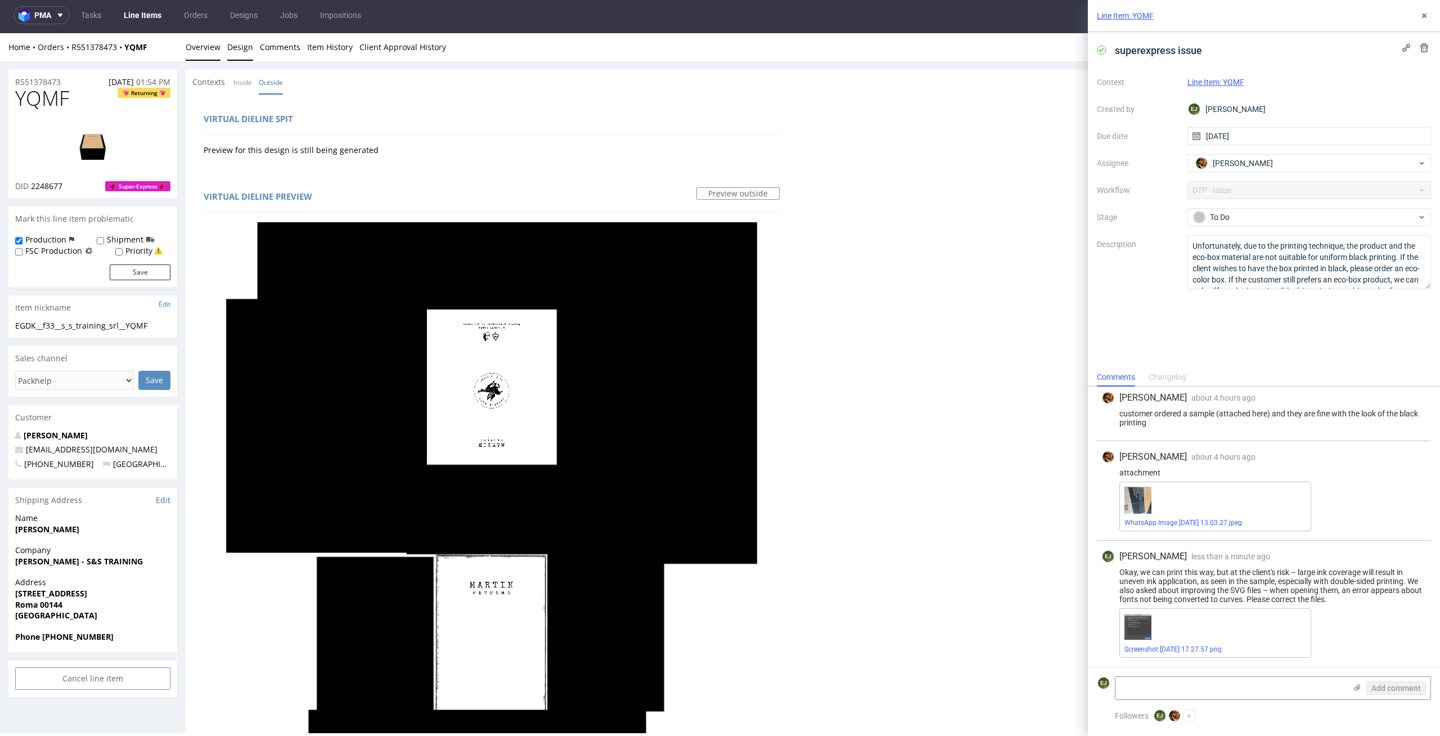
click at [207, 45] on link "Overview" at bounding box center [203, 47] width 35 height 28
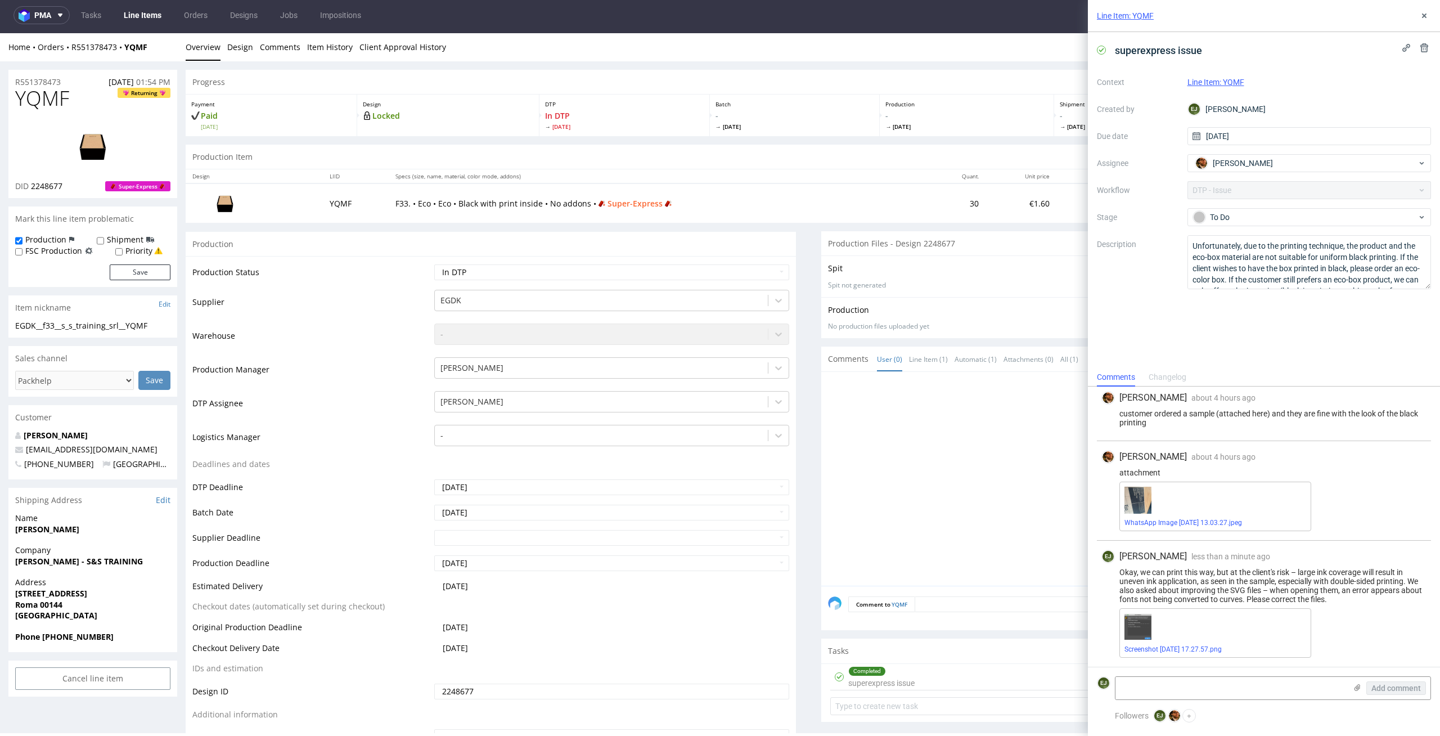
click at [571, 284] on td "Waiting for Artwork Waiting for Diecut Waiting for Mockup Waiting for DTP Waiti…" at bounding box center [611, 275] width 358 height 25
click at [586, 272] on select "Waiting for Artwork Waiting for Diecut Waiting for Mockup Waiting for DTP Waiti…" at bounding box center [612, 272] width 356 height 16
select select "dtp_issue"
click at [434, 264] on select "Waiting for Artwork Waiting for Diecut Waiting for Mockup Waiting for DTP Waiti…" at bounding box center [612, 272] width 356 height 16
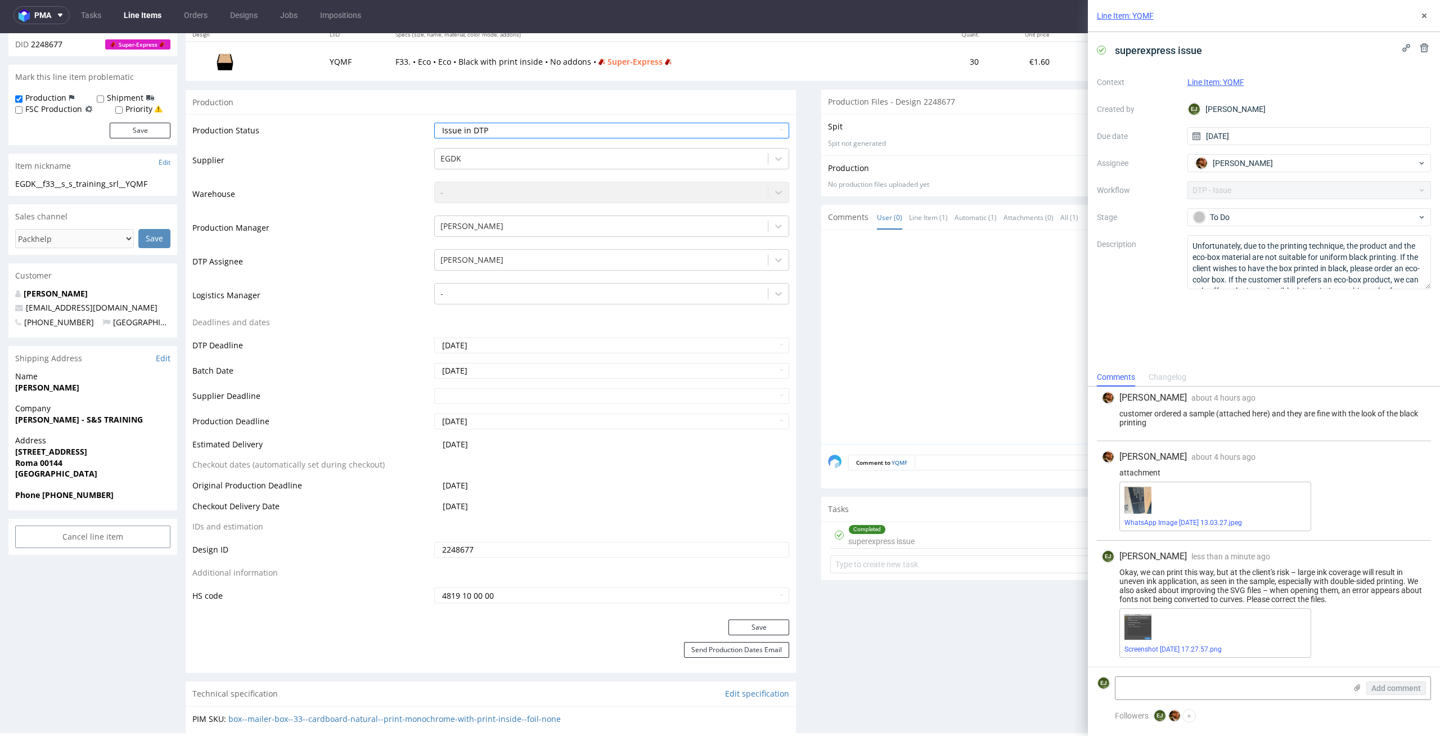
scroll to position [263, 0]
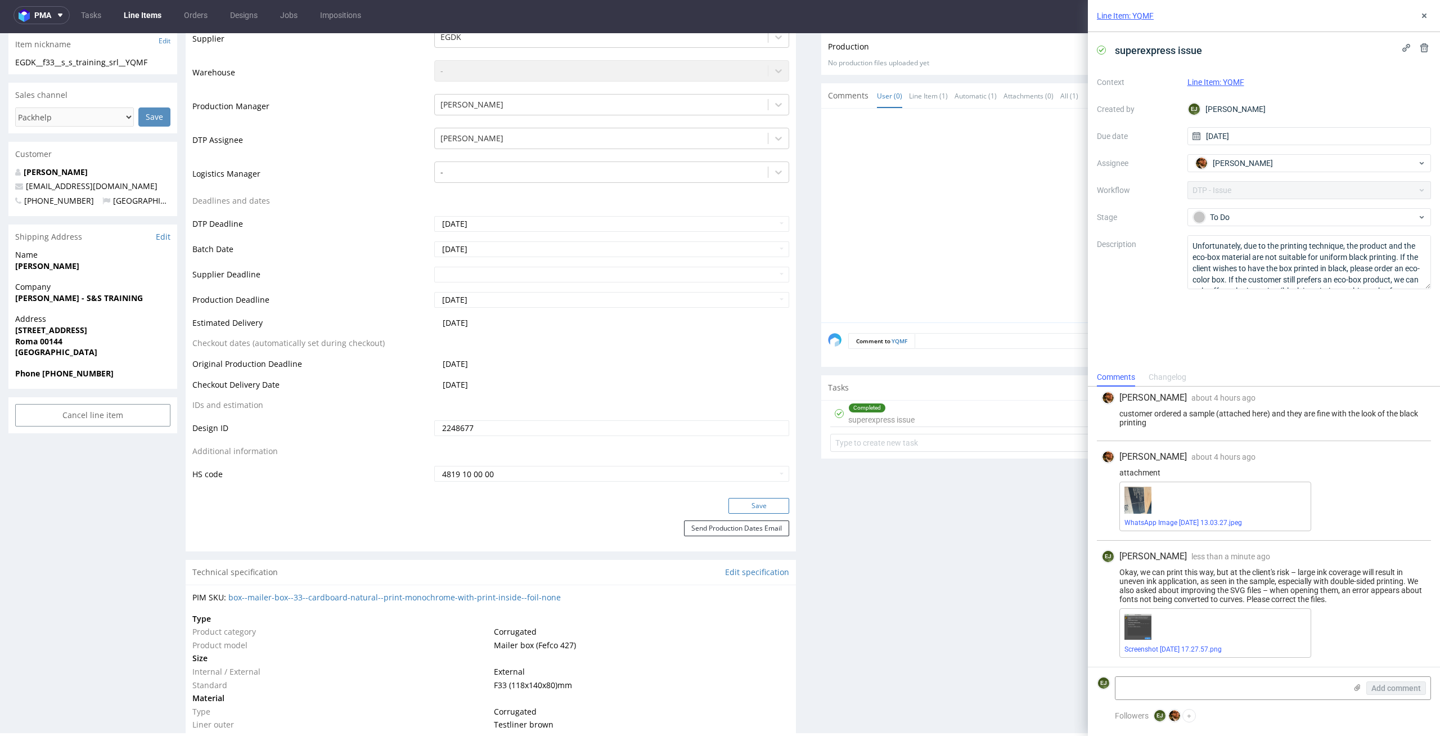
click at [742, 498] on button "Save" at bounding box center [759, 506] width 61 height 16
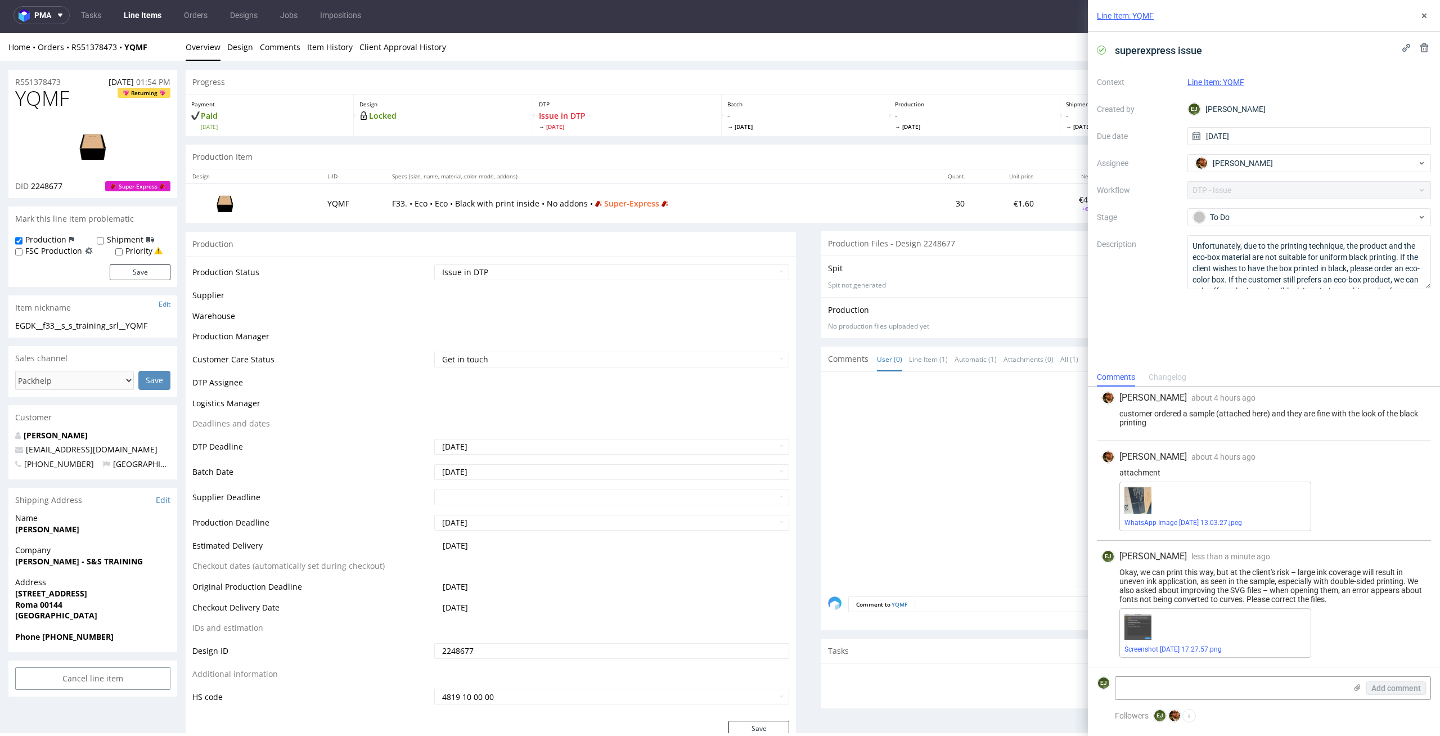
scroll to position [256, 0]
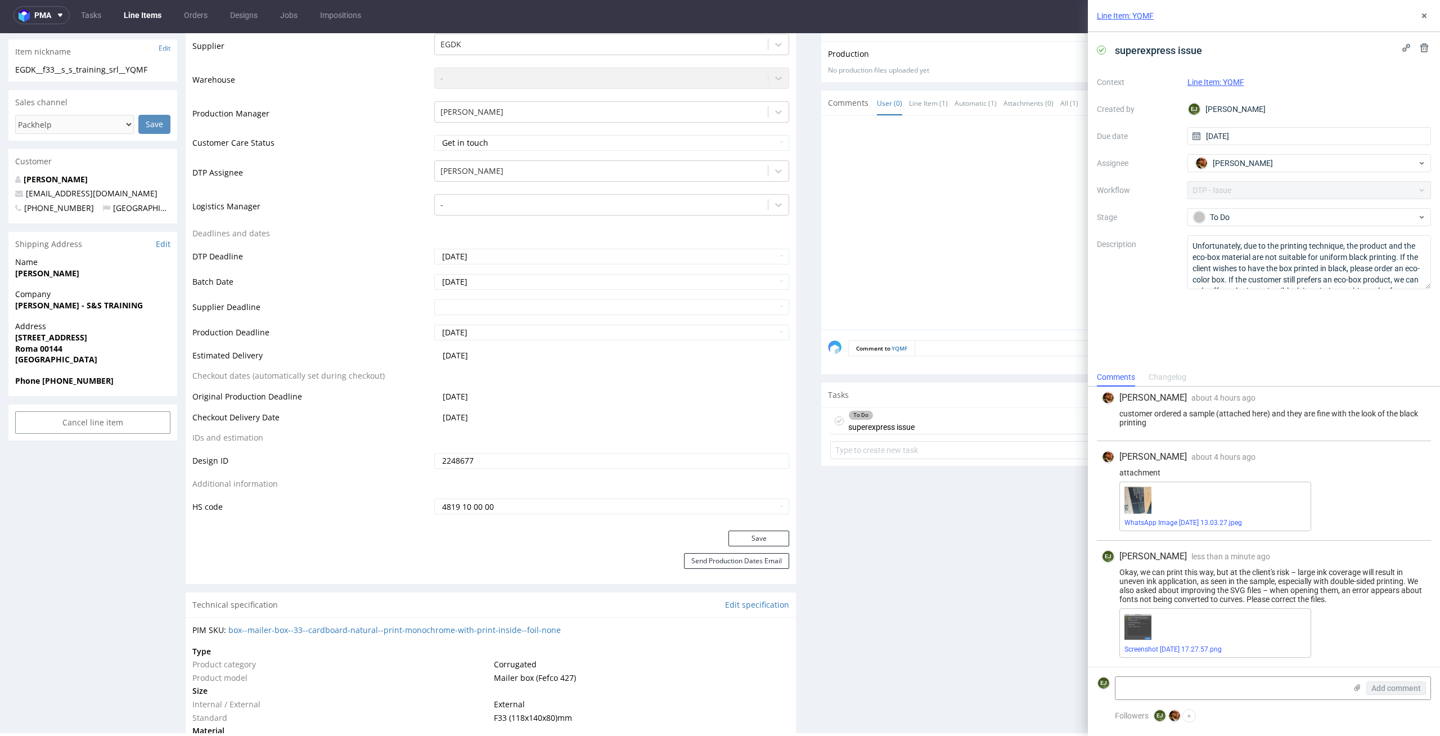
click at [131, 10] on link "Line Items" at bounding box center [142, 15] width 51 height 18
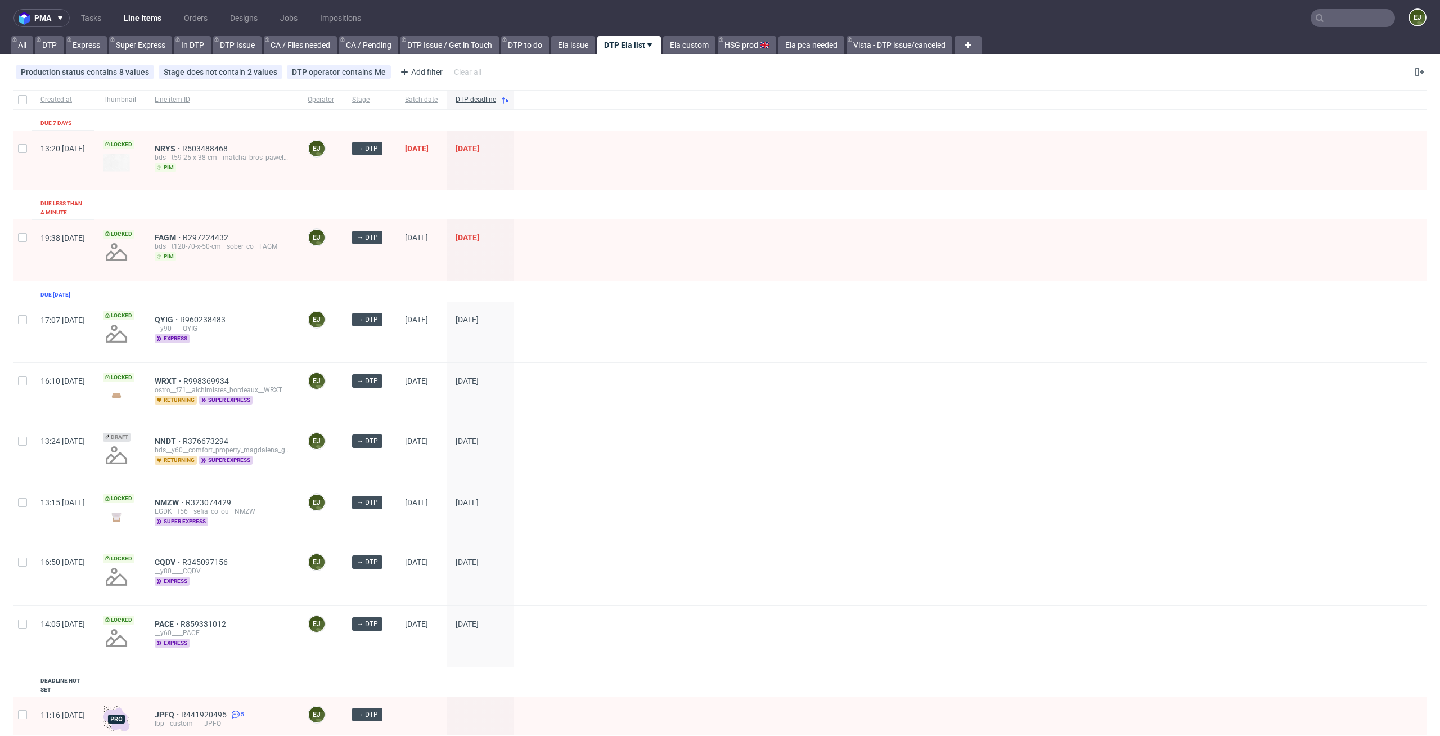
click at [837, 363] on div at bounding box center [970, 392] width 913 height 59
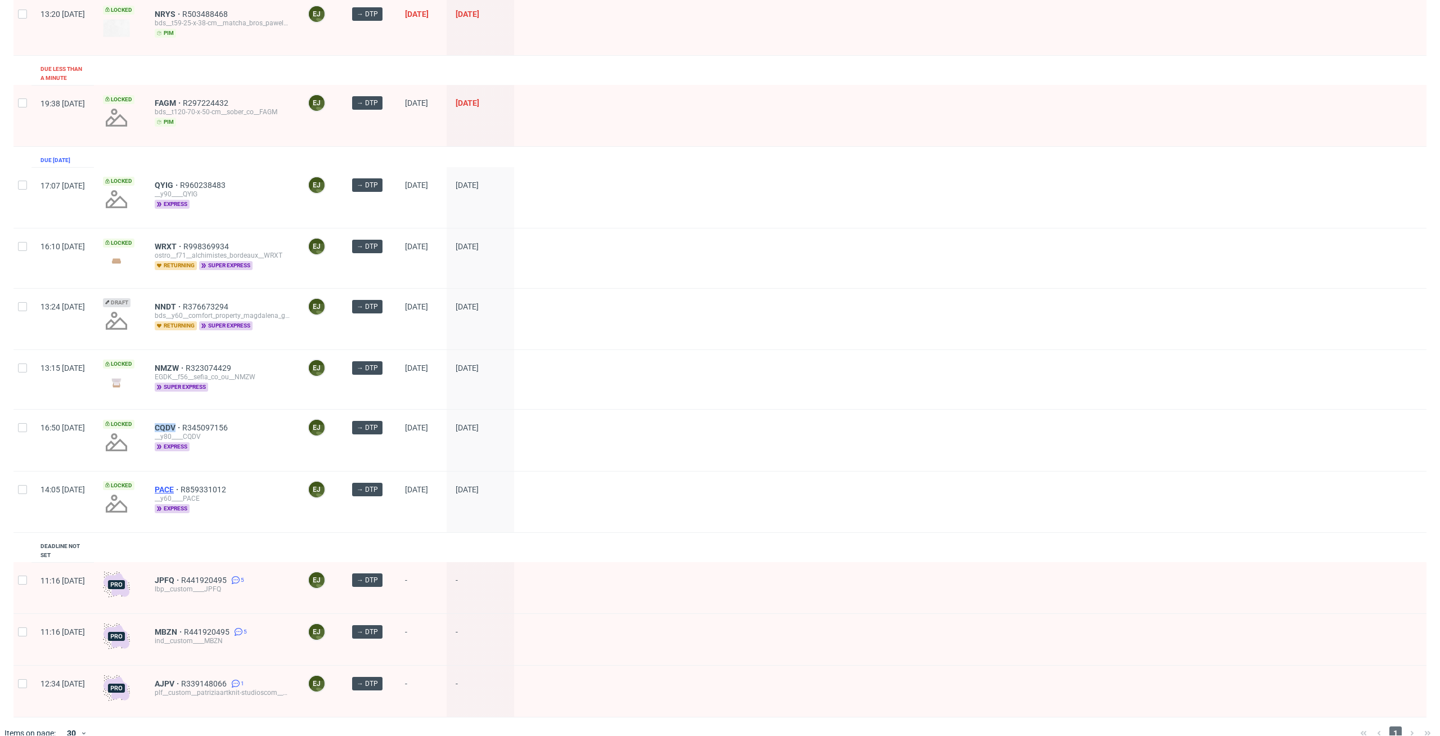
click at [181, 485] on span "PACE" at bounding box center [168, 489] width 26 height 9
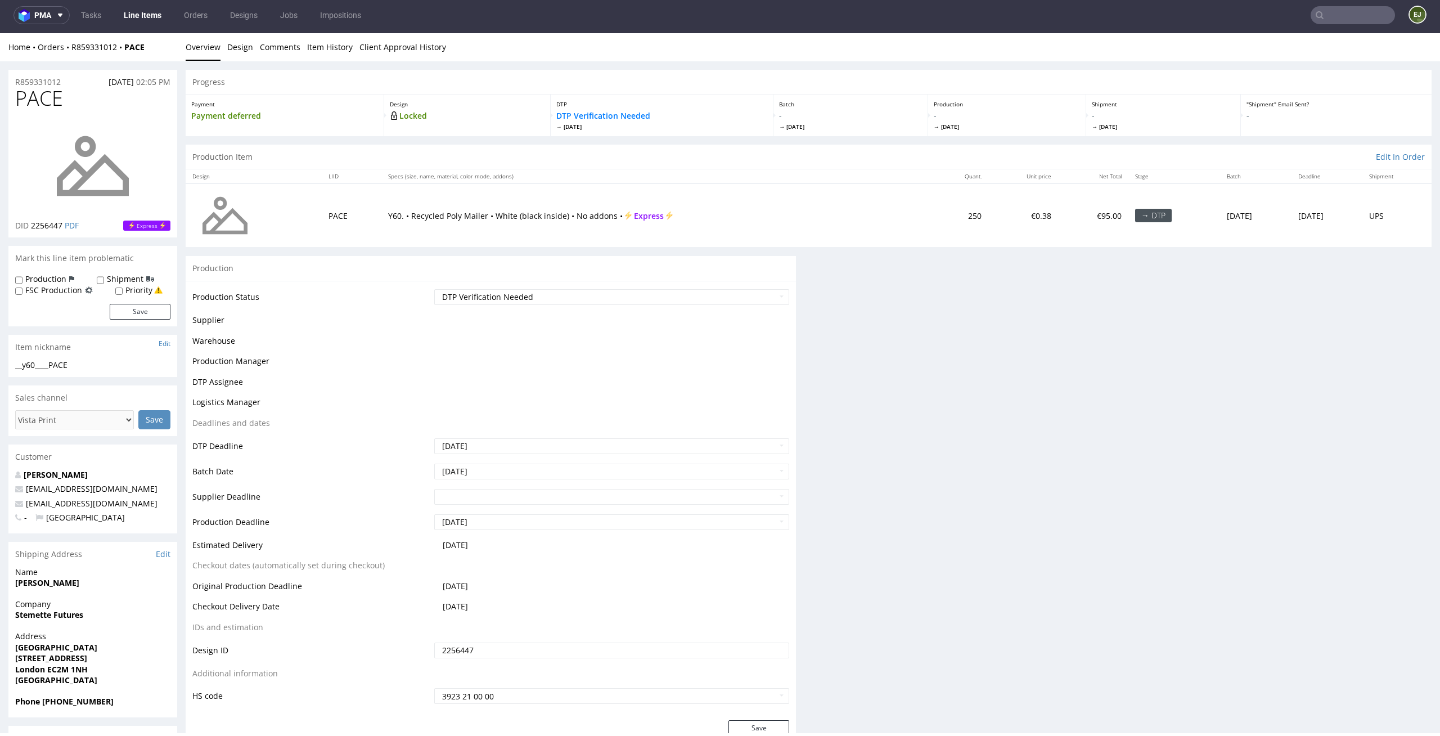
scroll to position [3, 0]
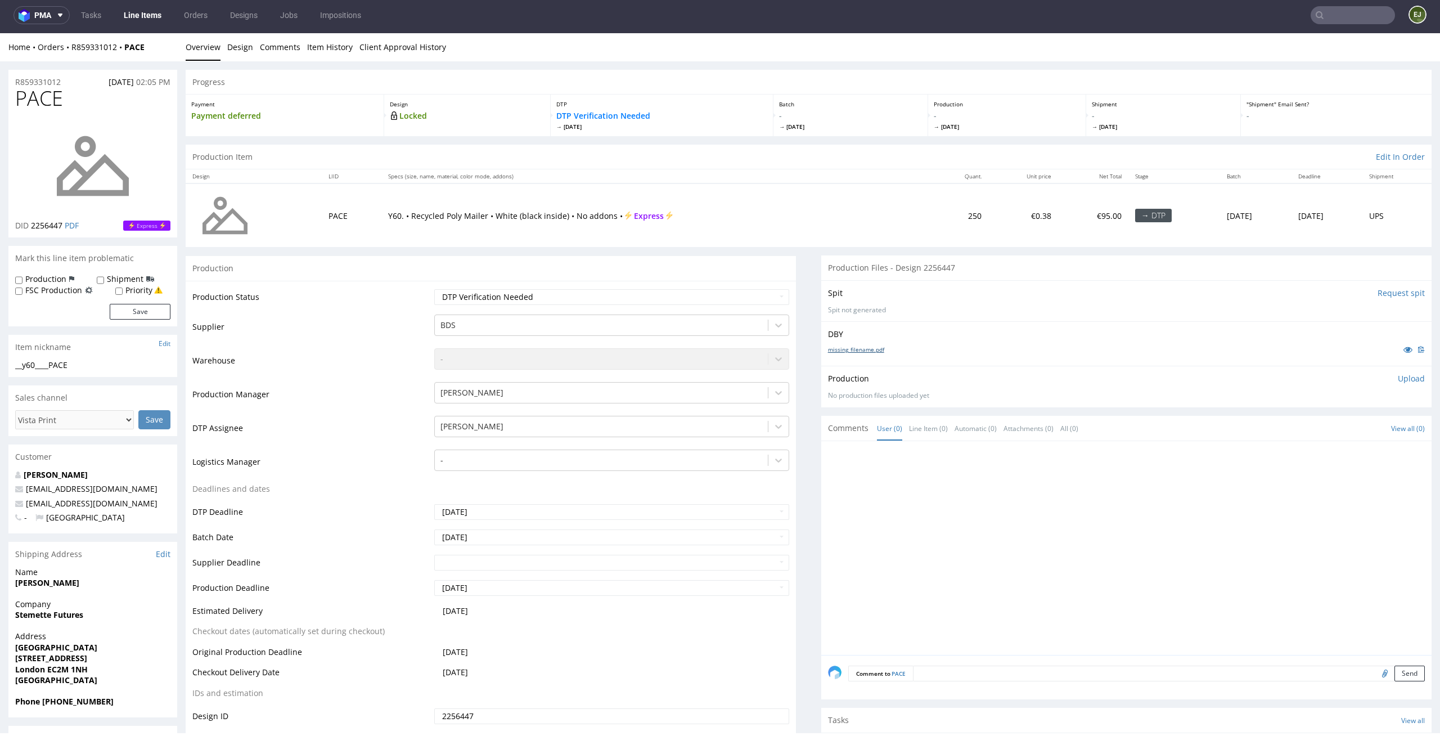
click at [872, 351] on link "missing_filename.pdf" at bounding box center [856, 349] width 56 height 8
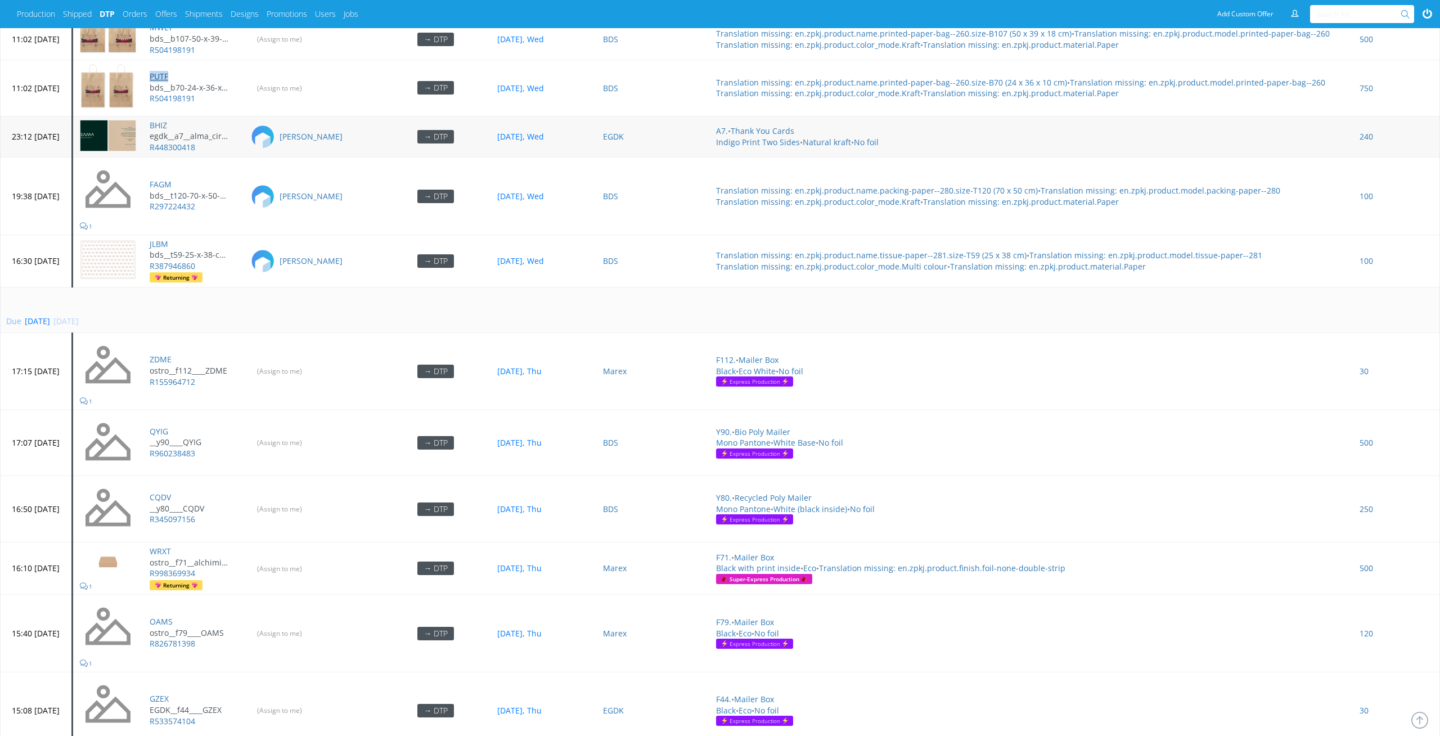
scroll to position [3757, 0]
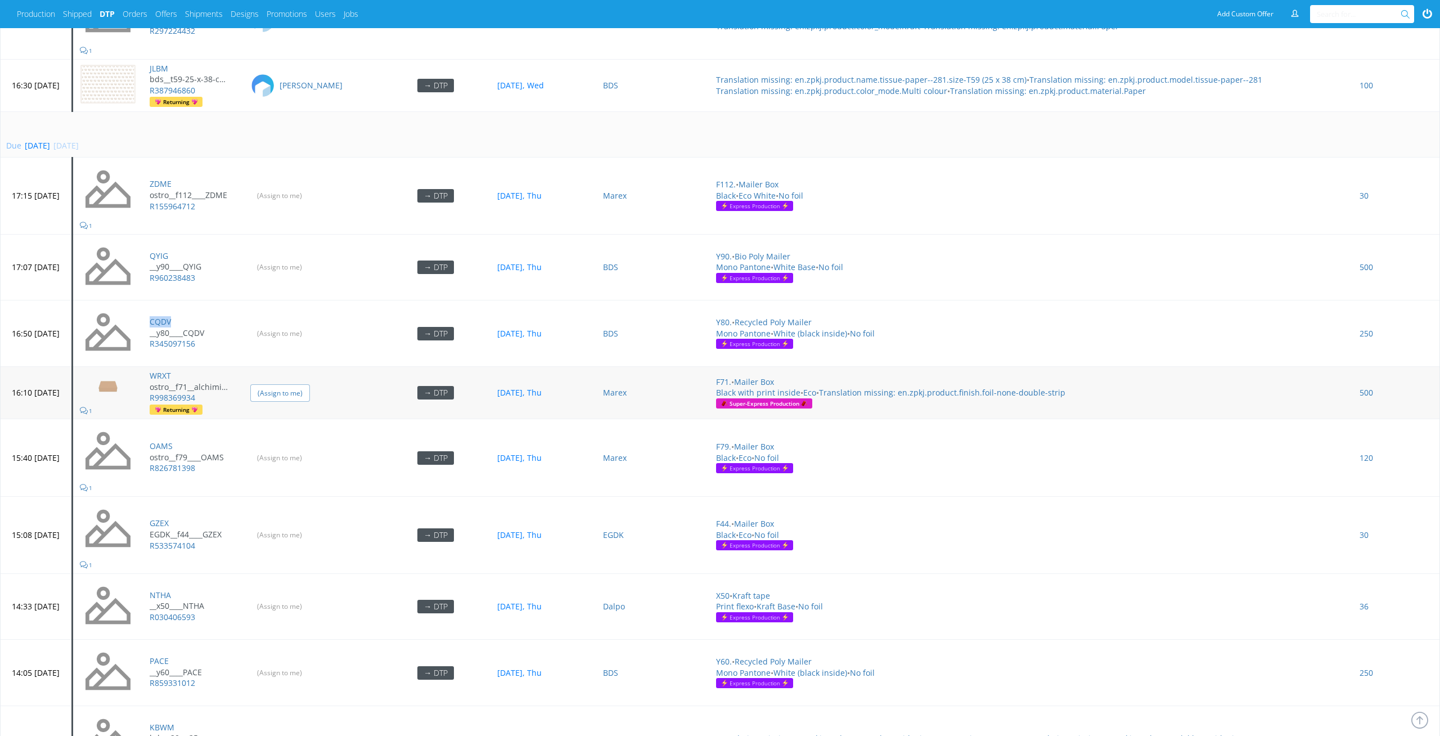
click at [310, 384] on input "(Assign to me)" at bounding box center [280, 392] width 60 height 17
click at [310, 333] on input "(Assign to me)" at bounding box center [280, 333] width 60 height 17
click at [323, 248] on td "(Assign to me)" at bounding box center [312, 267] width 137 height 66
click at [310, 258] on input "(Assign to me)" at bounding box center [280, 266] width 60 height 17
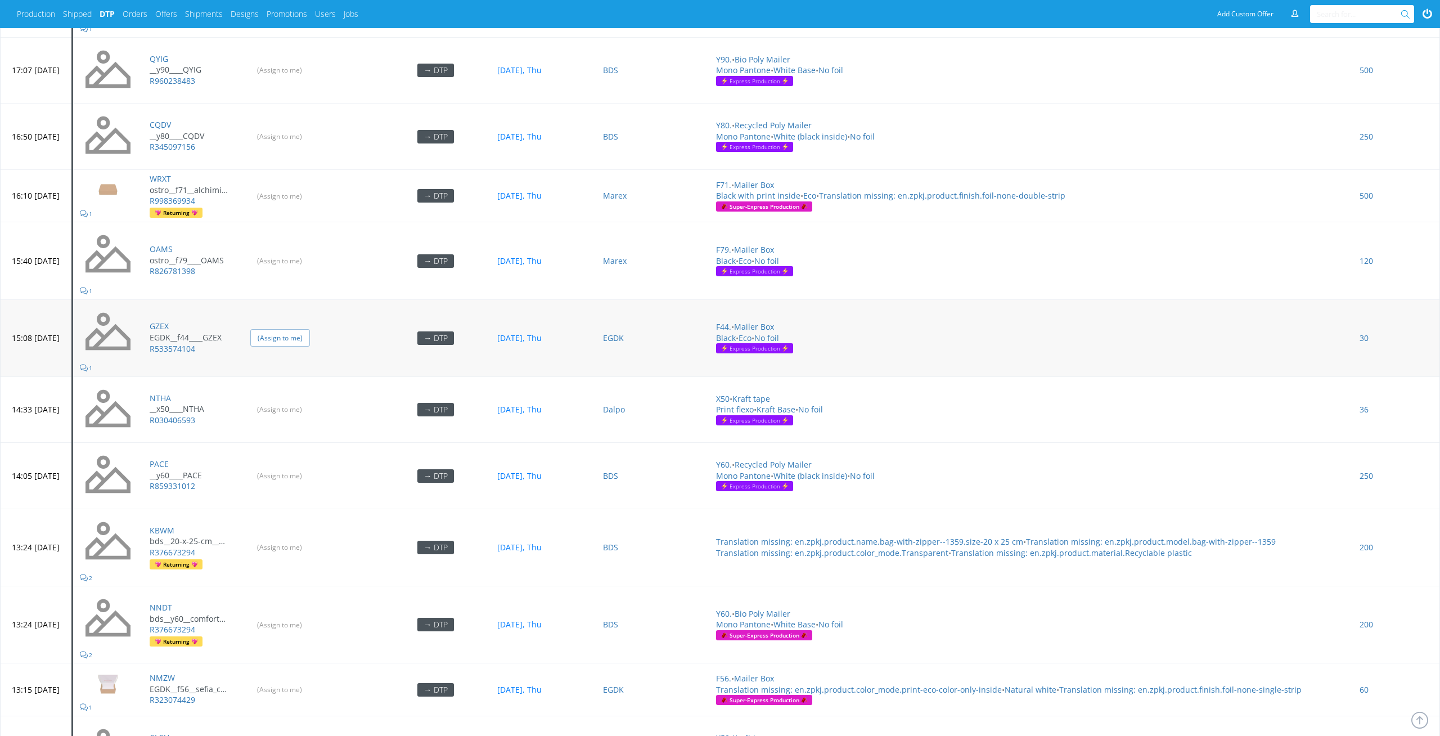
scroll to position [3980, 0]
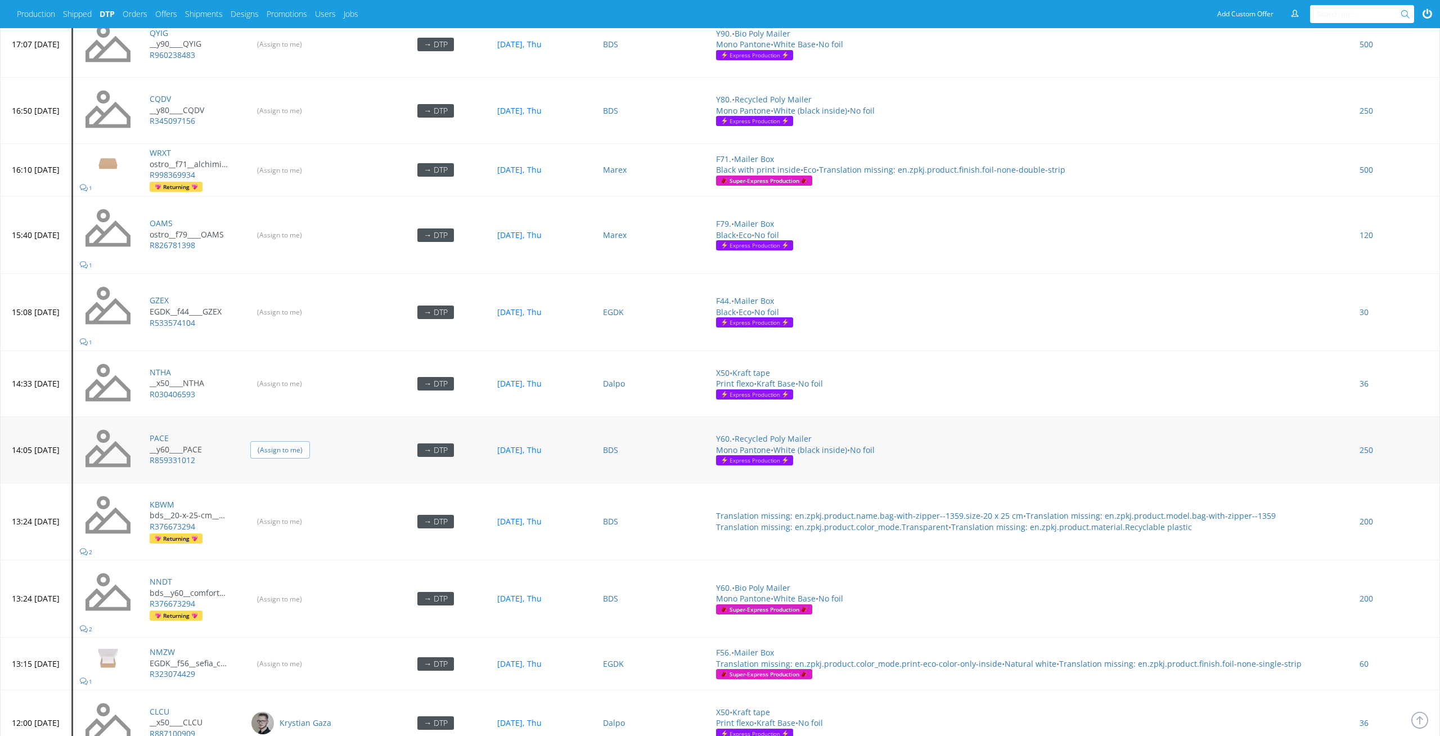
click at [310, 447] on input "(Assign to me)" at bounding box center [280, 449] width 60 height 17
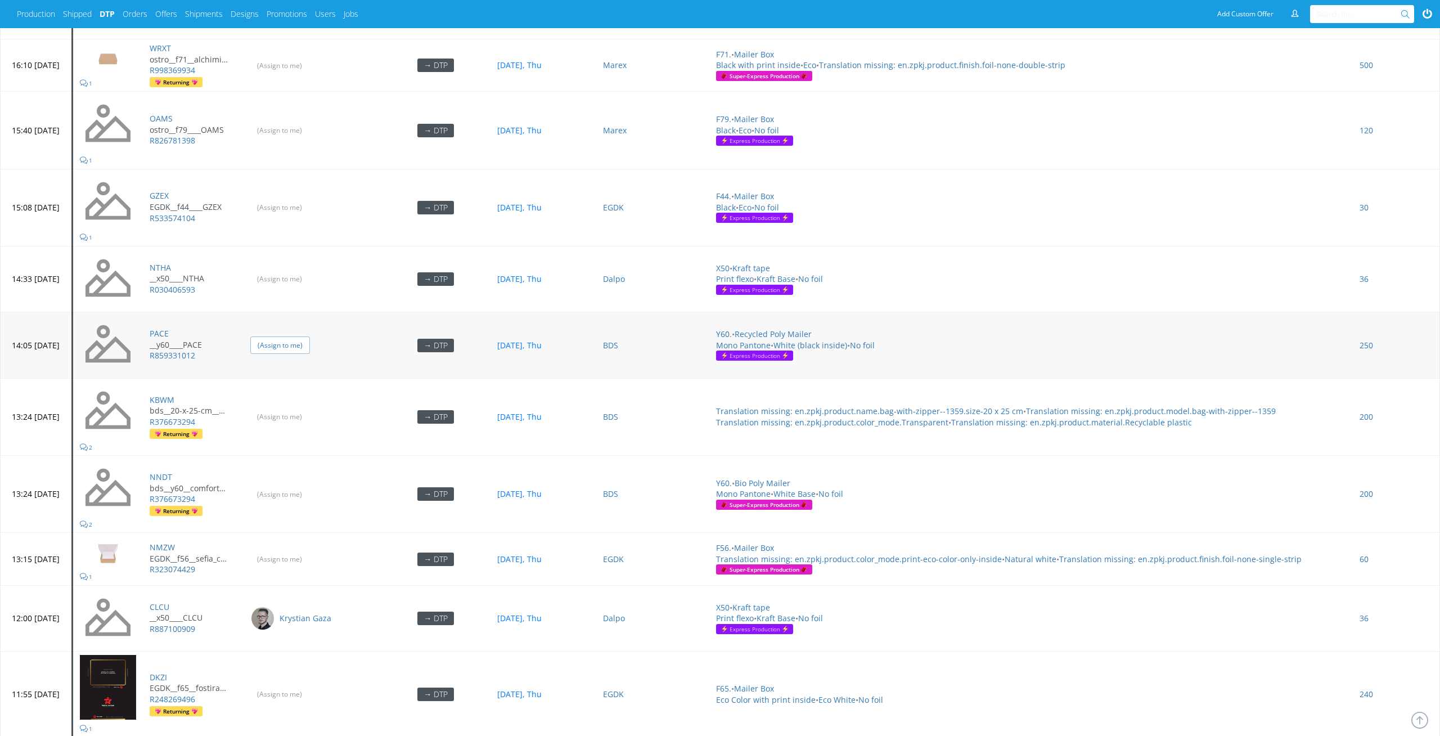
scroll to position [4121, 0]
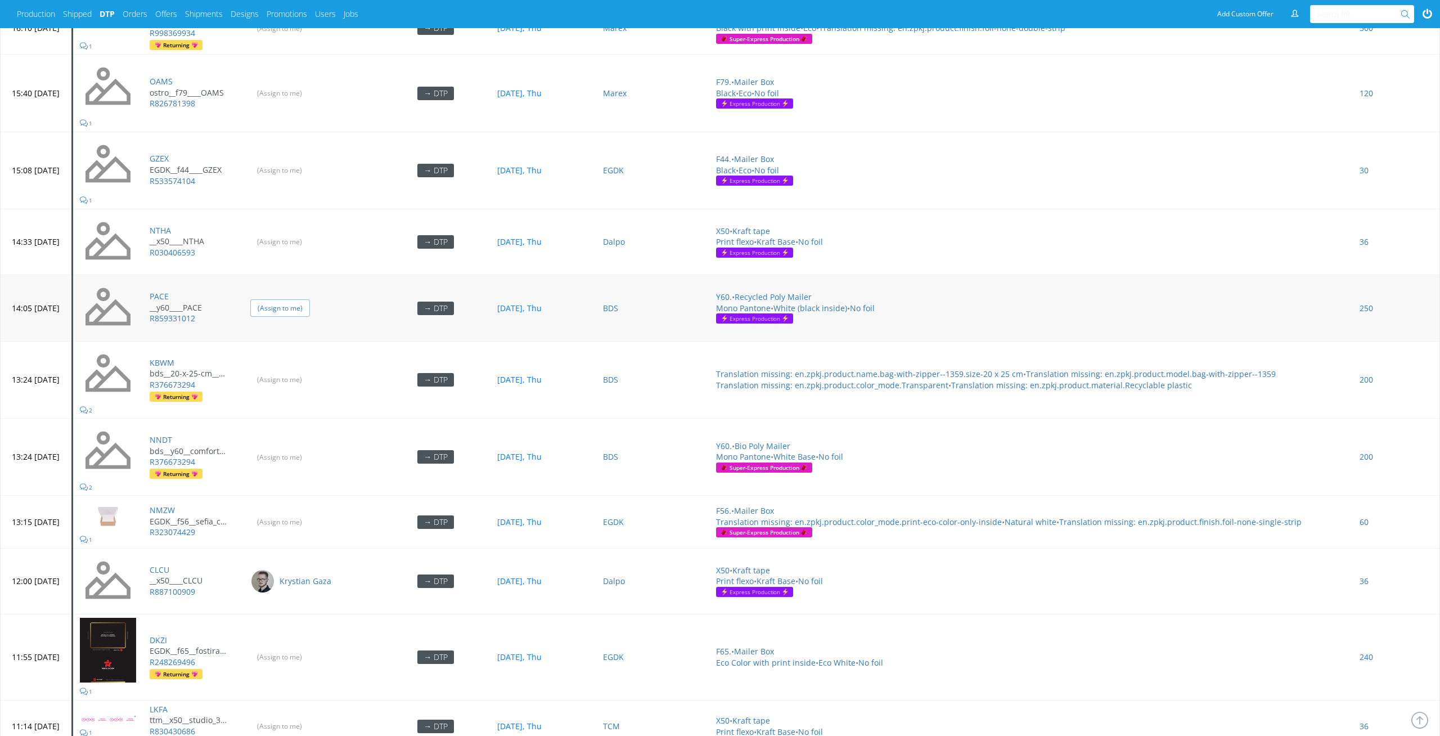
click at [309, 449] on input "(Assign to me)" at bounding box center [279, 457] width 59 height 16
click at [310, 513] on input "(Assign to me)" at bounding box center [280, 521] width 60 height 17
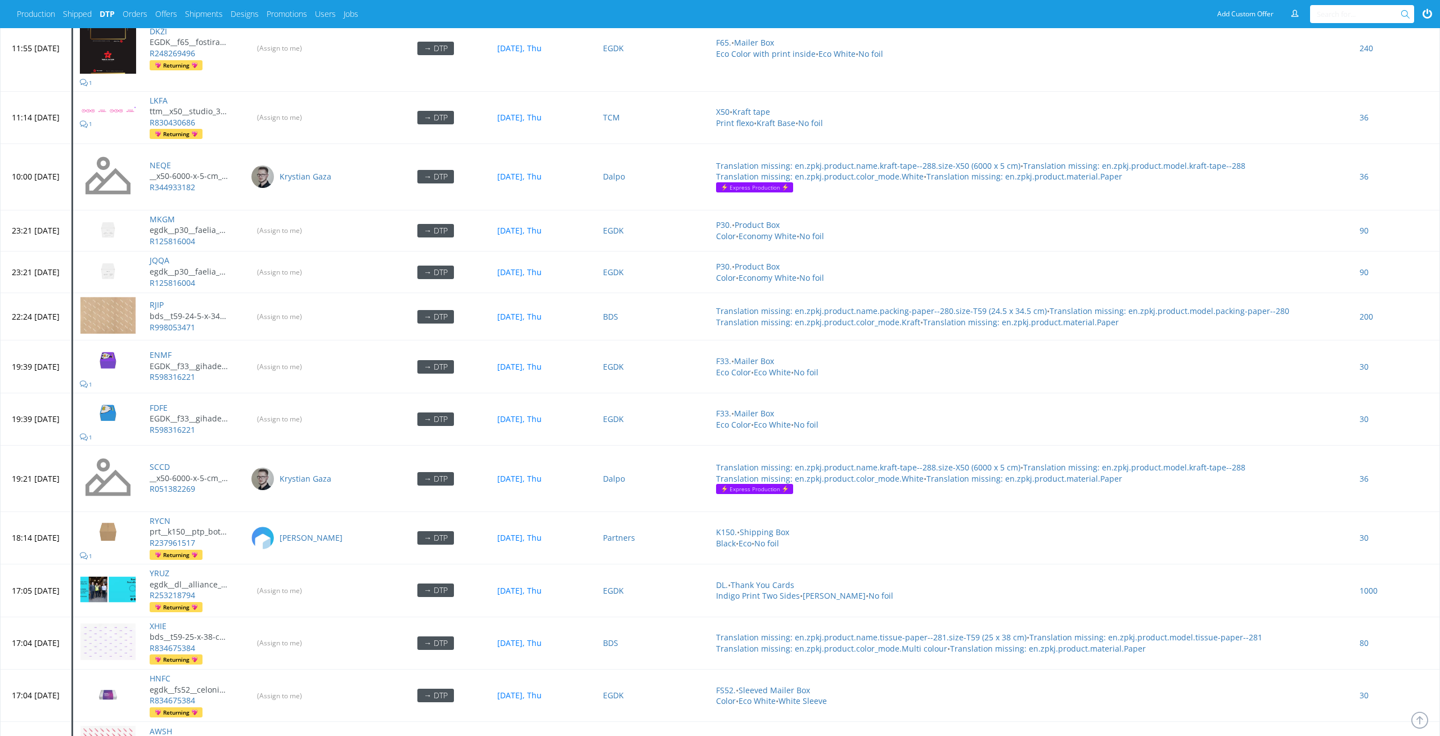
scroll to position [4825, 0]
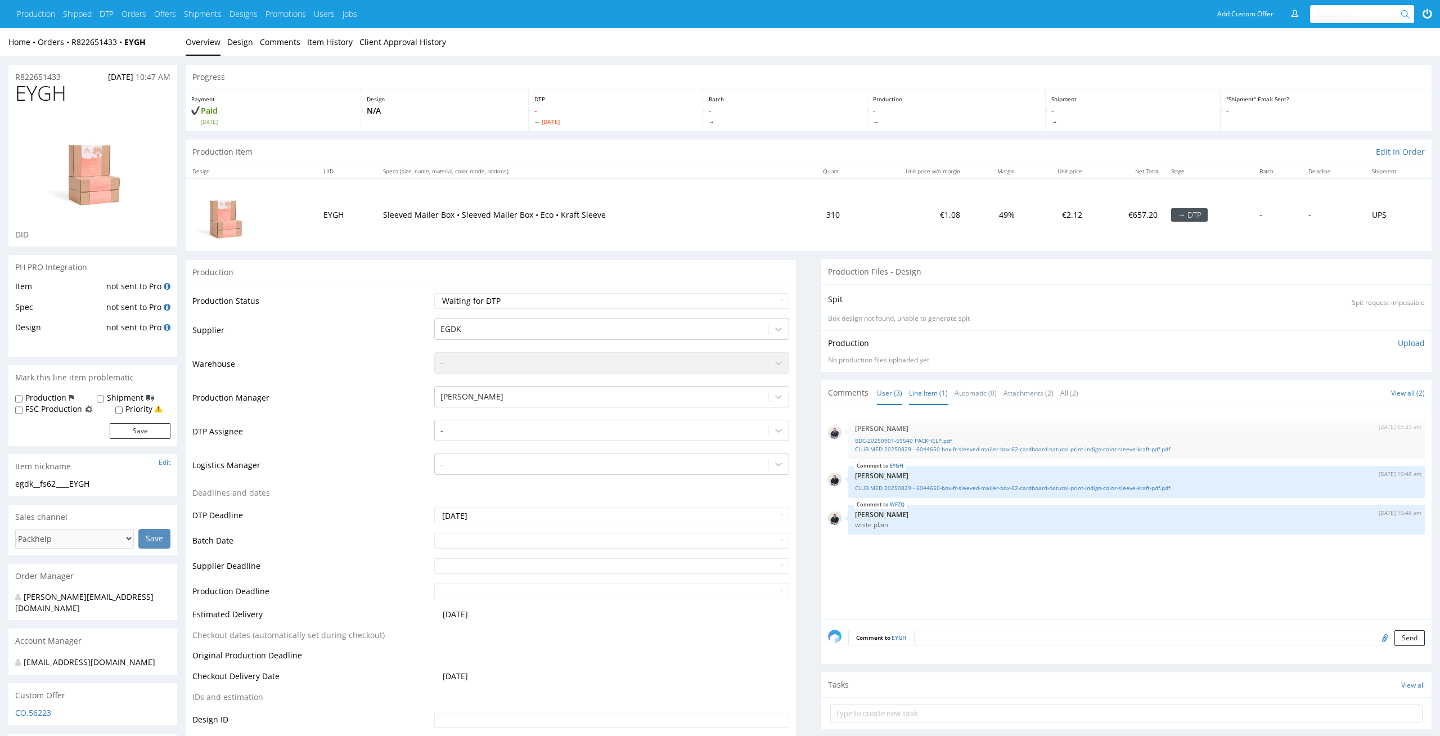
click at [932, 399] on link "Line Item (1)" at bounding box center [928, 393] width 39 height 24
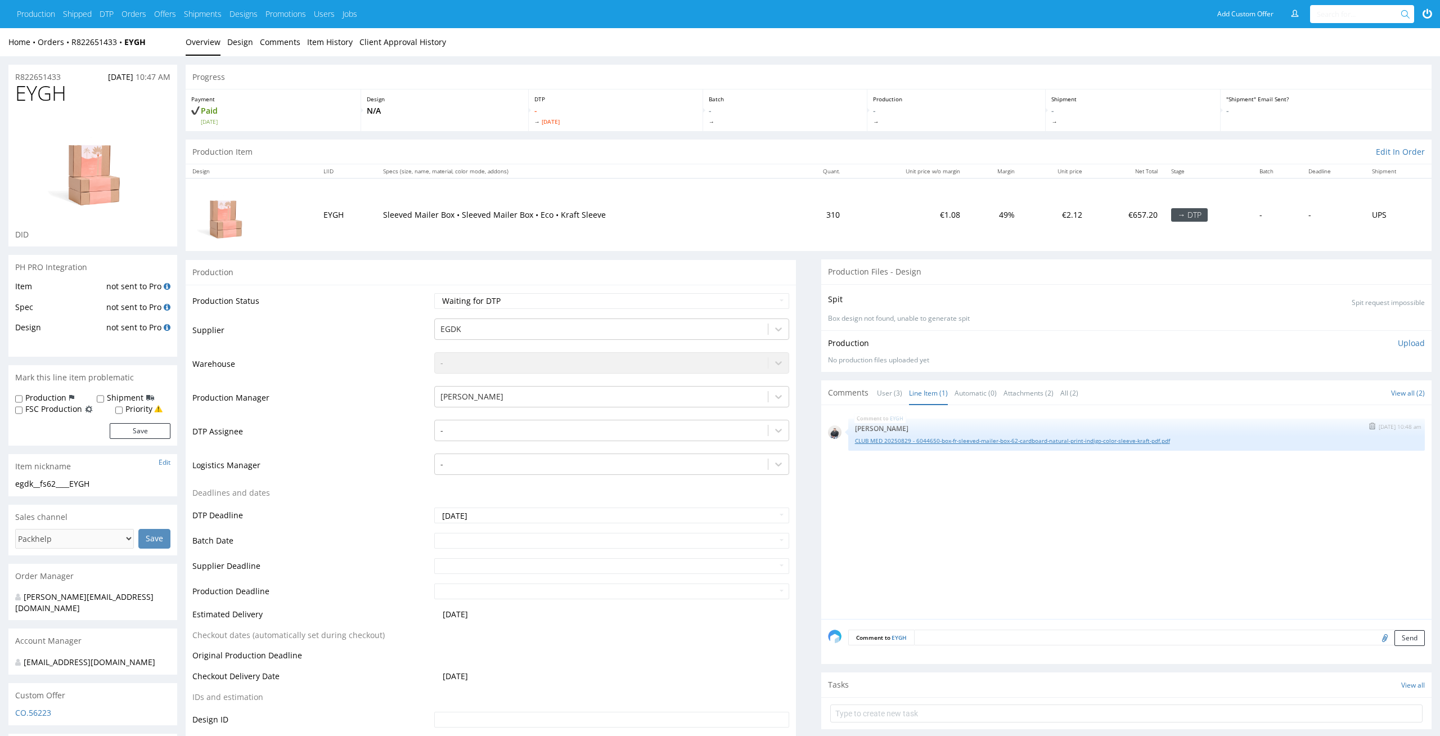
click at [926, 442] on link "CLUB MED 20250829 - 6044650-box-fr-sleeved-mailer-box-62-cardboard-natural-prin…" at bounding box center [1136, 441] width 563 height 8
click at [669, 424] on div at bounding box center [602, 431] width 322 height 14
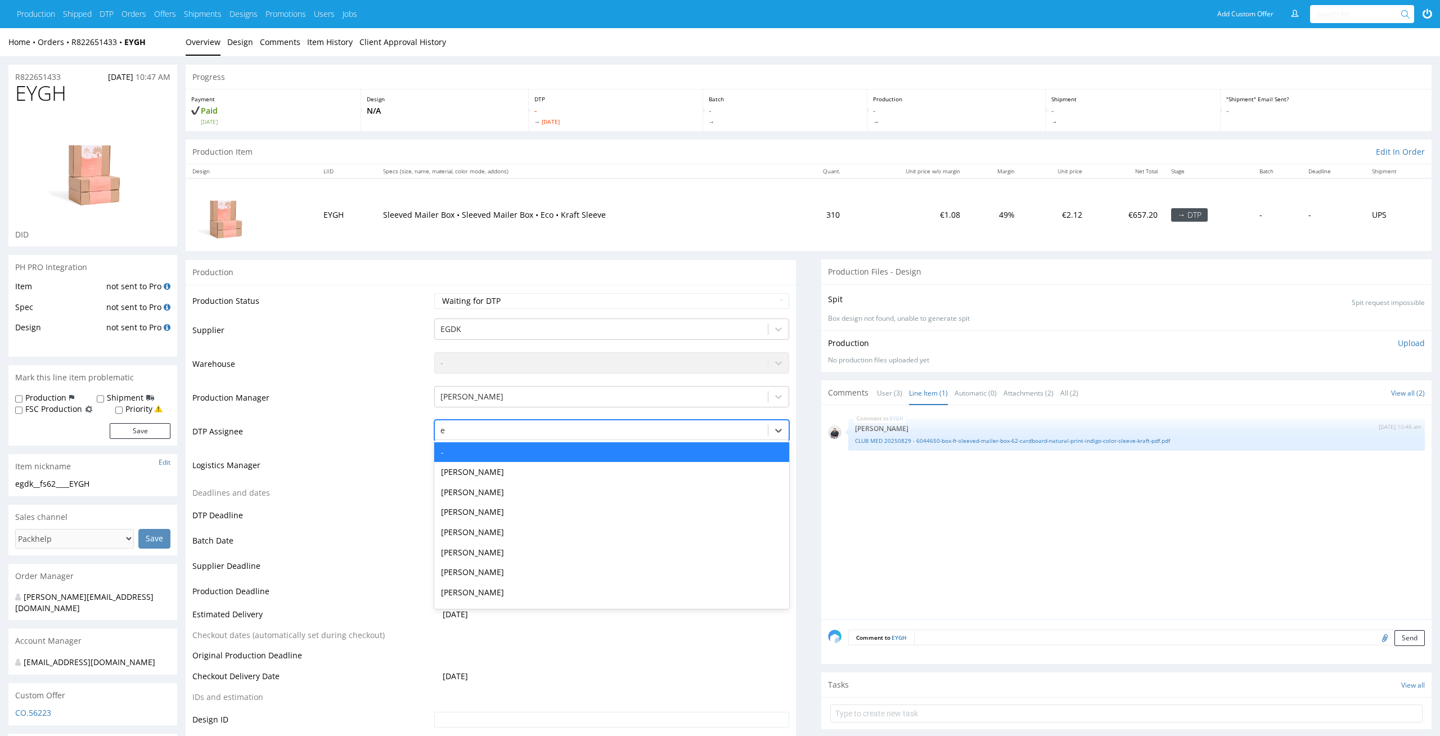
type input "el"
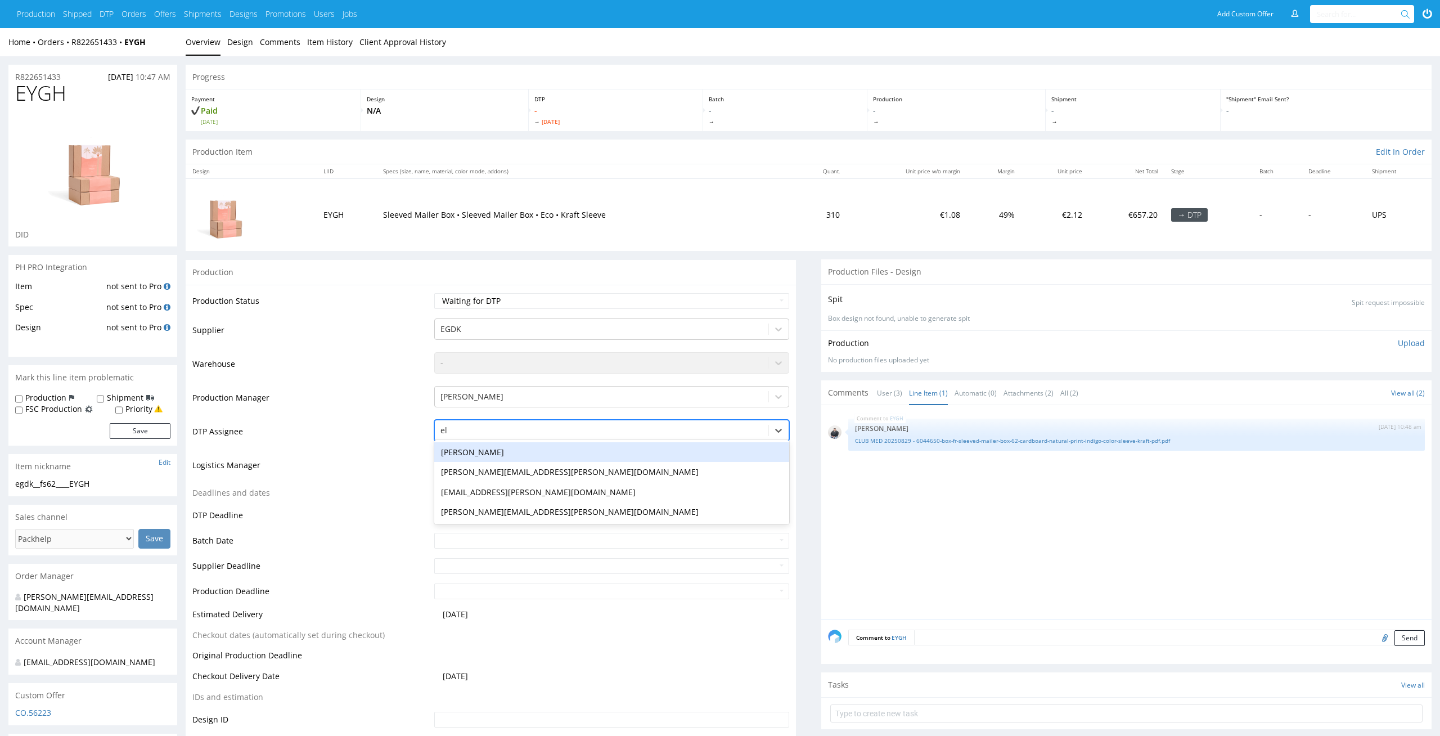
click at [610, 458] on div "[PERSON_NAME]" at bounding box center [612, 452] width 356 height 20
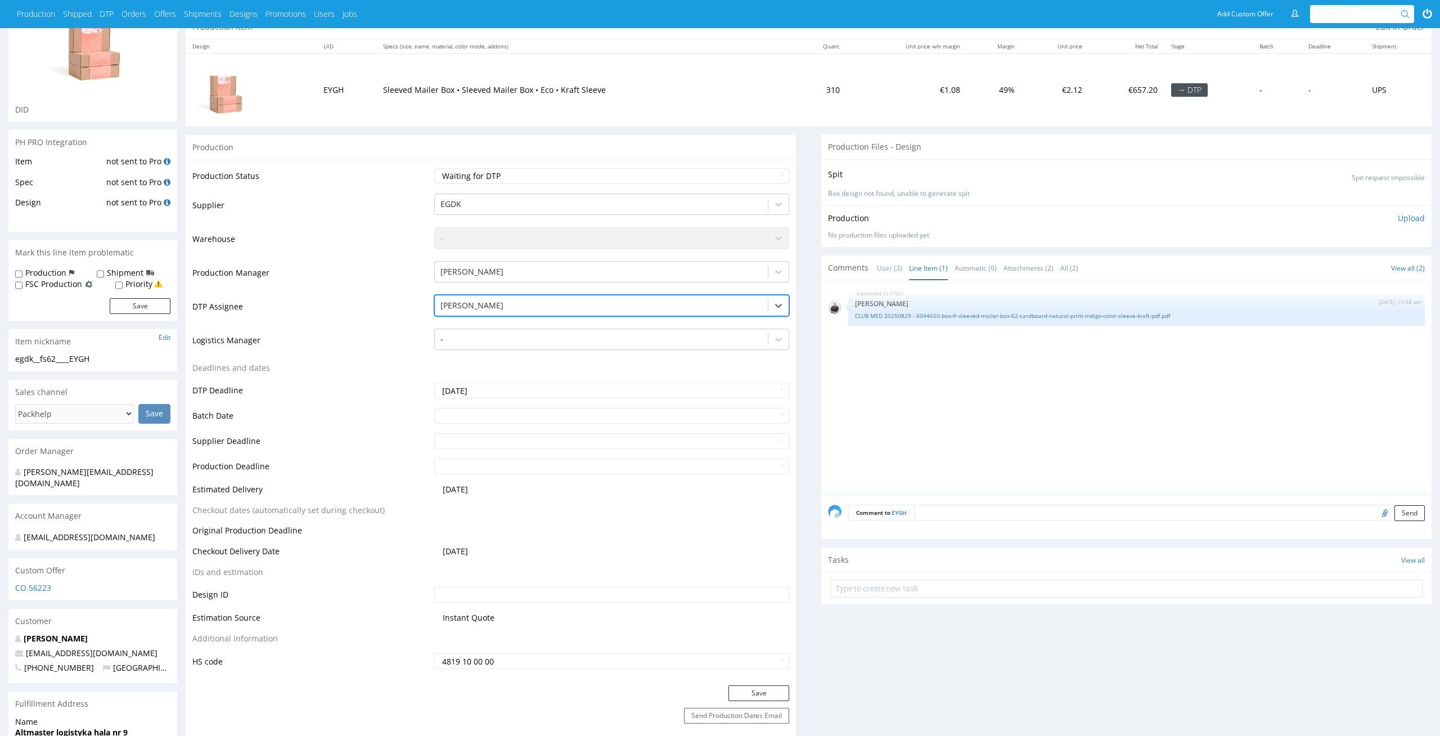
scroll to position [152, 0]
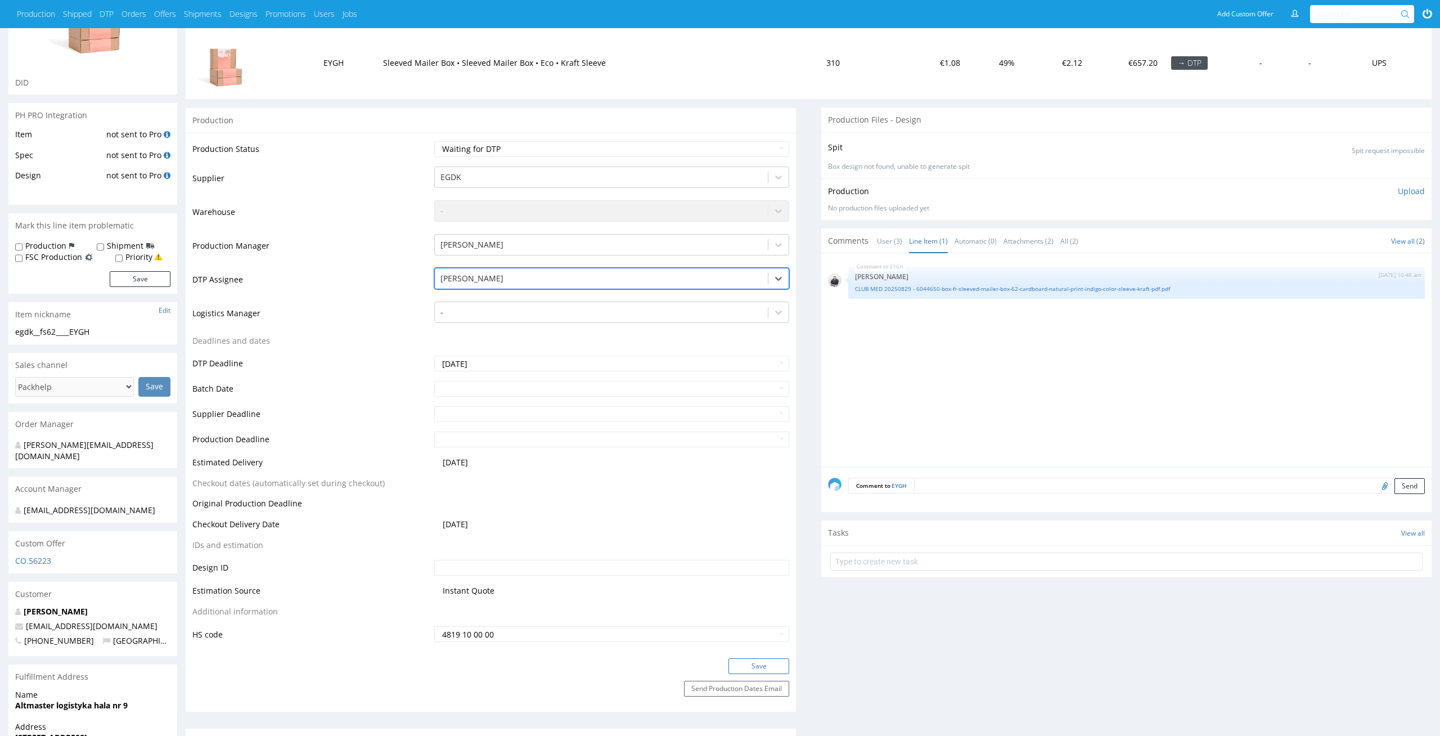
click at [762, 665] on button "Save" at bounding box center [759, 666] width 61 height 16
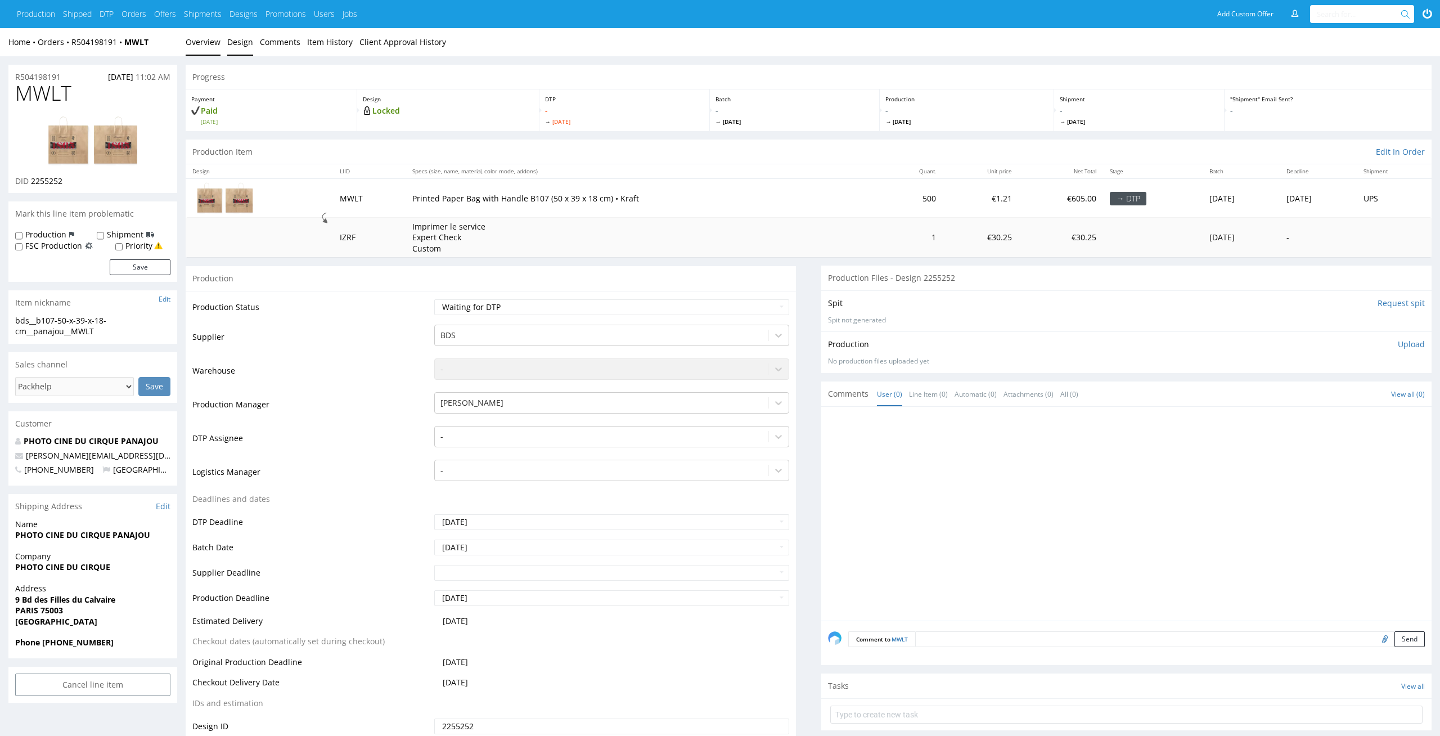
click at [235, 42] on link "Design" at bounding box center [240, 42] width 26 height 28
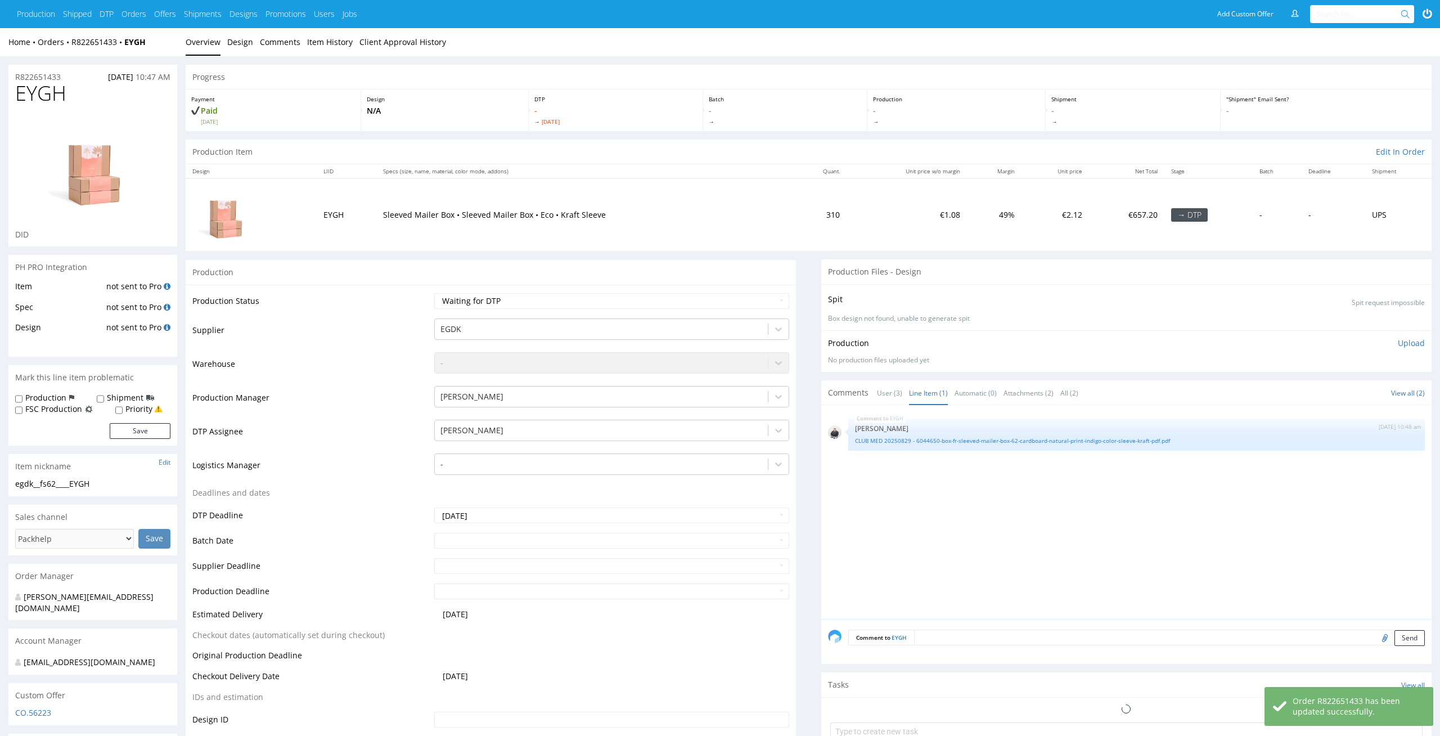
scroll to position [152, 0]
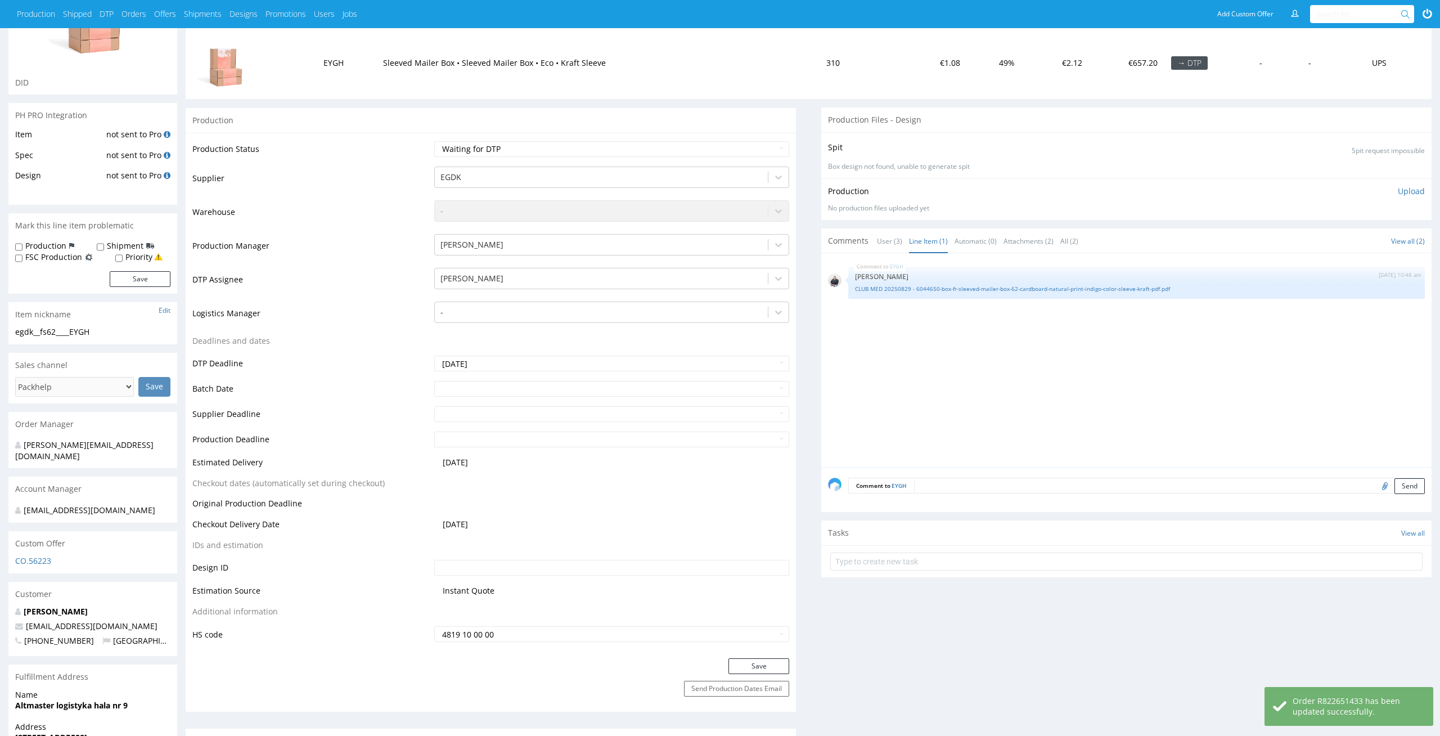
drag, startPoint x: 58, startPoint y: 326, endPoint x: 0, endPoint y: 327, distance: 58.0
drag, startPoint x: 57, startPoint y: 330, endPoint x: 0, endPoint y: 327, distance: 57.5
copy div "egdk__fs62"
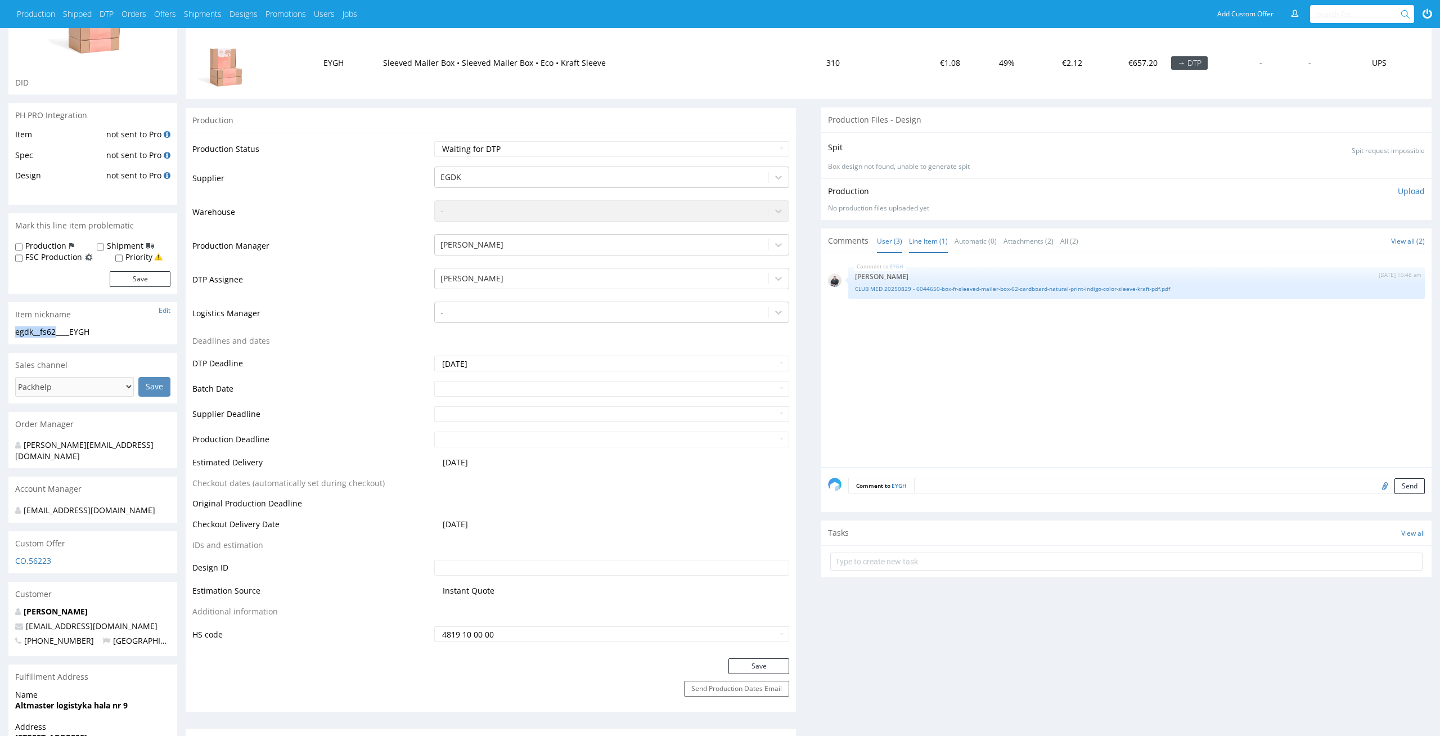
click at [896, 240] on link "User (3)" at bounding box center [889, 241] width 25 height 24
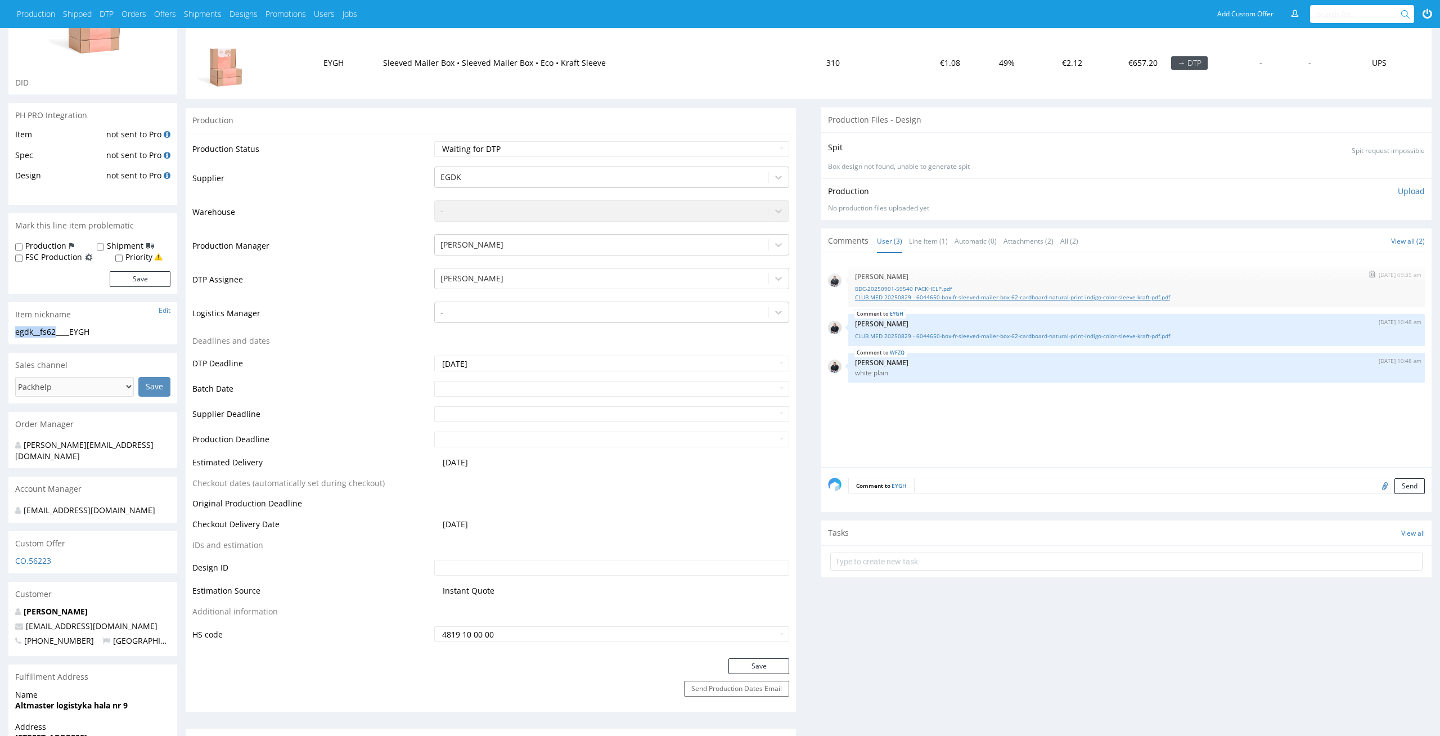
click at [902, 294] on link "CLUB MED 20250829 - 6044650-box-fr-sleeved-mailer-box-62-cardboard-natural-prin…" at bounding box center [1136, 297] width 563 height 8
click at [899, 288] on link "BDC-20250901-59540 PACKHELP.pdf" at bounding box center [1136, 289] width 563 height 8
click at [901, 396] on div "2nd Sep 25 | 09:35 am Adrian Margula BDC-20250901-59540 PACKHELP.pdf CLUB MED 2…" at bounding box center [1130, 363] width 604 height 207
click at [929, 249] on link "Line Item (1)" at bounding box center [928, 241] width 39 height 24
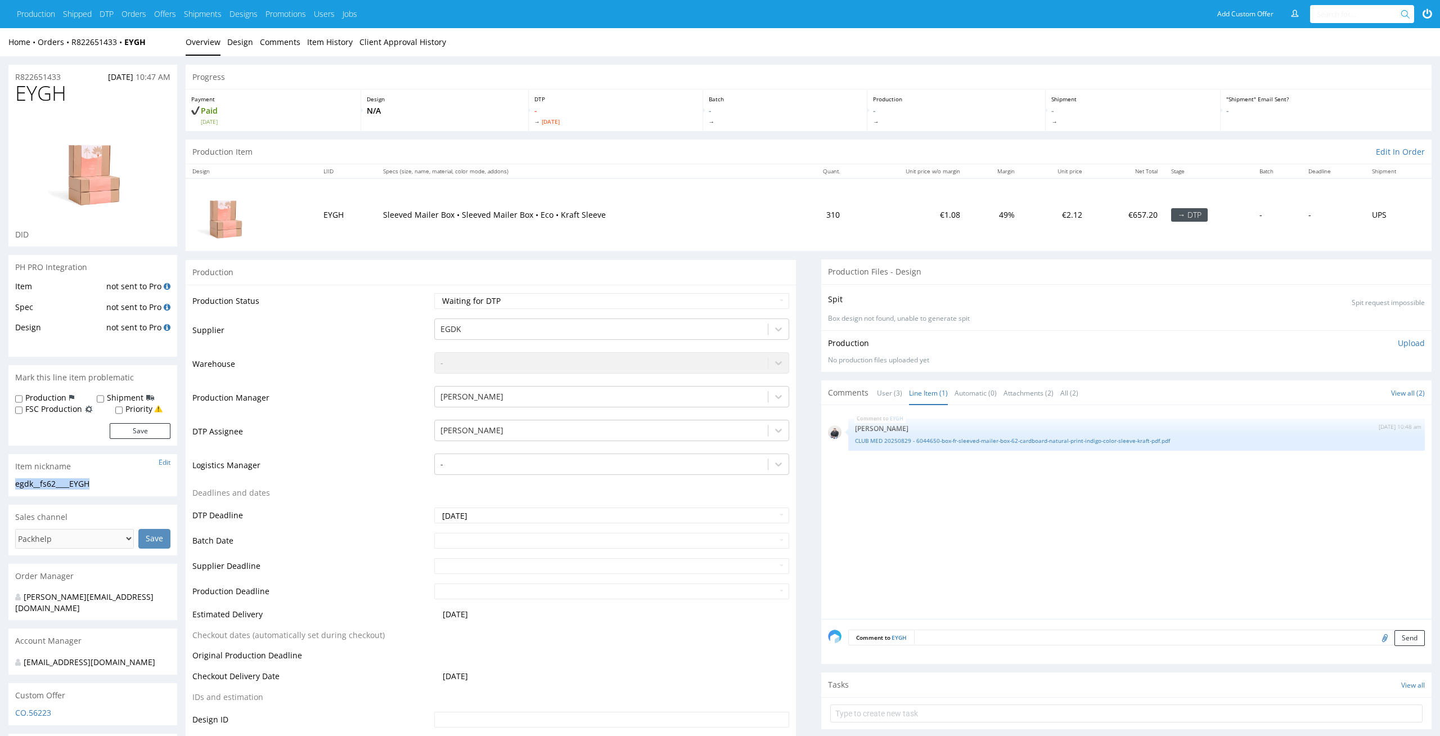
drag, startPoint x: 117, startPoint y: 487, endPoint x: 0, endPoint y: 484, distance: 117.1
copy div "egdk__fs62____EYGH"
drag, startPoint x: 82, startPoint y: 73, endPoint x: 0, endPoint y: 73, distance: 81.6
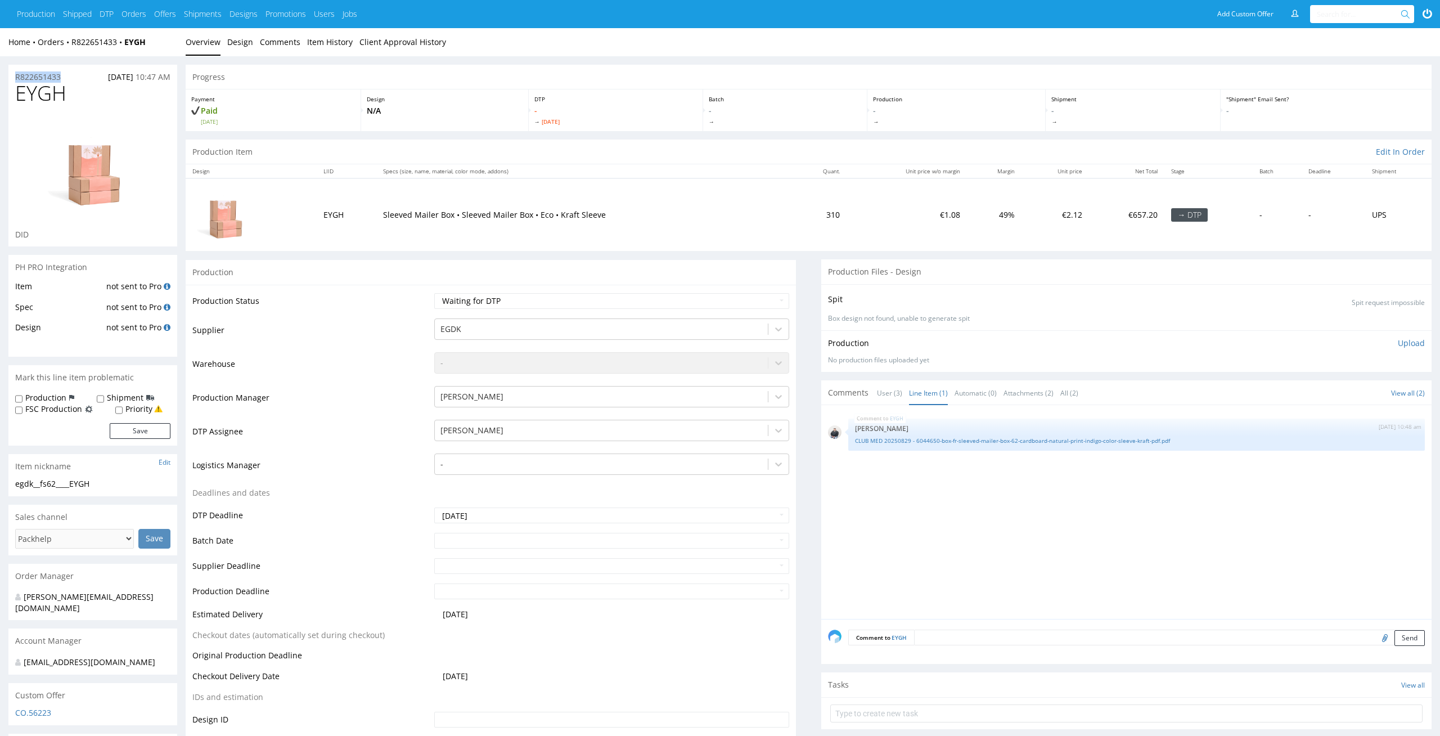
copy p "R822651433"
click at [1415, 346] on p "Upload" at bounding box center [1411, 343] width 27 height 11
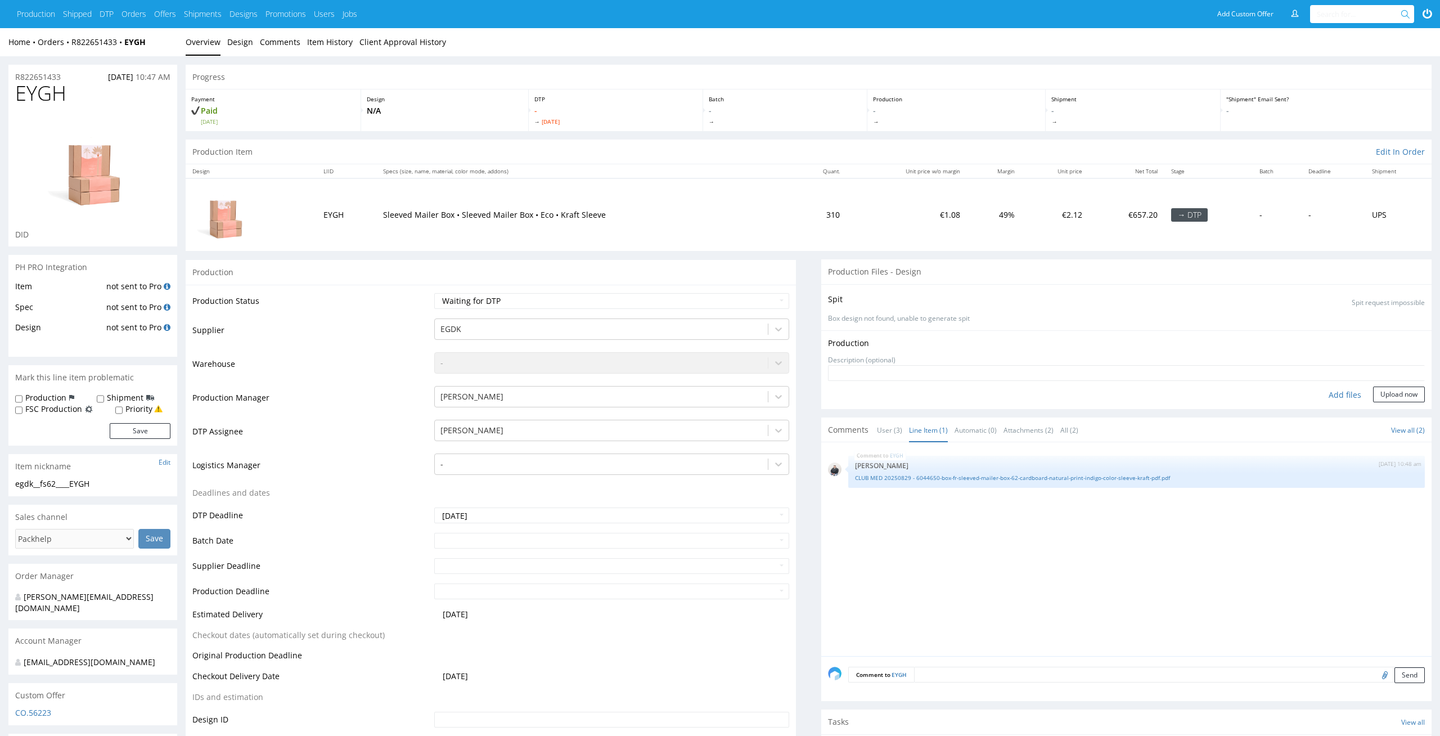
click at [1363, 390] on div "Add files" at bounding box center [1345, 395] width 56 height 17
type input "C:\fakepath\egdk__fs62____EYGH__d0__oR822651433.pdf"
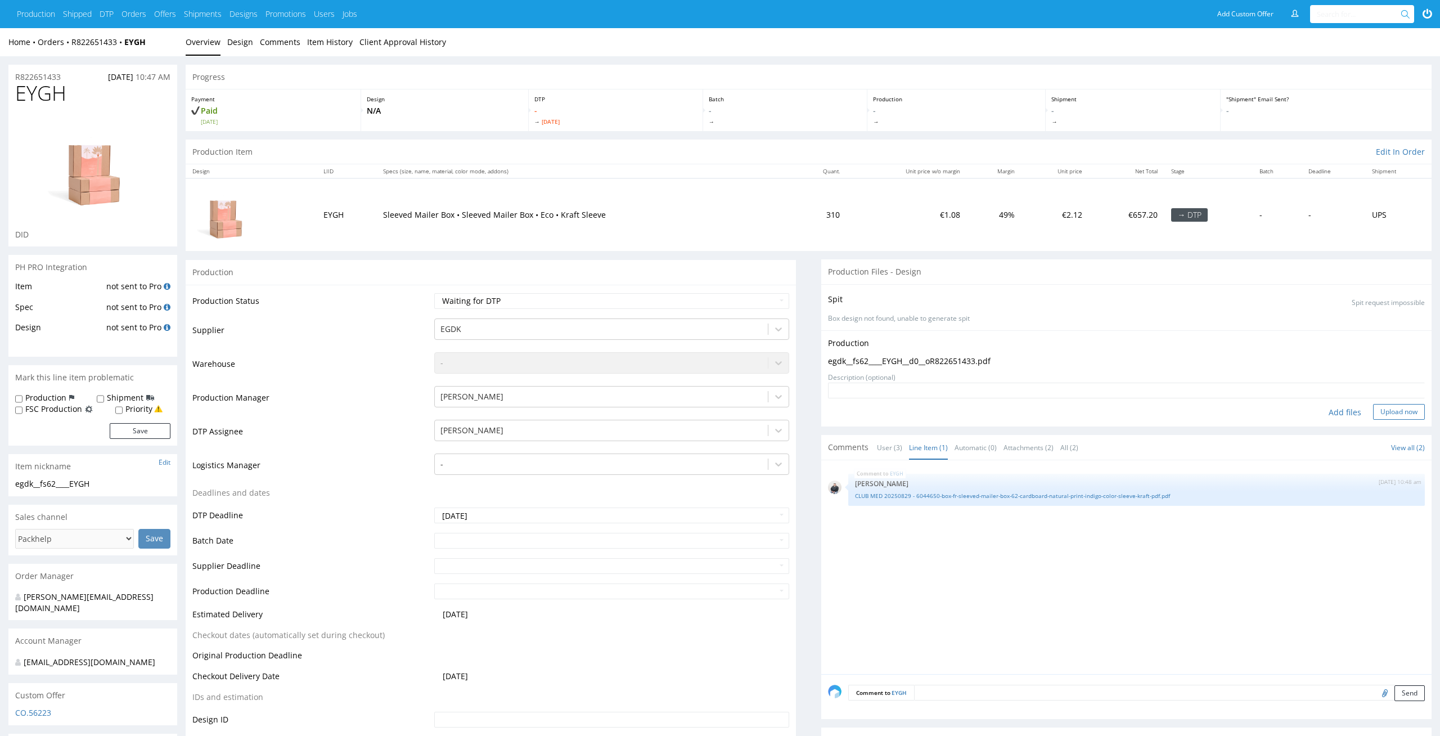
click at [1399, 411] on button "Upload now" at bounding box center [1399, 412] width 52 height 16
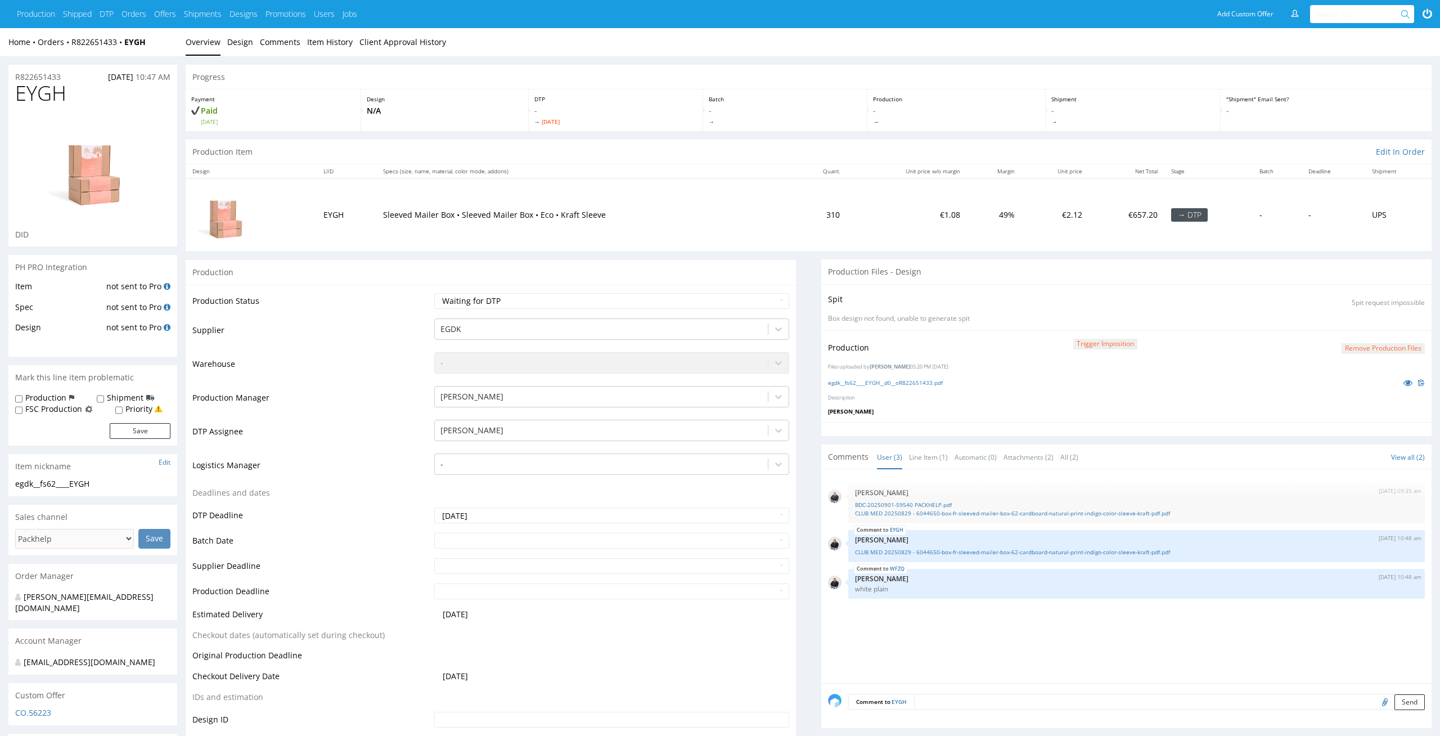
click at [750, 311] on td "Waiting for Artwork Waiting for Diecut Waiting for Mockup Waiting for DTP Waiti…" at bounding box center [611, 304] width 358 height 25
click at [759, 305] on select "Waiting for Artwork Waiting for Diecut Waiting for Mockup Waiting for DTP Waiti…" at bounding box center [612, 301] width 356 height 16
select select "dtp_production_ready"
click at [434, 293] on select "Waiting for Artwork Waiting for Diecut Waiting for Mockup Waiting for DTP Waiti…" at bounding box center [612, 301] width 356 height 16
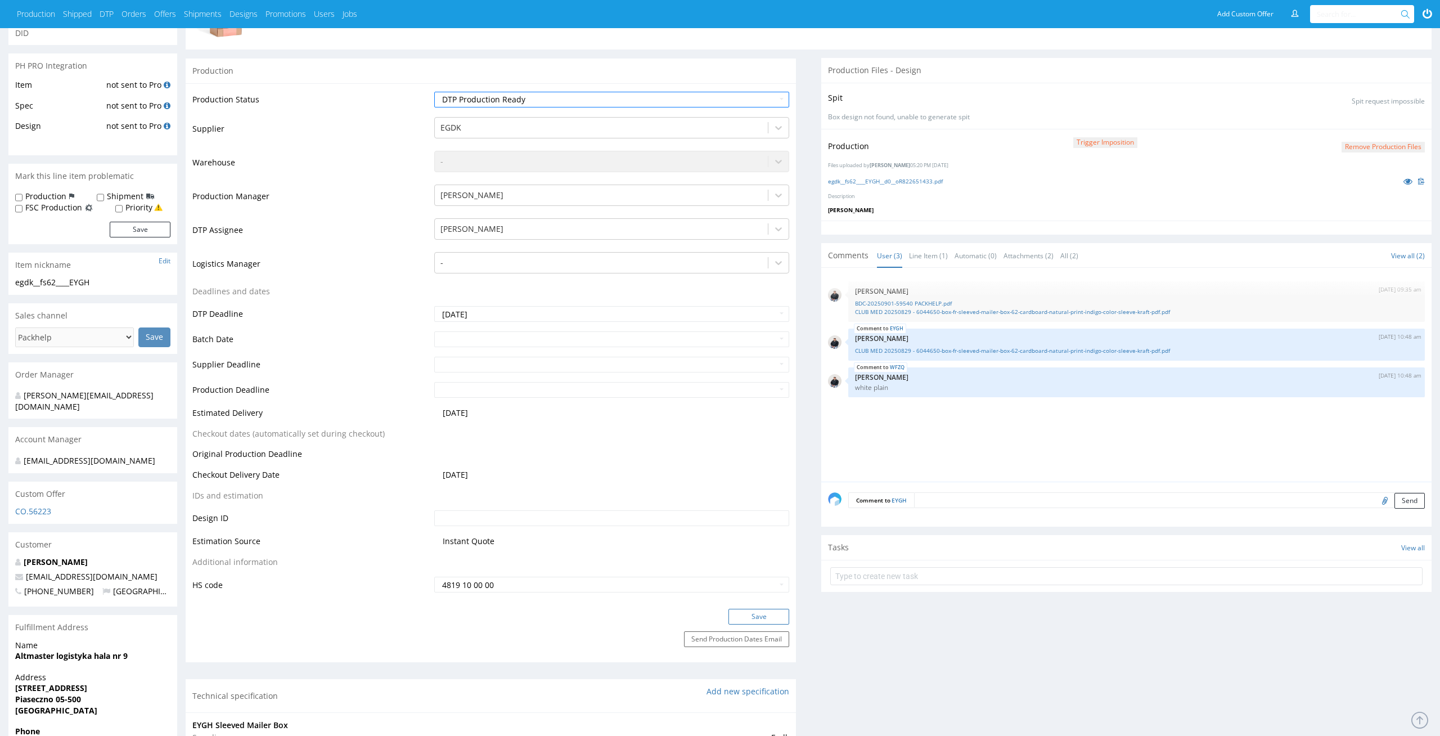
click at [777, 619] on button "Save" at bounding box center [759, 617] width 61 height 16
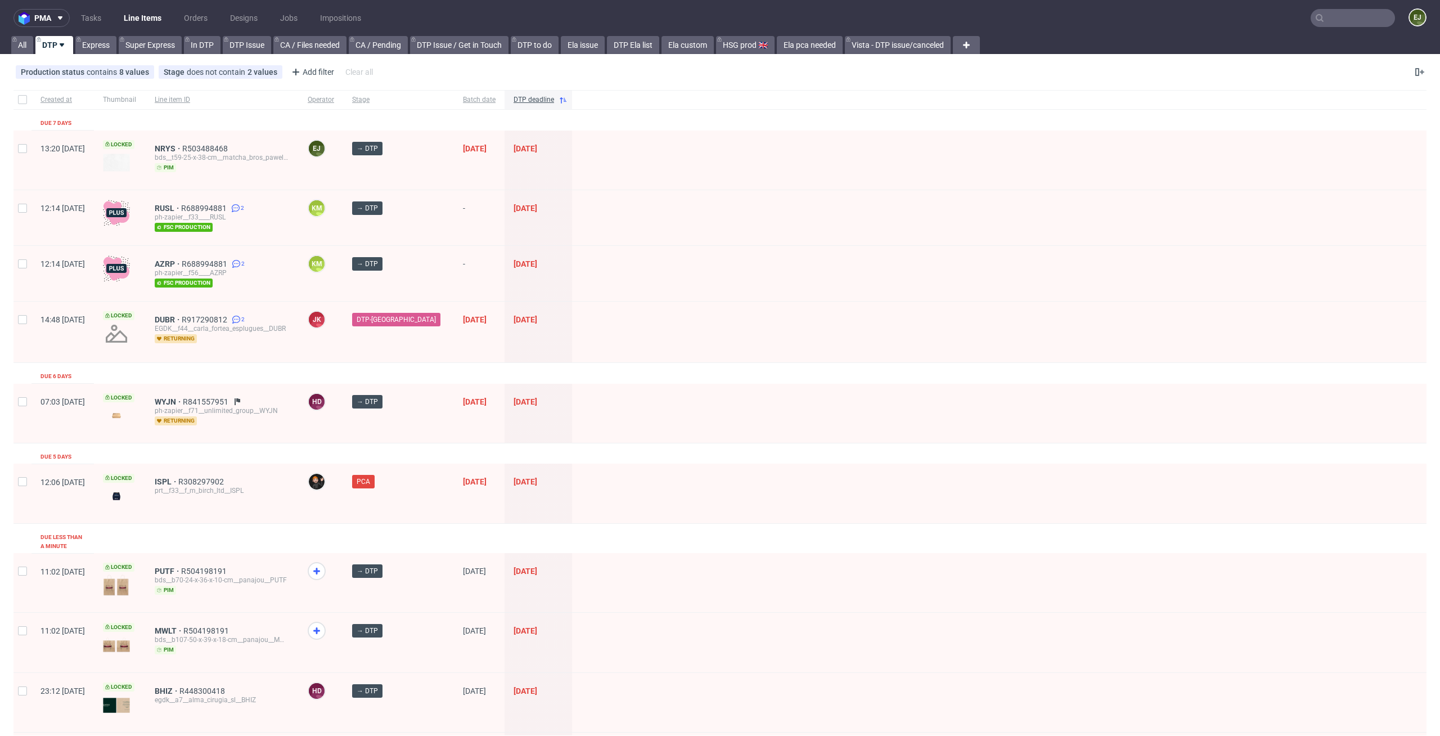
click at [97, 32] on nav "pma Tasks Line Items Orders Designs Jobs Impositions EJ" at bounding box center [720, 18] width 1440 height 36
click at [93, 21] on link "Tasks" at bounding box center [91, 18] width 34 height 18
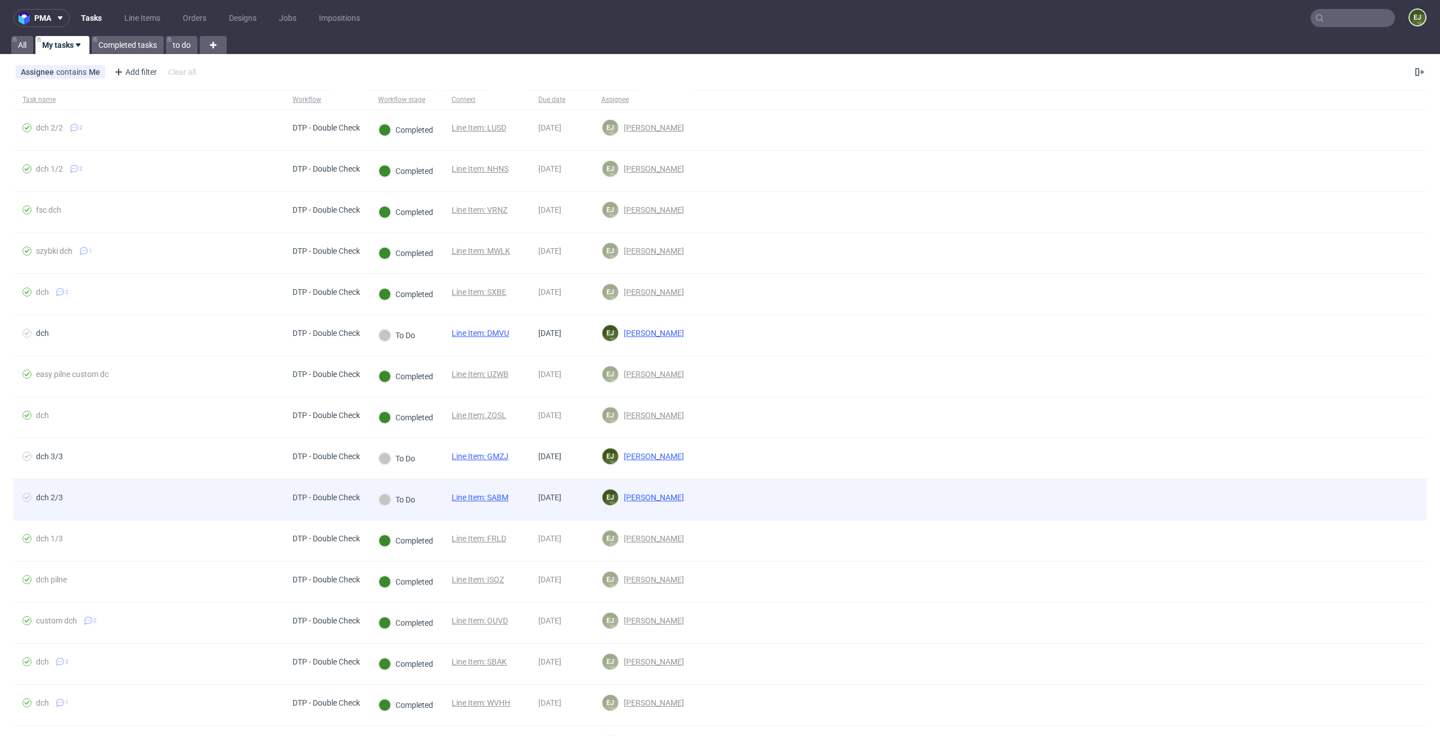
click at [484, 499] on link "Line Item: SABM" at bounding box center [480, 497] width 57 height 9
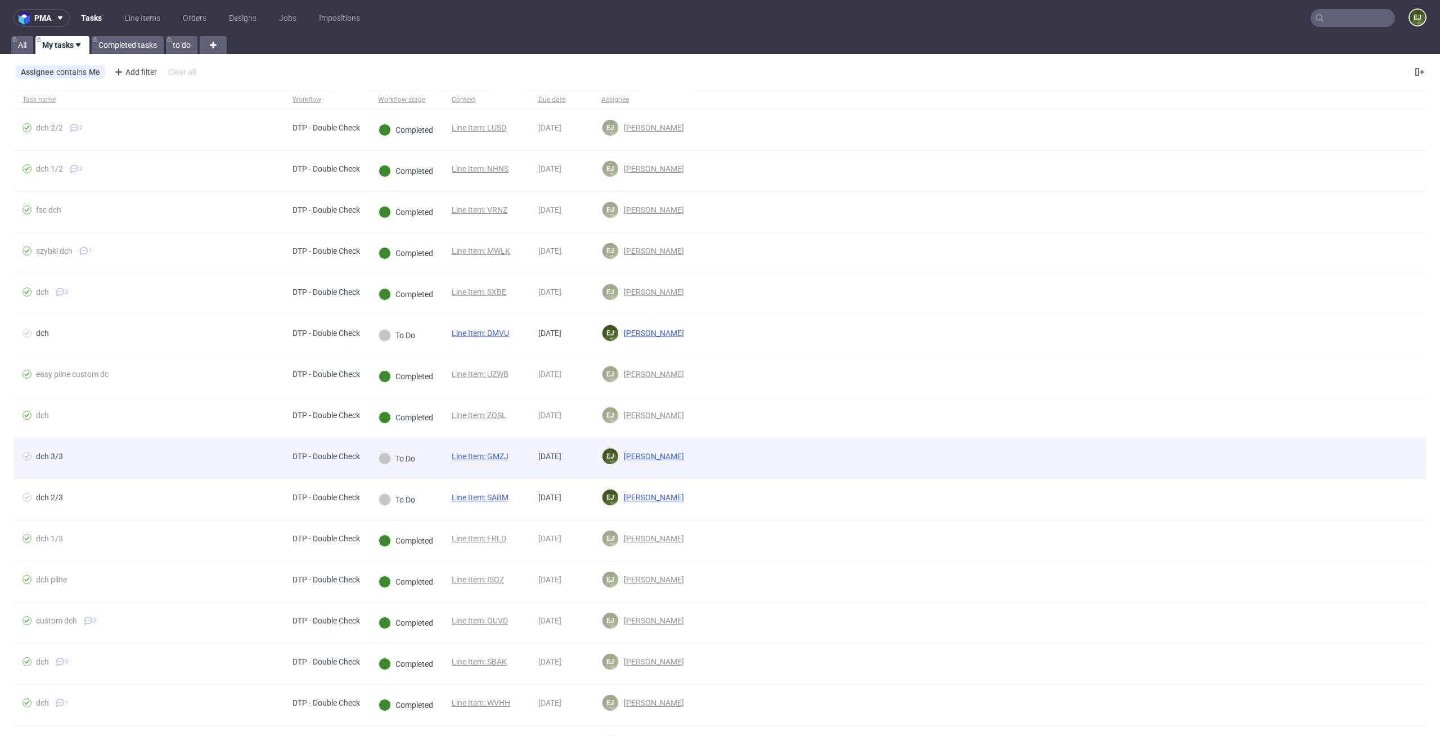
click at [506, 447] on div "Line Item: GMZJ" at bounding box center [480, 458] width 75 height 41
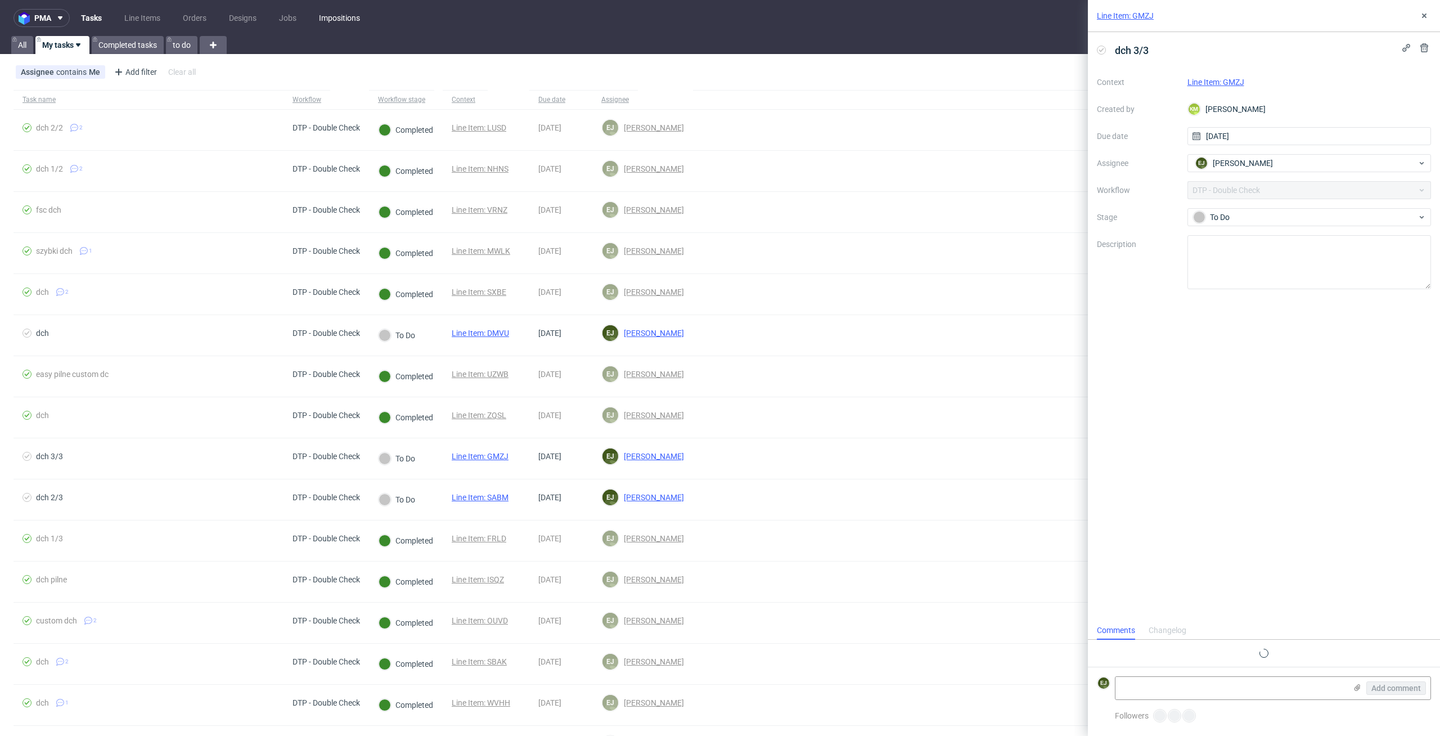
scroll to position [9, 0]
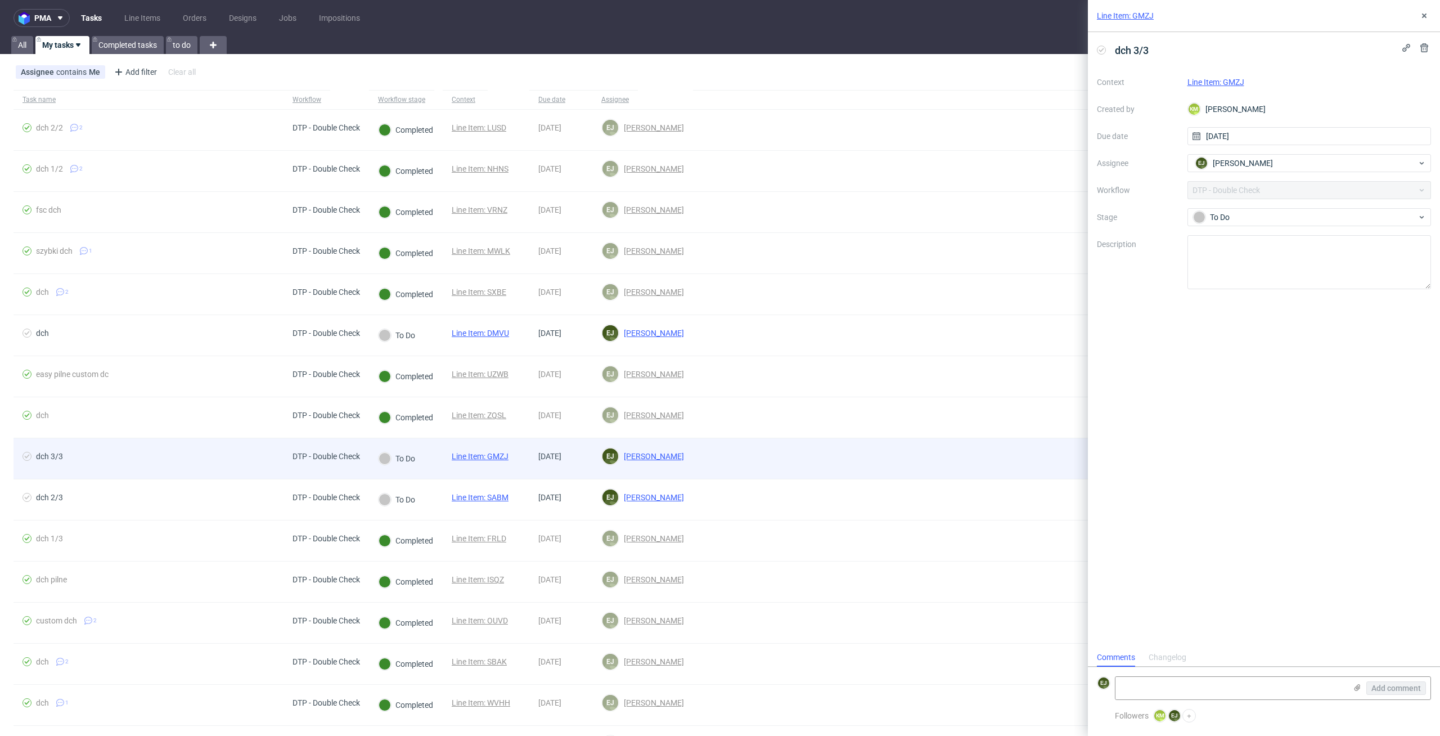
click at [491, 456] on link "Line Item: GMZJ" at bounding box center [480, 456] width 57 height 9
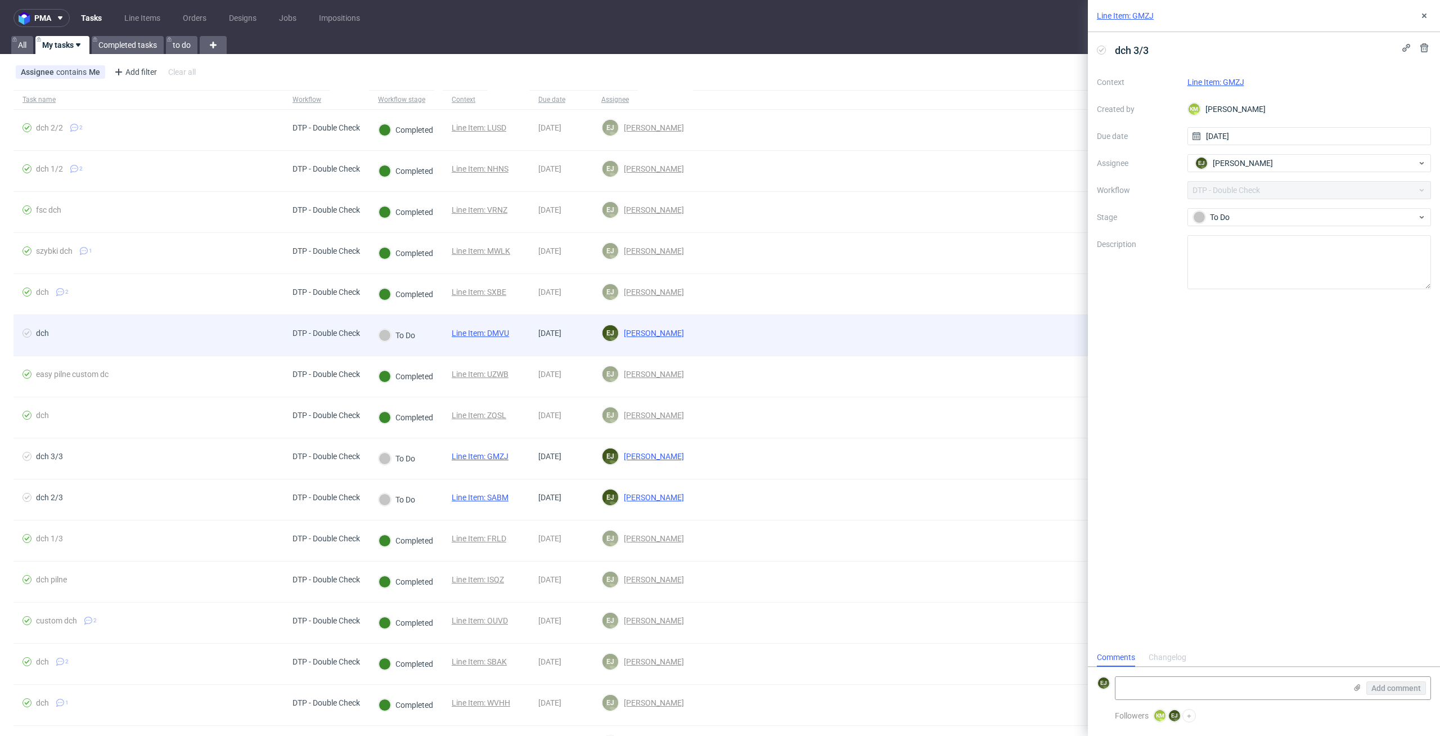
click at [497, 334] on link "Line Item: DMVU" at bounding box center [480, 333] width 57 height 9
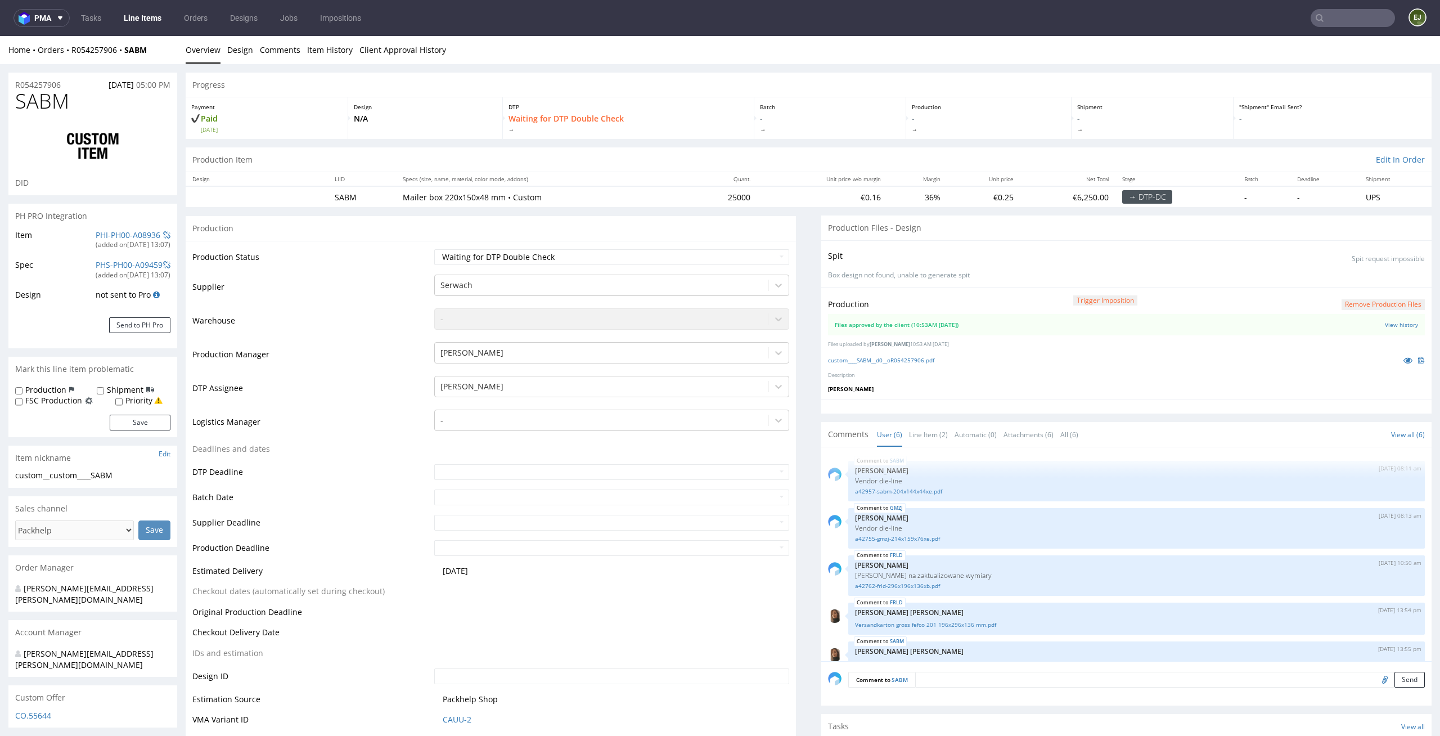
scroll to position [66, 0]
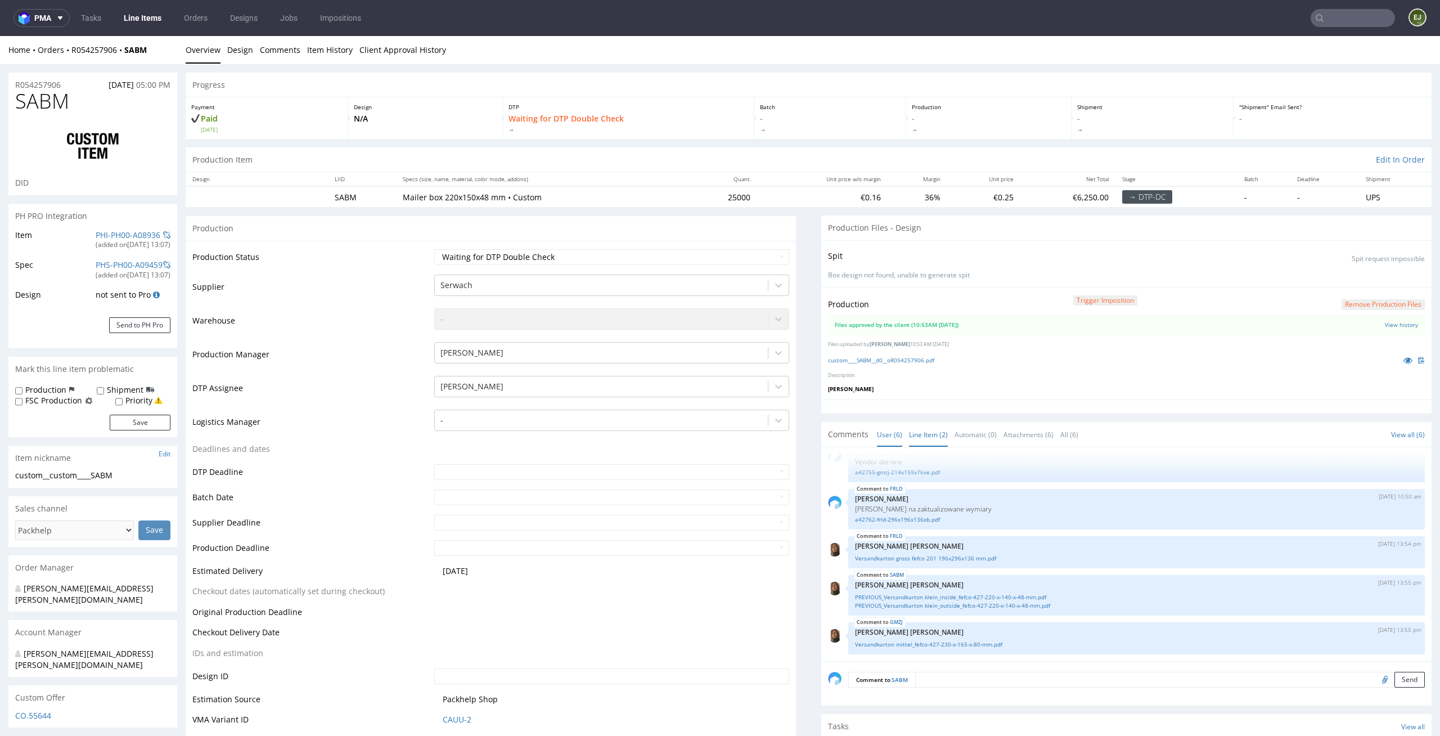
click at [915, 435] on link "Line Item (2)" at bounding box center [928, 435] width 39 height 24
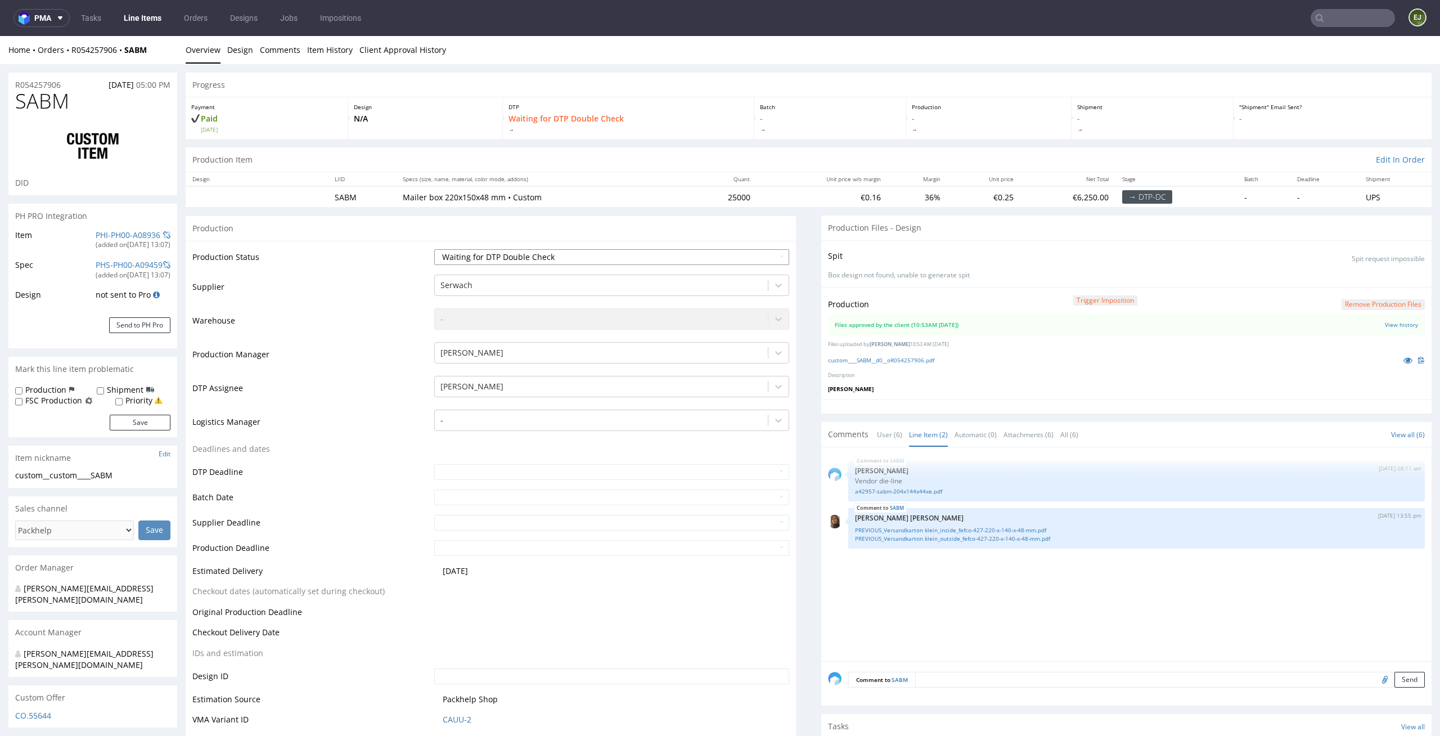
click at [760, 261] on select "Waiting for Artwork Waiting for Diecut Waiting for Mockup Waiting for DTP Waiti…" at bounding box center [612, 257] width 356 height 16
click at [910, 358] on link "custom____SABM__d0__oR054257906.pdf" at bounding box center [881, 360] width 106 height 8
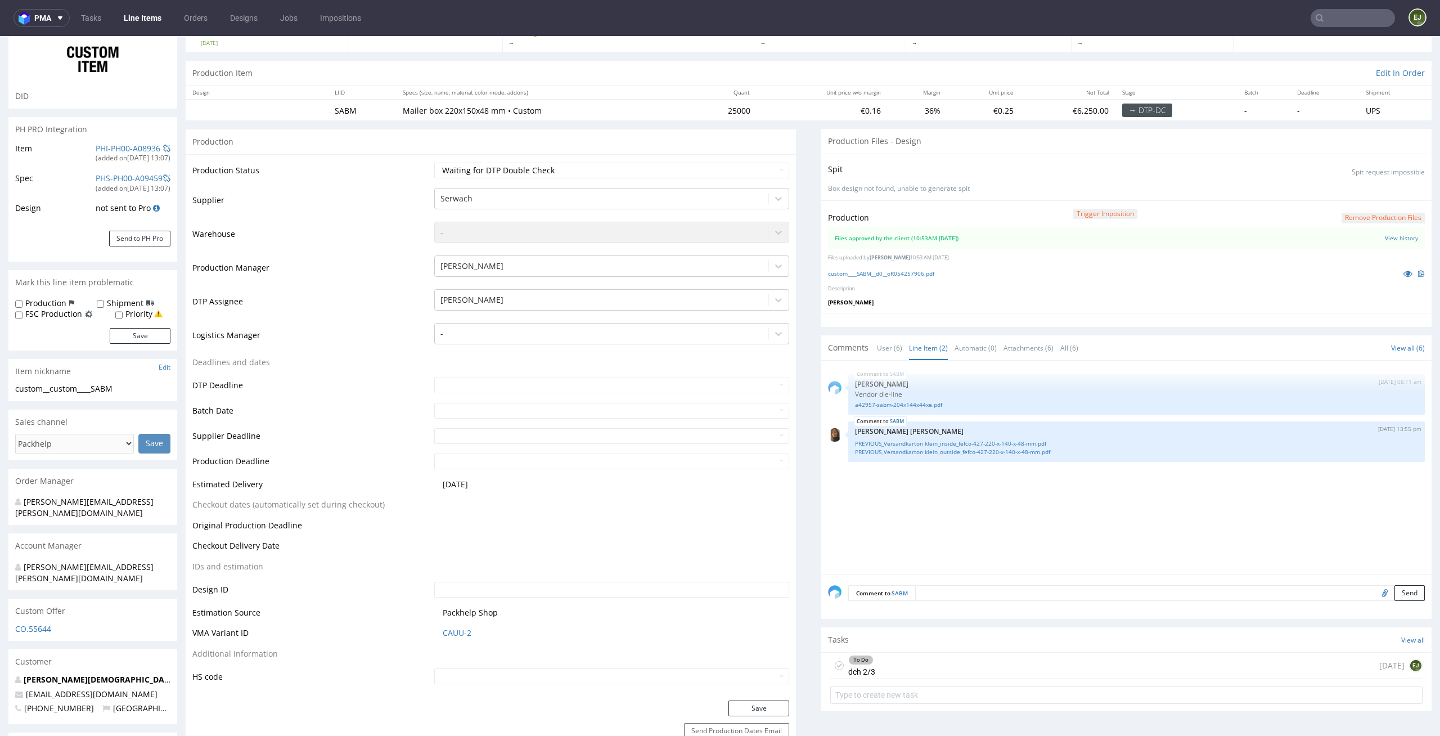
click at [878, 684] on form at bounding box center [1126, 694] width 592 height 27
click at [893, 662] on div "To Do dch 2/3 5 days ago EJ" at bounding box center [1126, 666] width 592 height 26
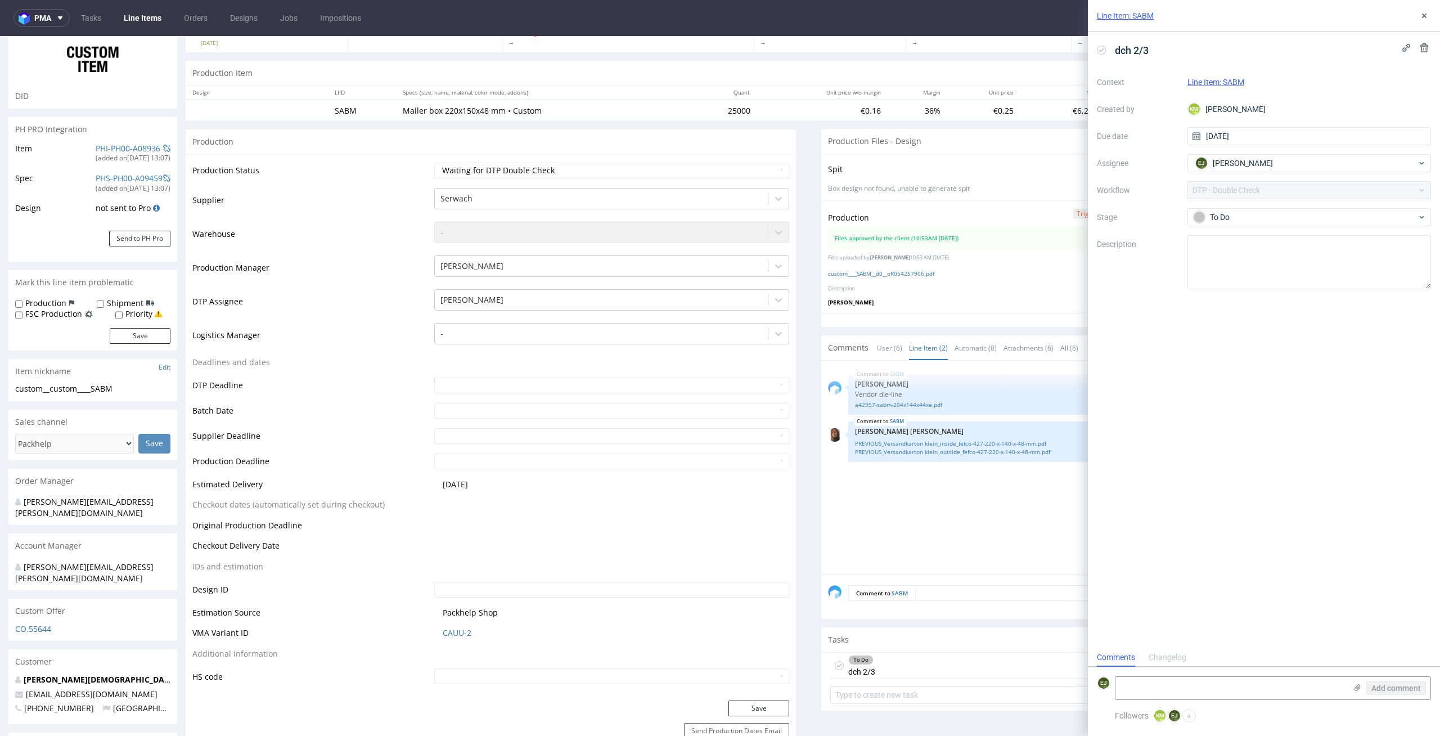
scroll to position [9, 0]
click at [835, 662] on icon at bounding box center [839, 665] width 9 height 9
click at [758, 170] on select "Waiting for Artwork Waiting for Diecut Waiting for Mockup Waiting for DTP Waiti…" at bounding box center [612, 171] width 356 height 16
select select "dtp_production_ready"
click at [434, 163] on select "Waiting for Artwork Waiting for Diecut Waiting for Mockup Waiting for DTP Waiti…" at bounding box center [612, 171] width 356 height 16
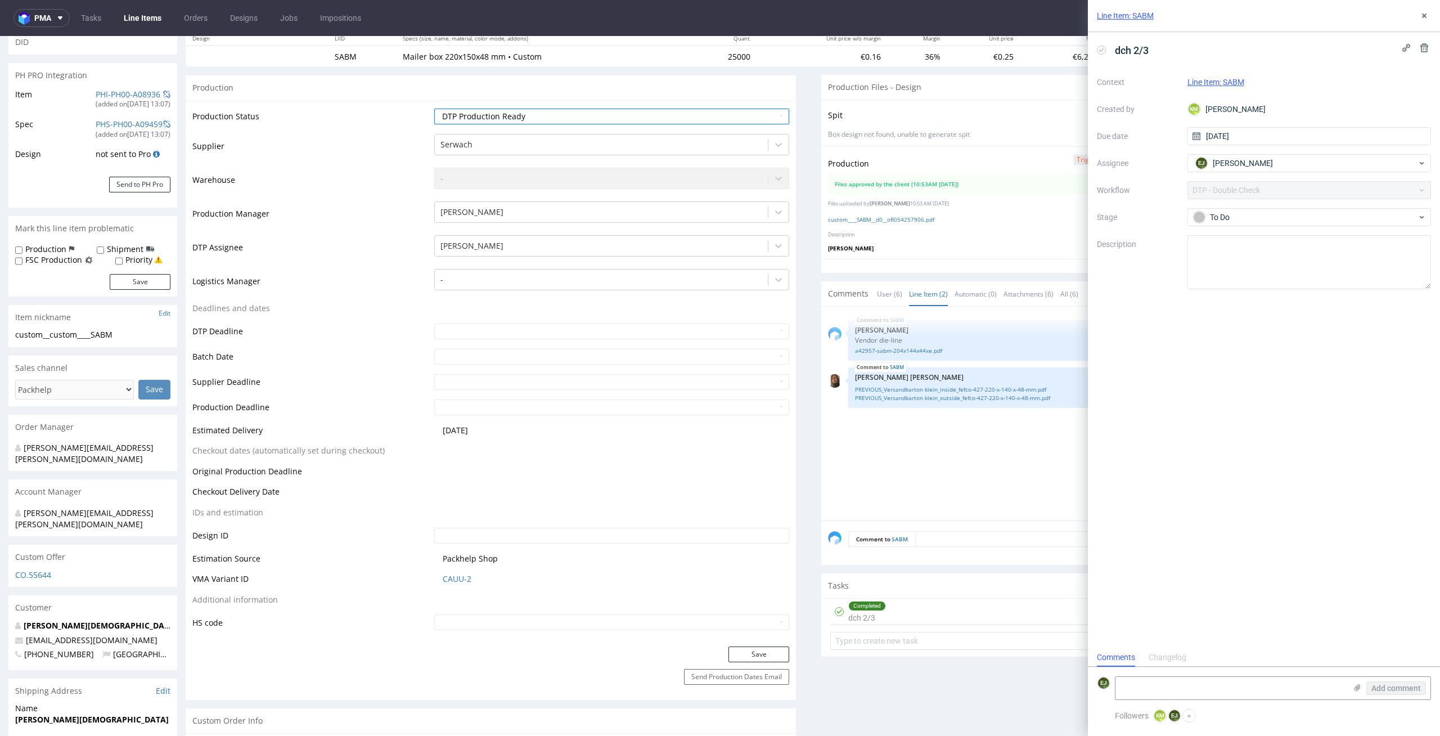
scroll to position [159, 0]
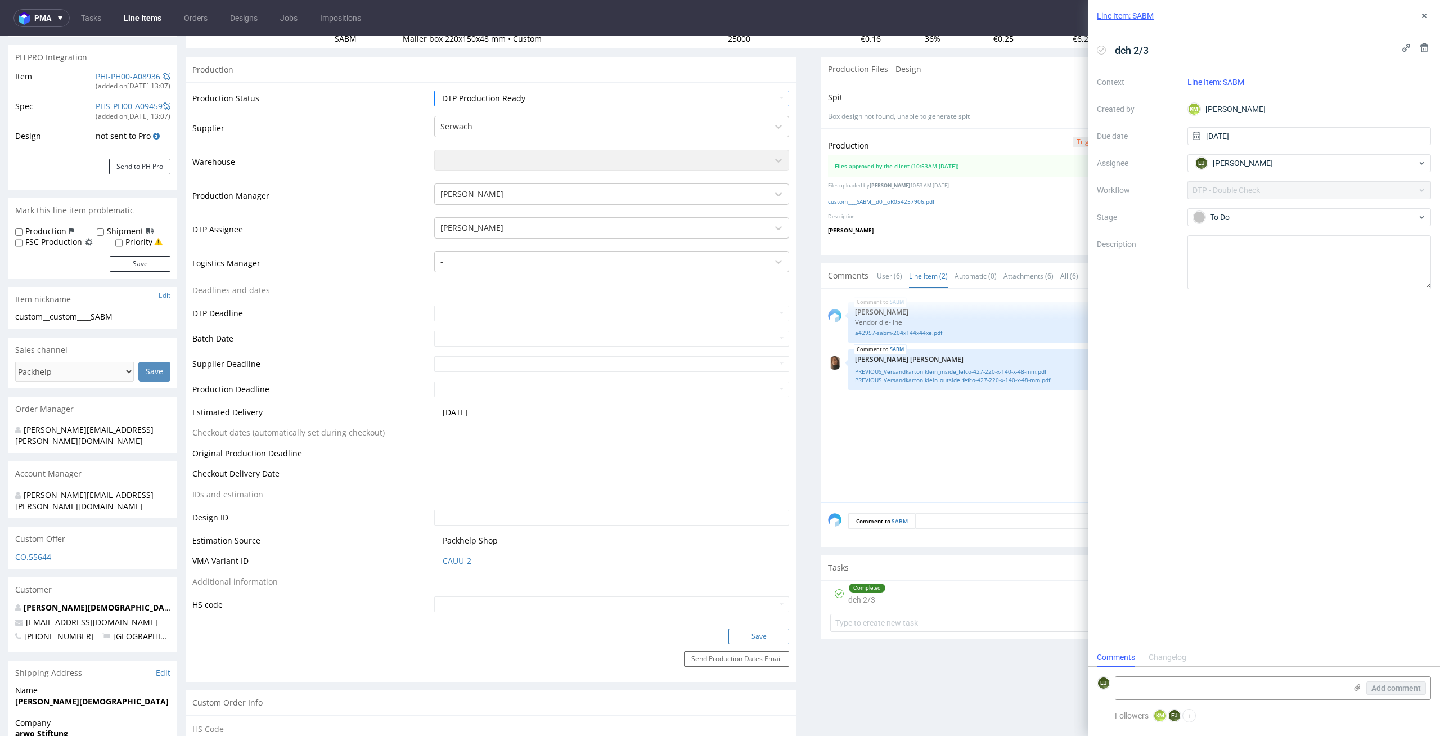
click at [749, 639] on button "Save" at bounding box center [759, 636] width 61 height 16
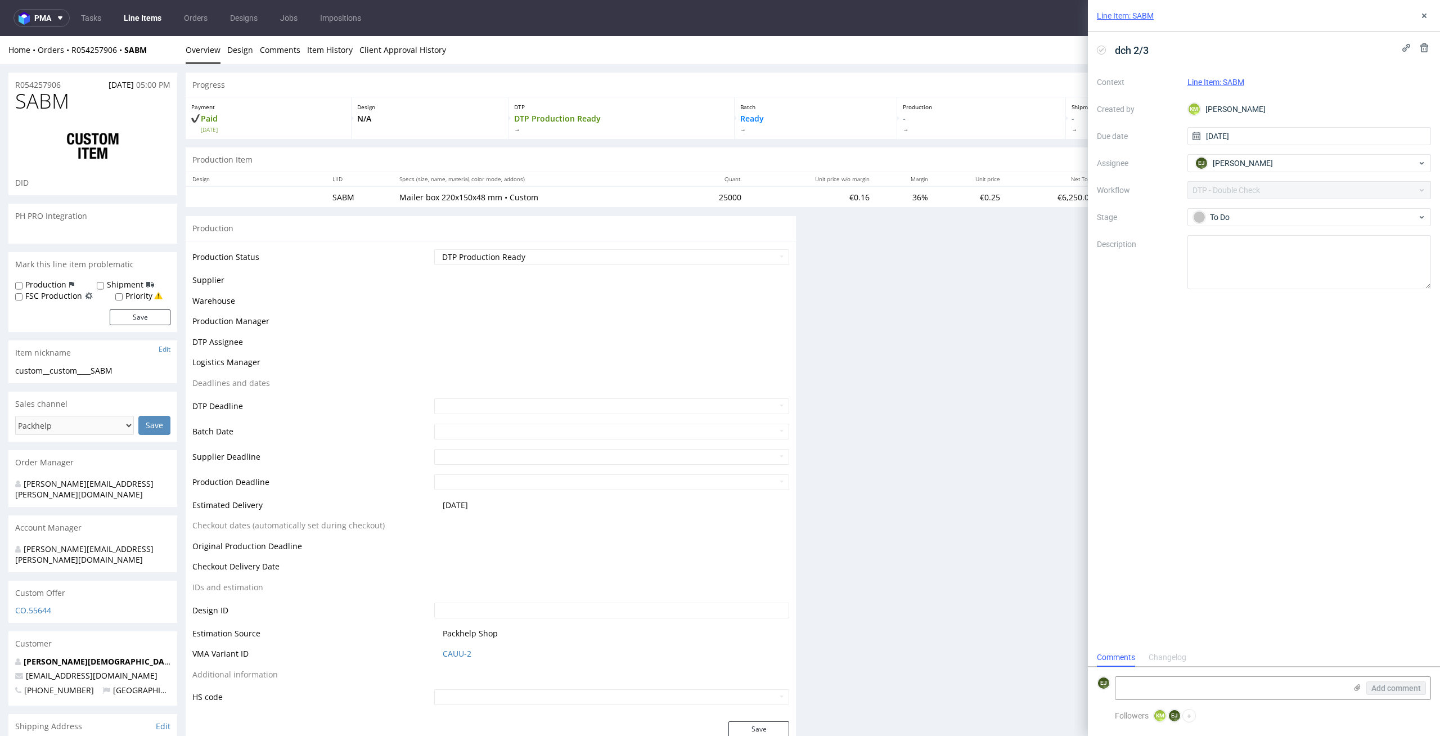
scroll to position [0, 0]
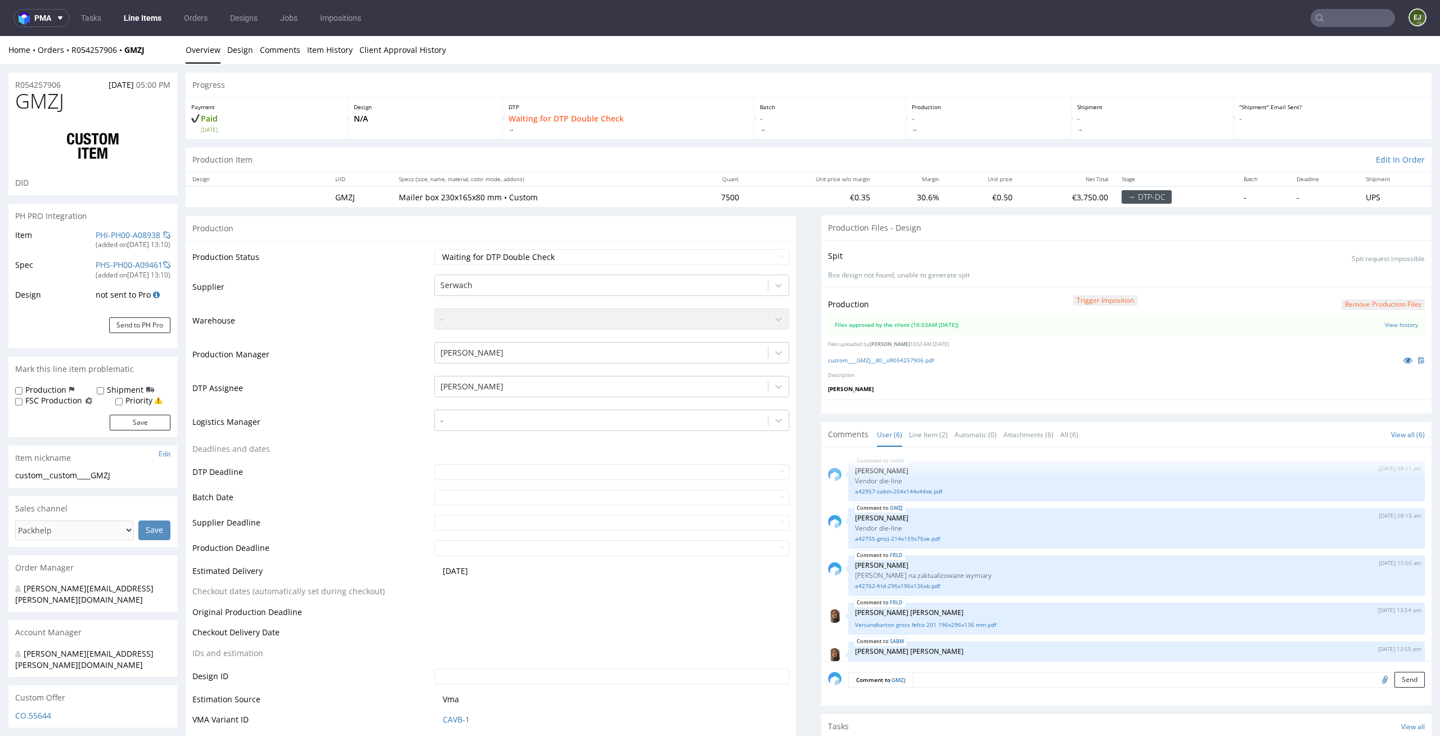
scroll to position [66, 0]
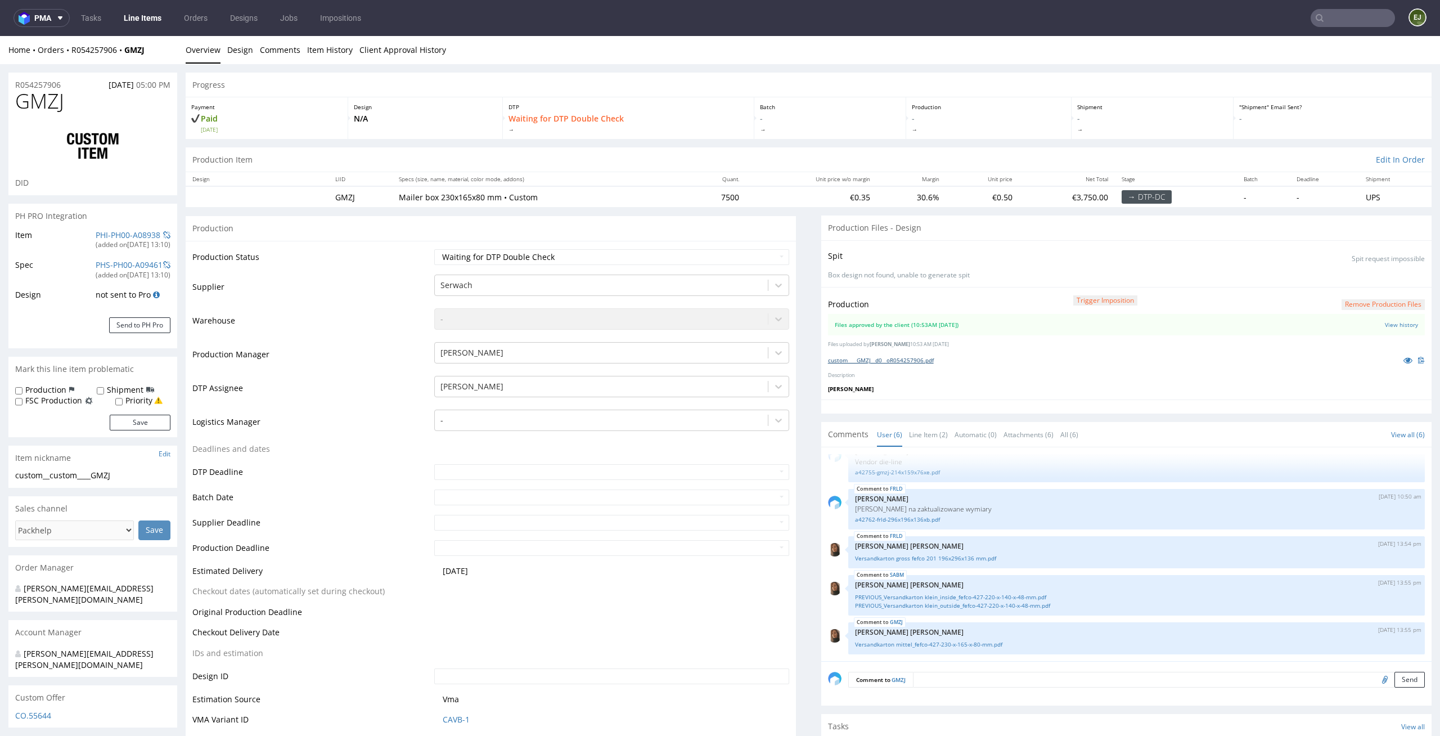
click at [904, 360] on link "custom____GMZJ__d0__oR054257906.pdf" at bounding box center [881, 360] width 106 height 8
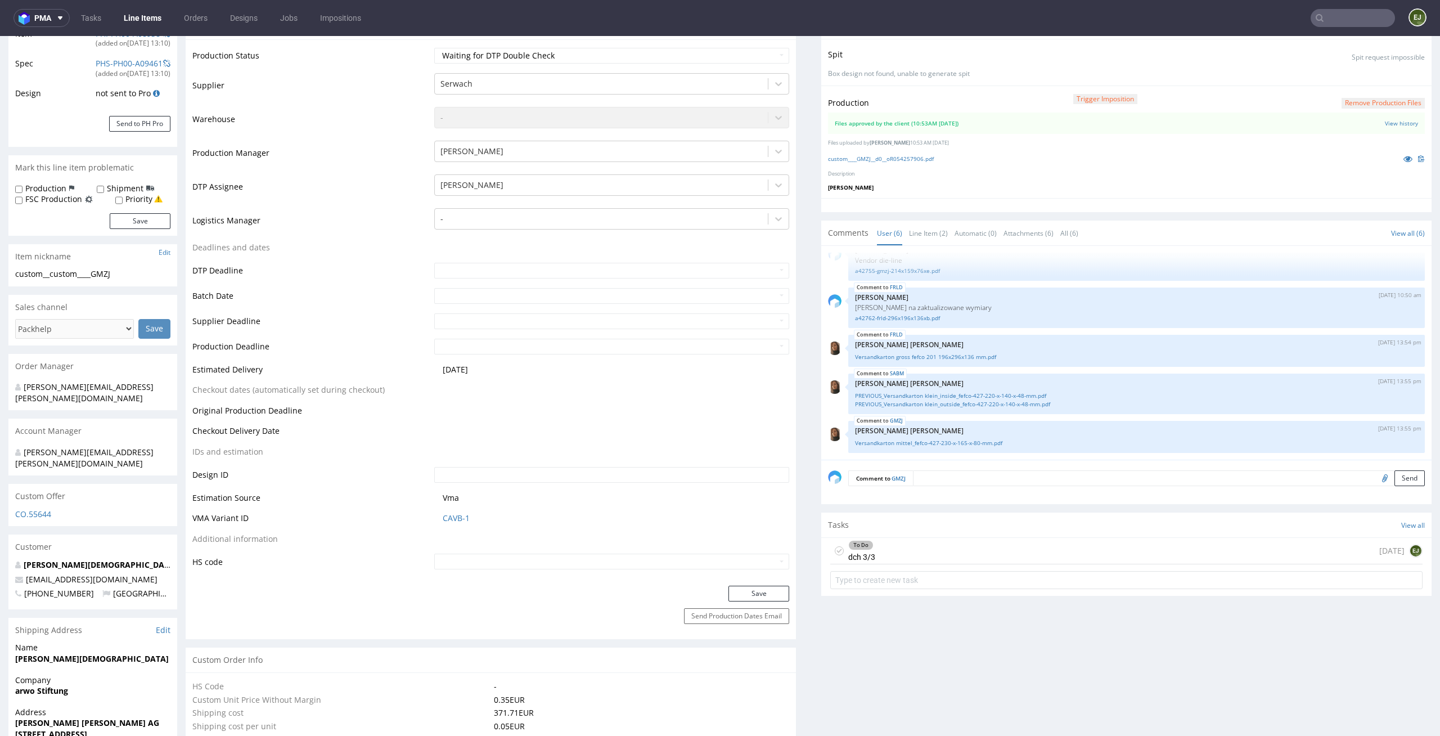
click at [861, 552] on div "To Do dch 3/3" at bounding box center [861, 551] width 27 height 26
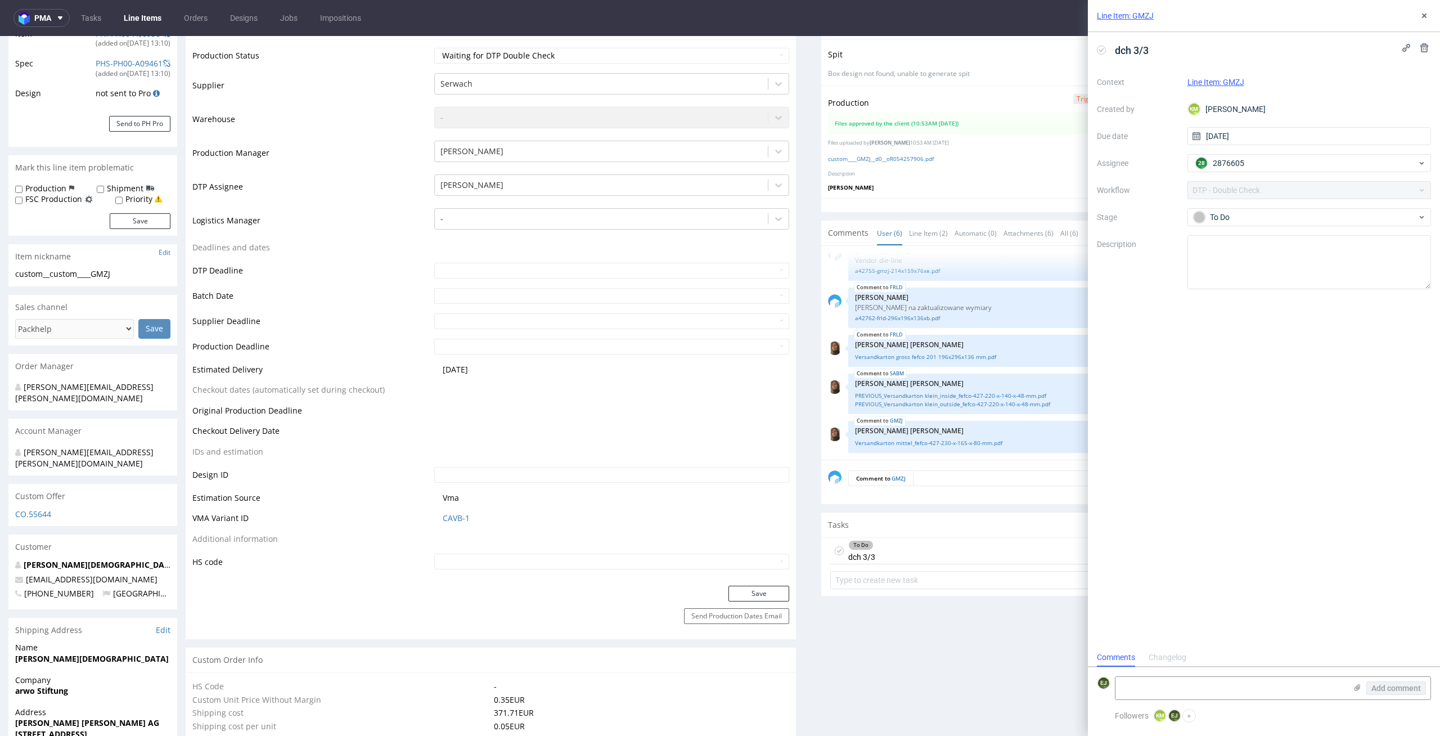
scroll to position [9, 0]
click at [835, 548] on icon at bounding box center [839, 550] width 9 height 9
click at [926, 236] on link "Line Item (2)" at bounding box center [928, 233] width 39 height 24
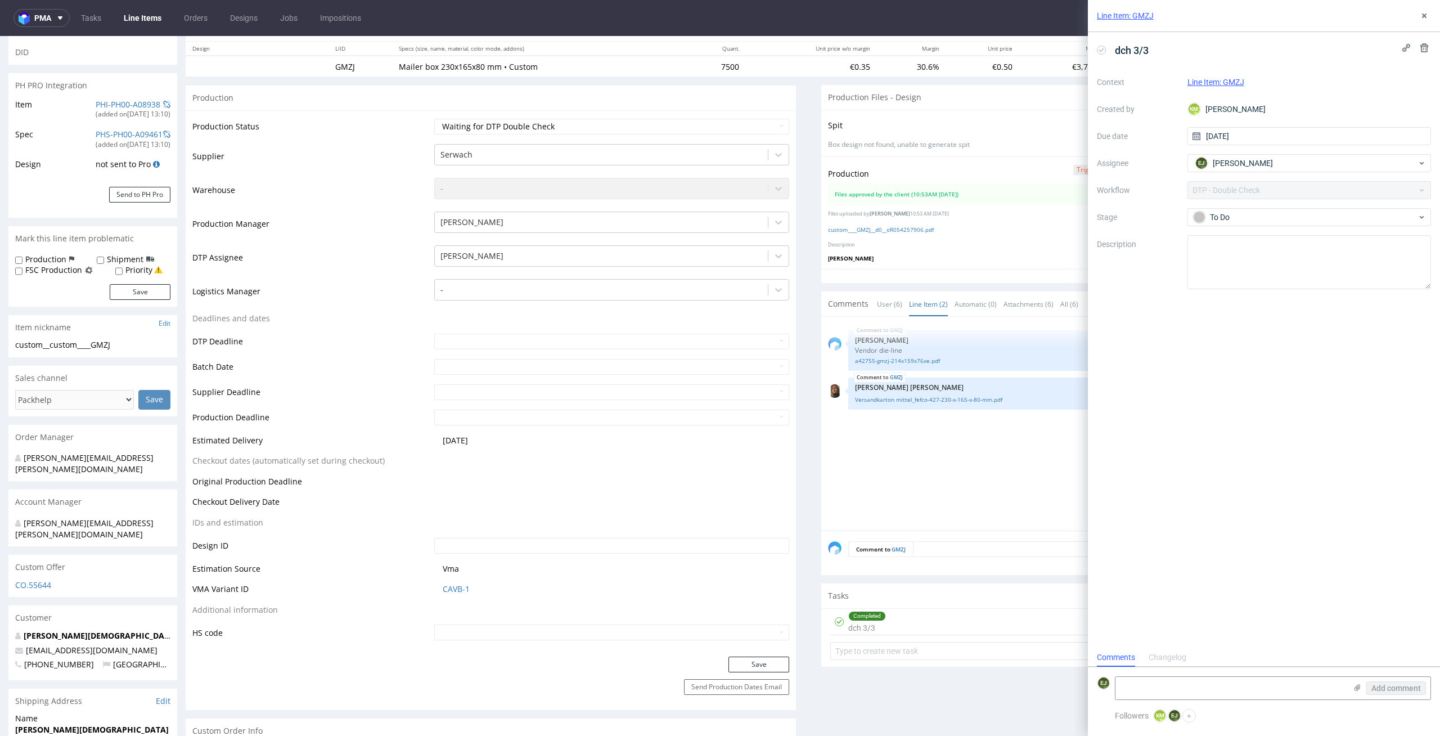
scroll to position [43, 0]
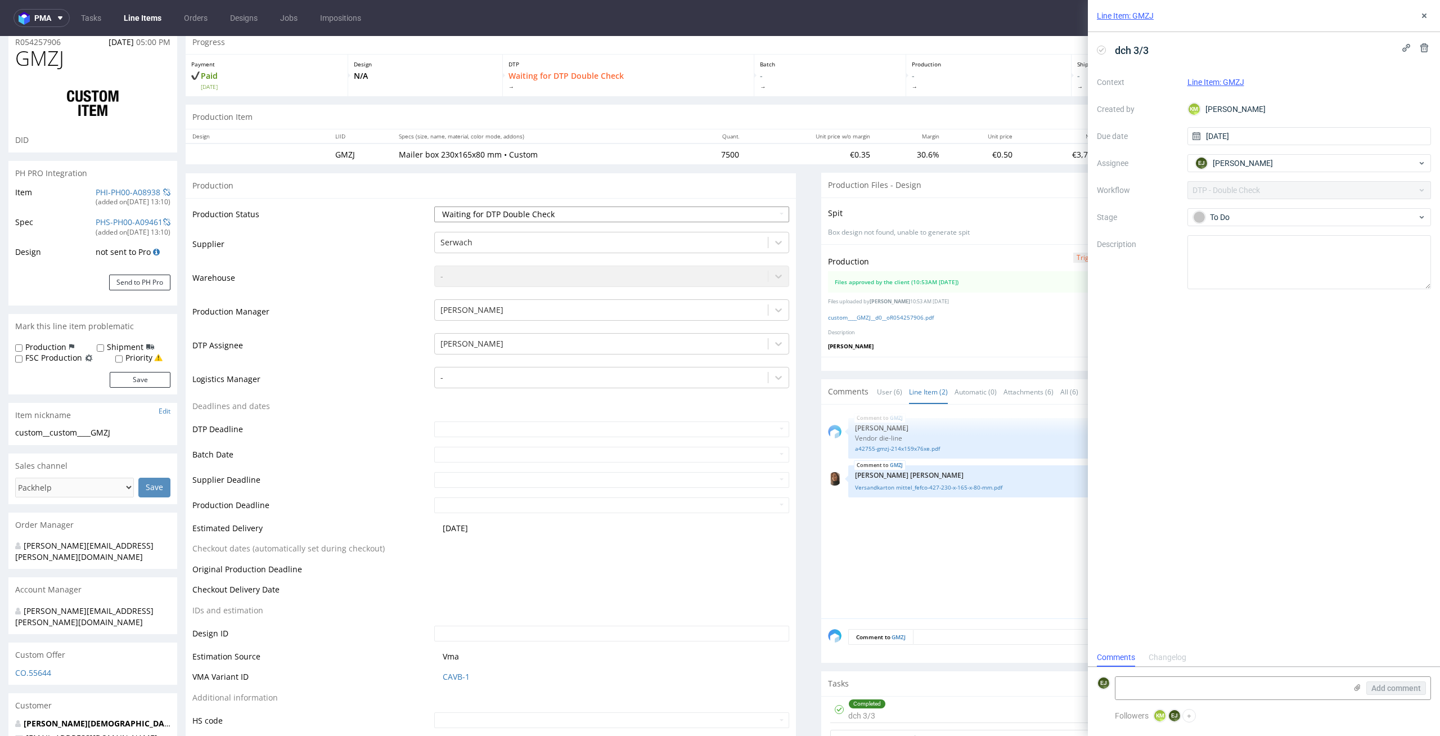
click at [721, 215] on select "Waiting for Artwork Waiting for Diecut Waiting for Mockup Waiting for DTP Waiti…" at bounding box center [612, 214] width 356 height 16
select select "dtp_production_ready"
click at [434, 206] on select "Waiting for Artwork Waiting for Diecut Waiting for Mockup Waiting for DTP Waiti…" at bounding box center [612, 214] width 356 height 16
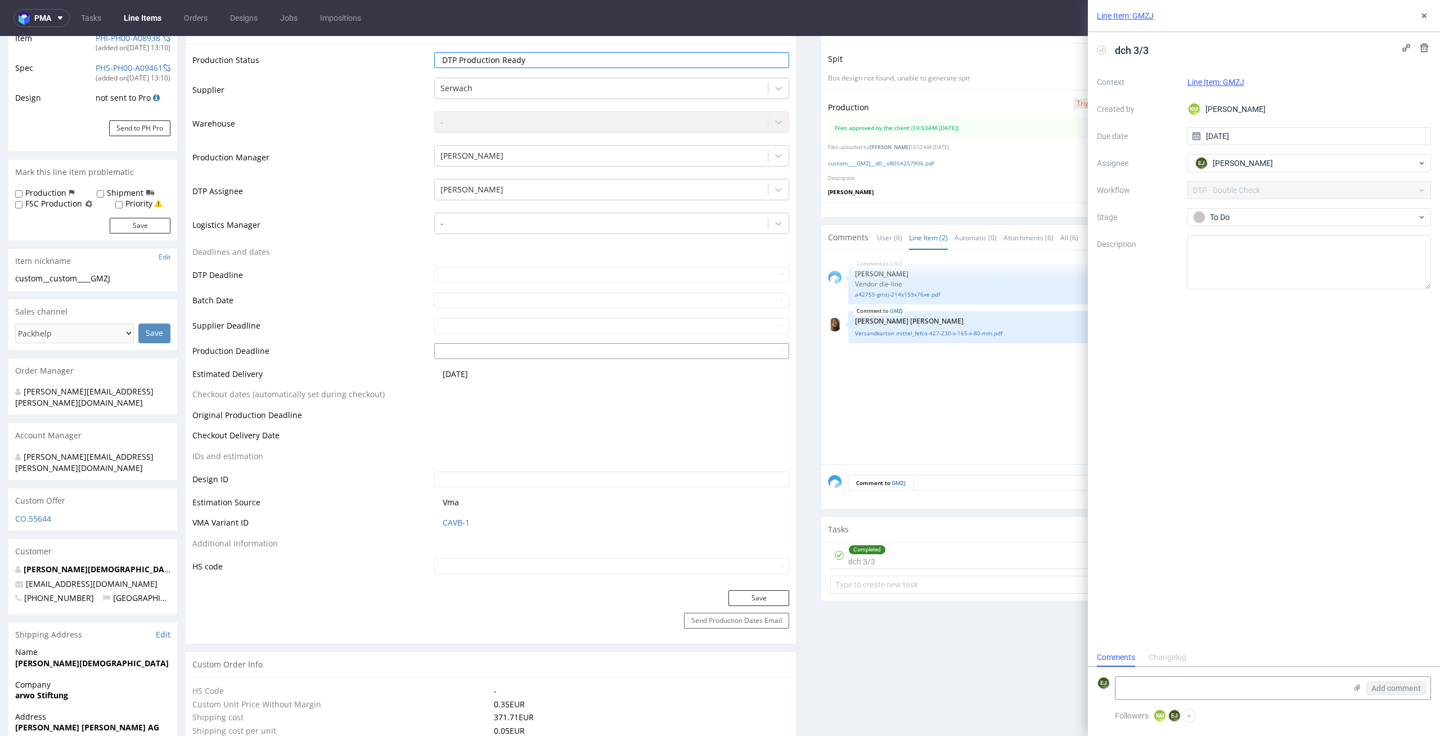
scroll to position [278, 0]
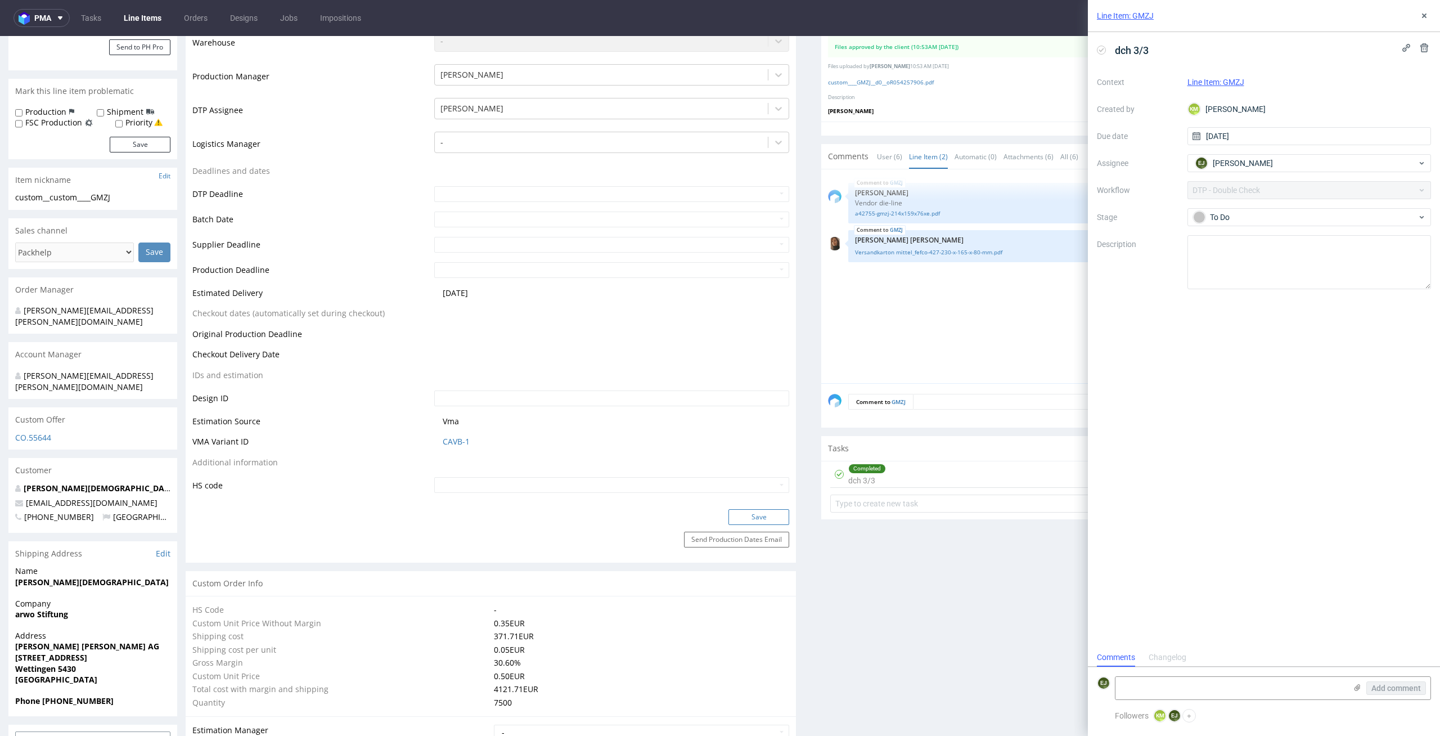
click at [758, 523] on button "Save" at bounding box center [759, 517] width 61 height 16
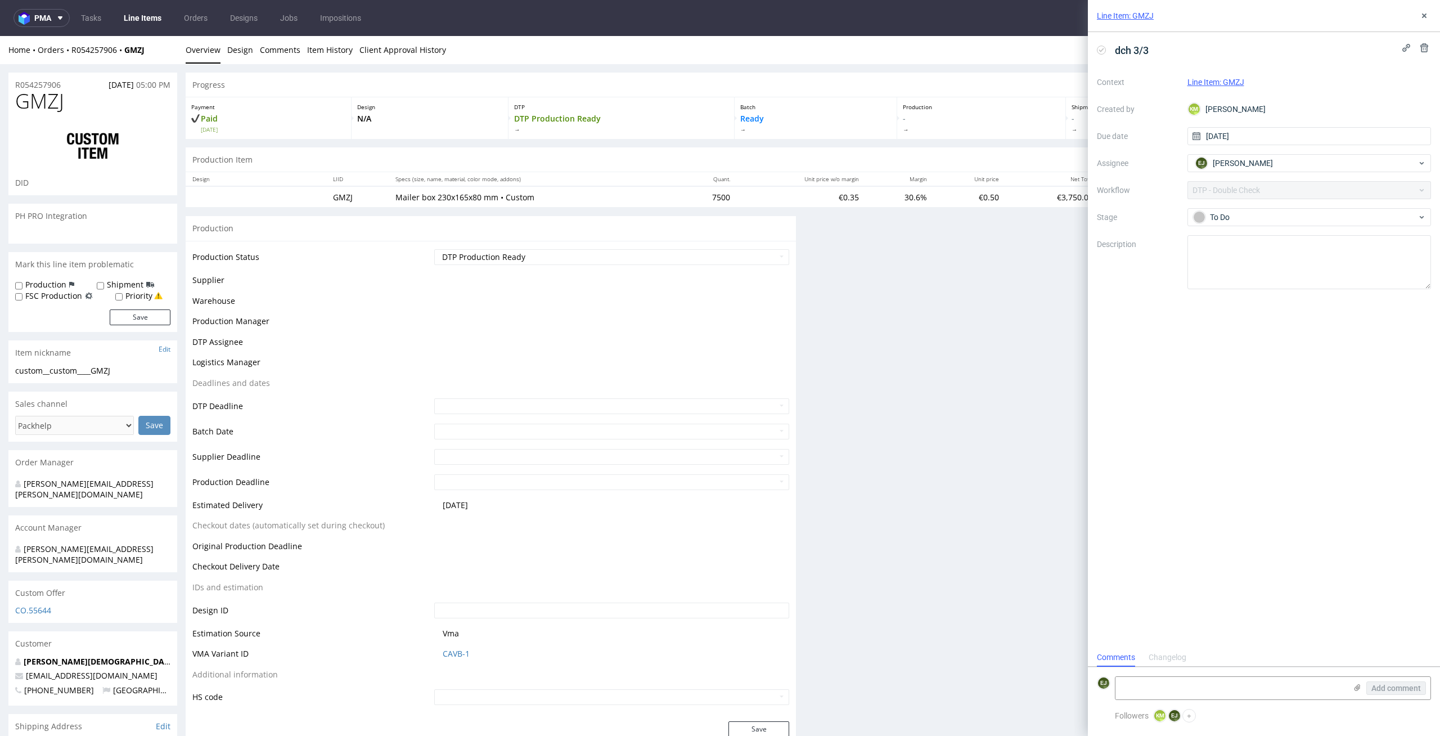
scroll to position [0, 0]
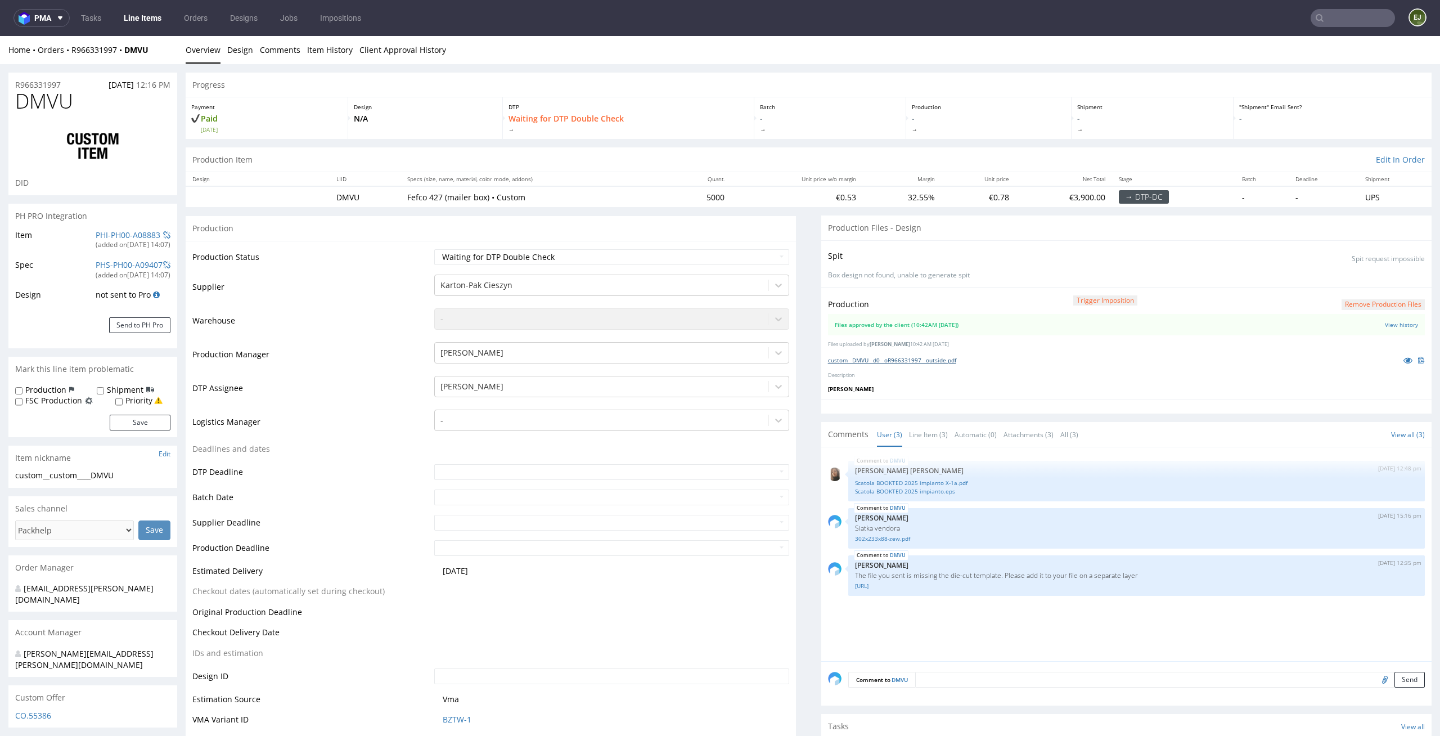
click at [888, 356] on link "custom__DMVU__d0__oR966331997__outside.pdf" at bounding box center [892, 360] width 128 height 8
click at [924, 587] on link "[URL]" at bounding box center [1136, 586] width 563 height 8
